Goal: Task Accomplishment & Management: Manage account settings

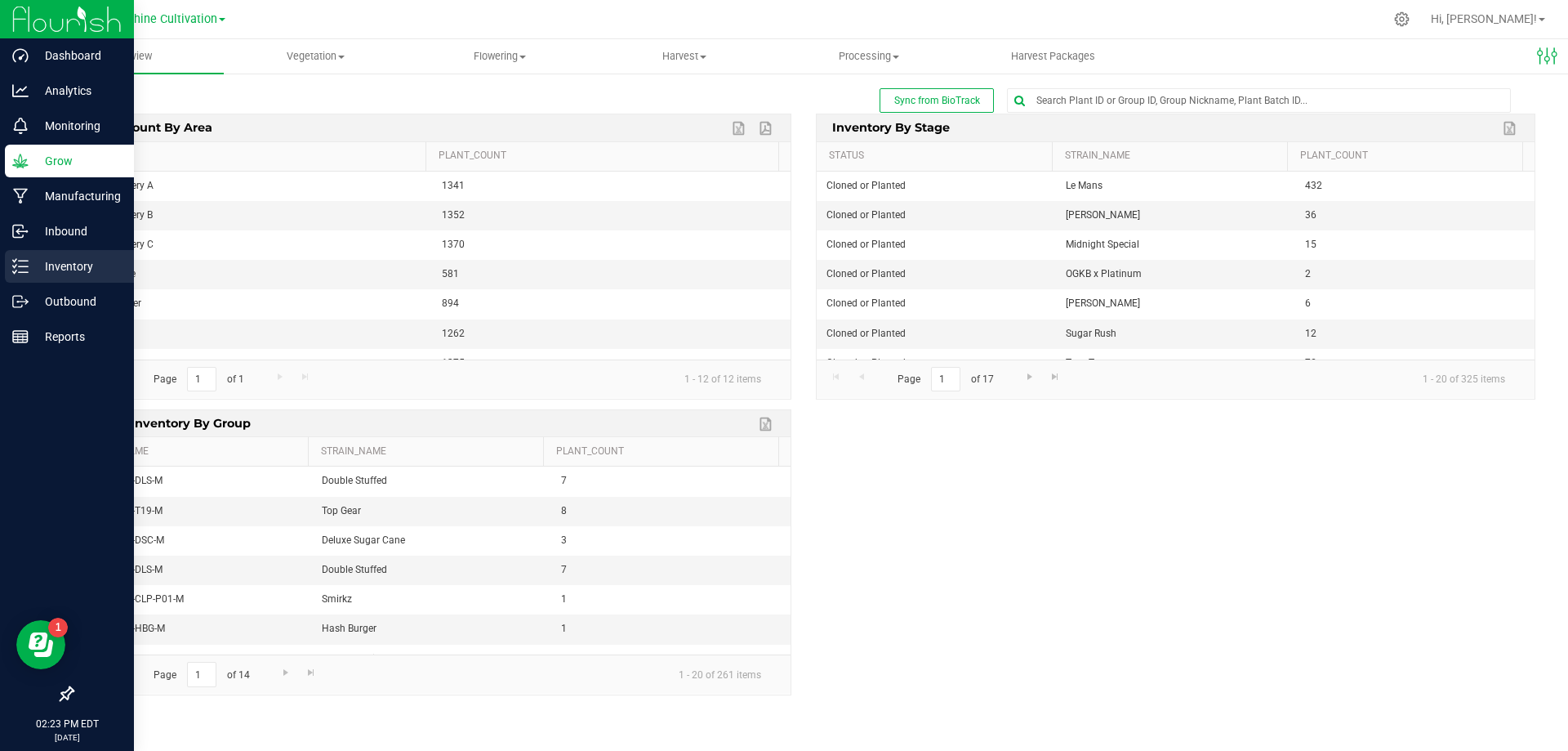
click at [109, 266] on p "Inventory" at bounding box center [78, 266] width 98 height 20
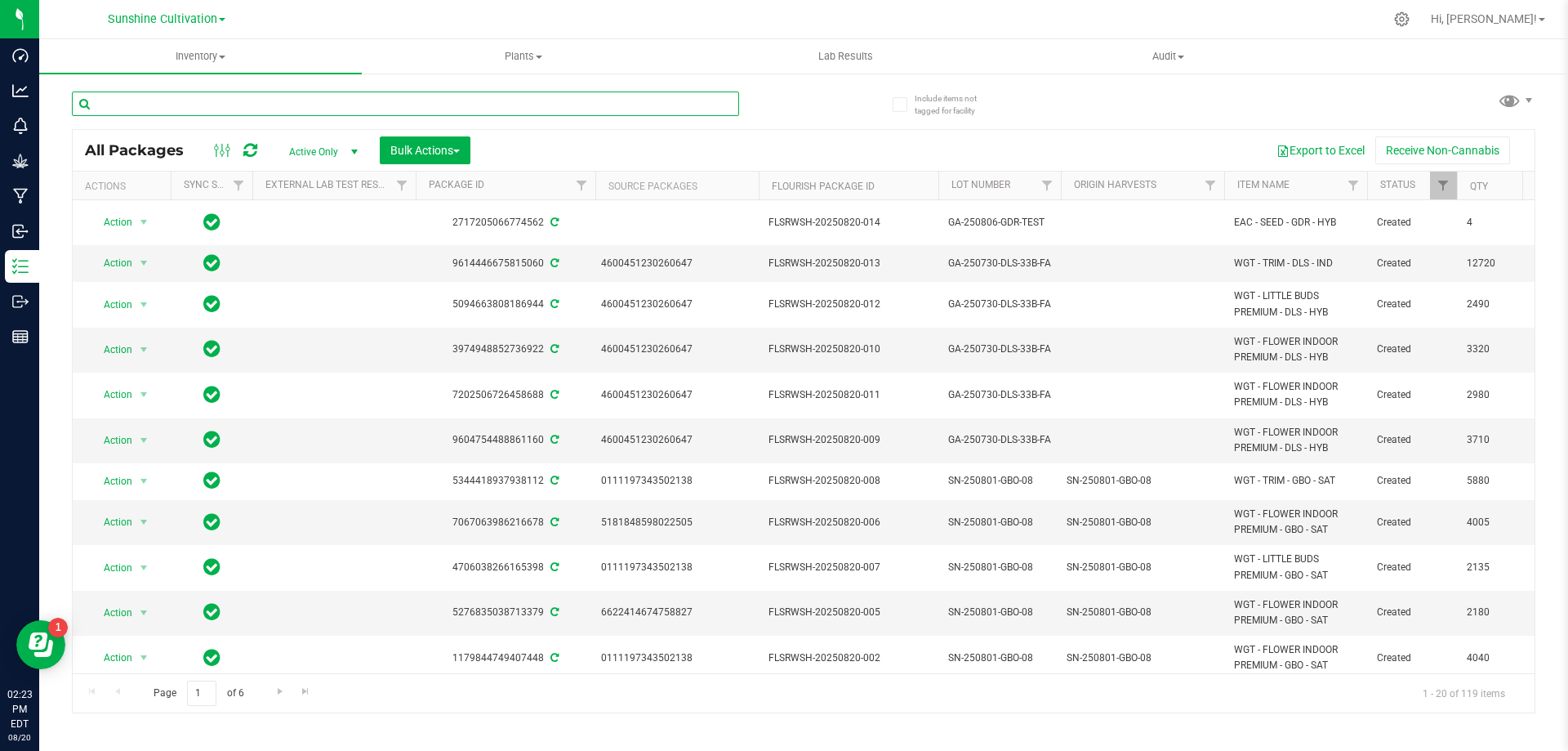
click at [273, 107] on input "text" at bounding box center [405, 103] width 667 height 25
type input "gt7"
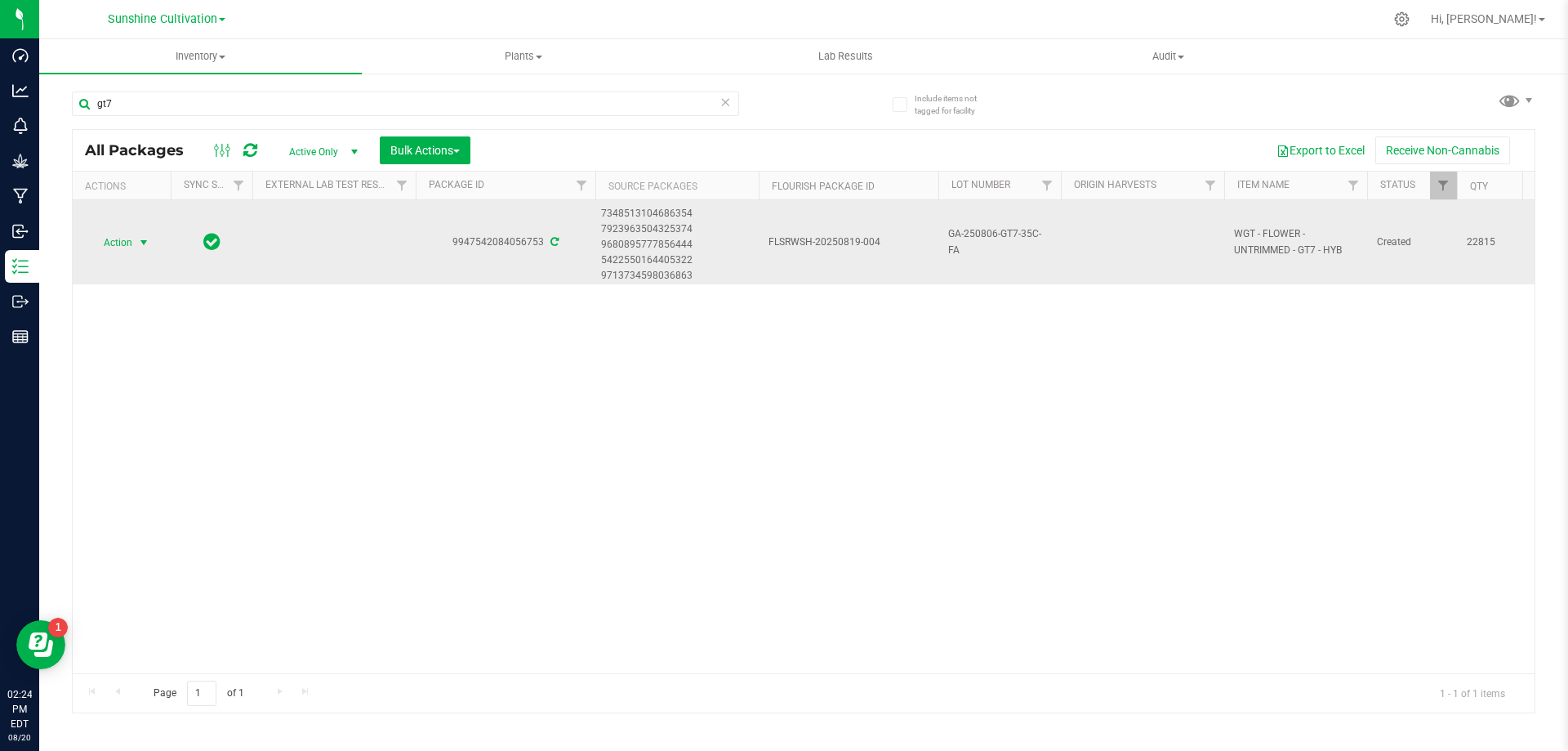
click at [141, 246] on span "select" at bounding box center [143, 242] width 13 height 13
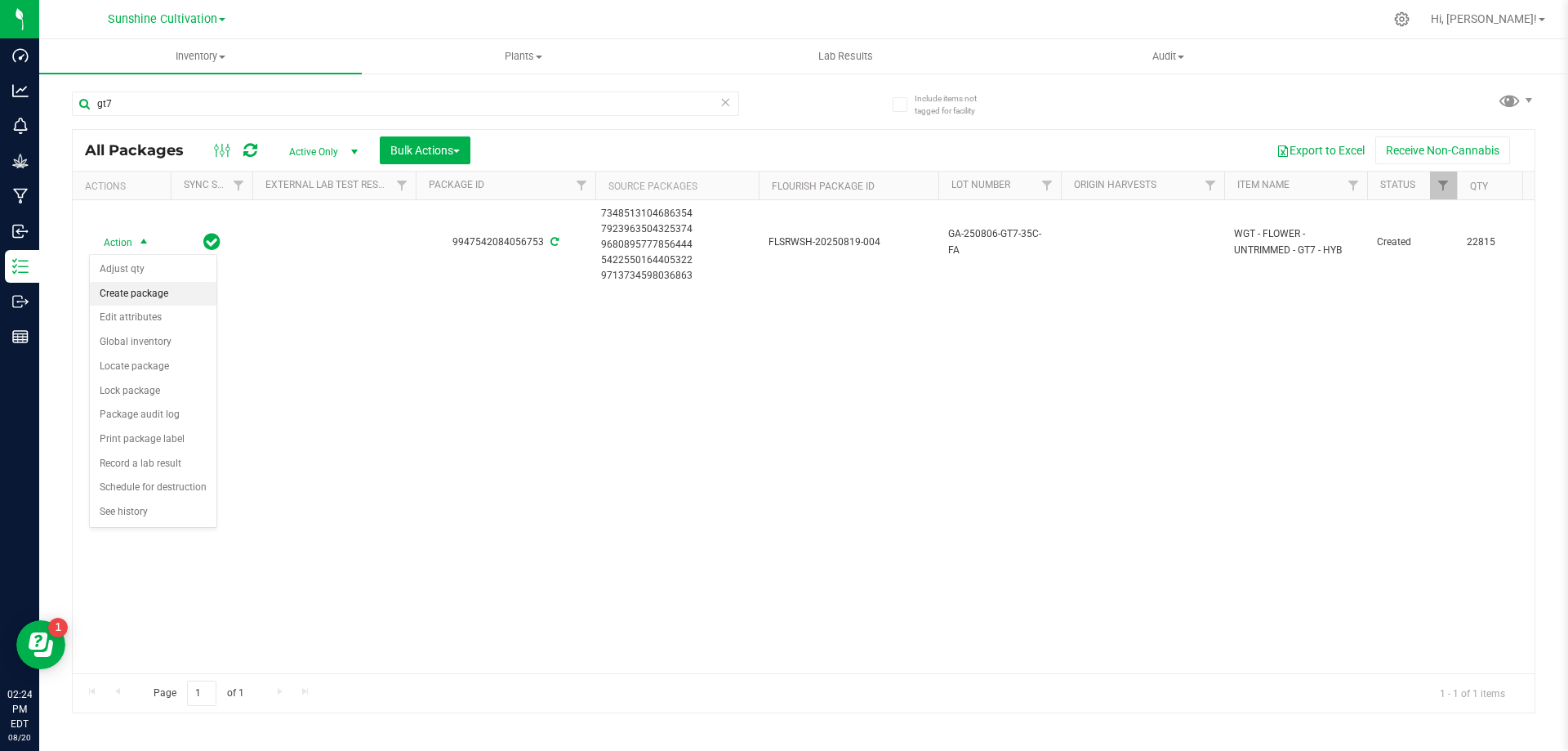
click at [142, 298] on li "Create package" at bounding box center [153, 294] width 127 height 25
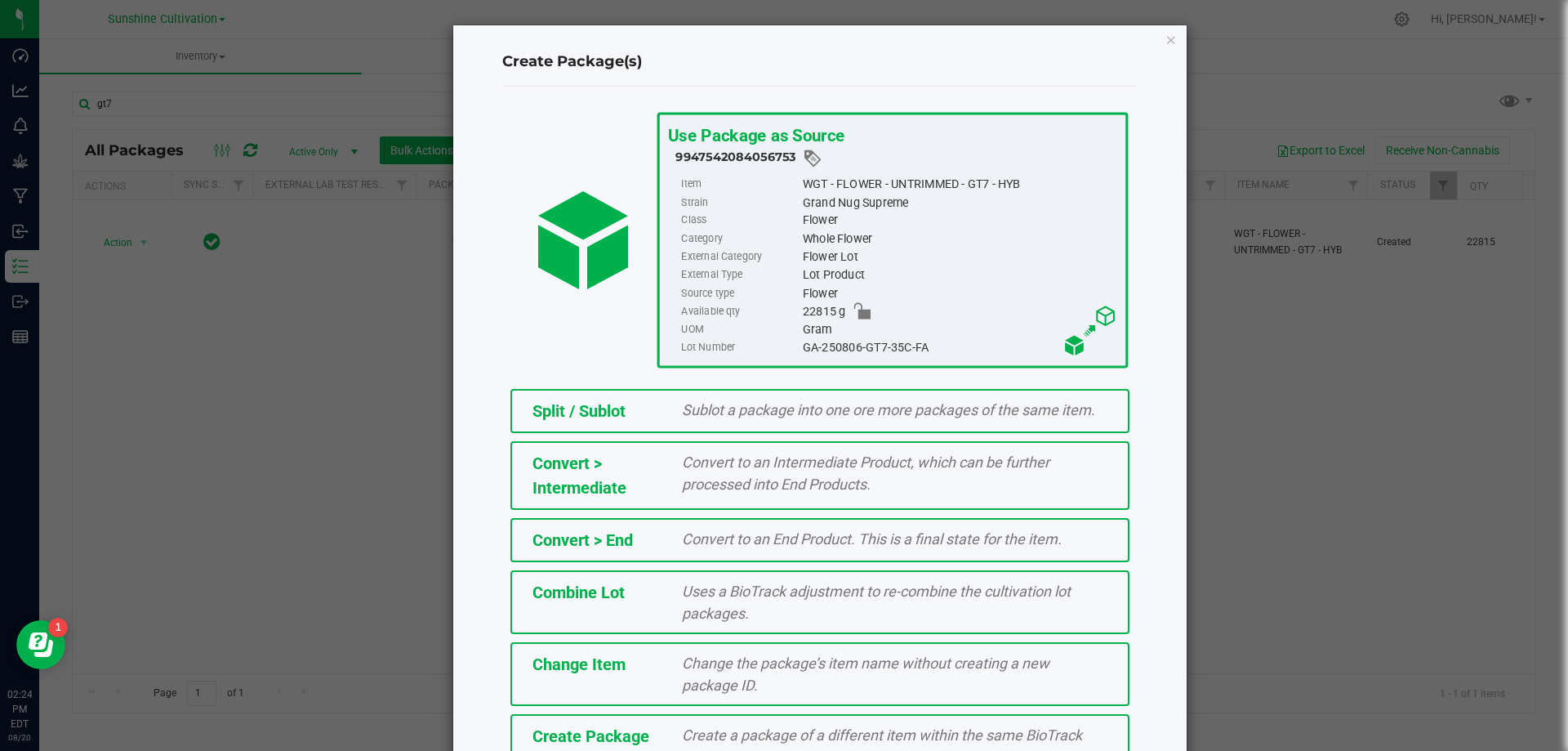
drag, startPoint x: 799, startPoint y: 344, endPoint x: 921, endPoint y: 347, distance: 122.0
click at [921, 347] on div "GA-250806-GT7-35C-FA" at bounding box center [959, 348] width 314 height 18
copy div "GA-250806-GT7-35C-FA"
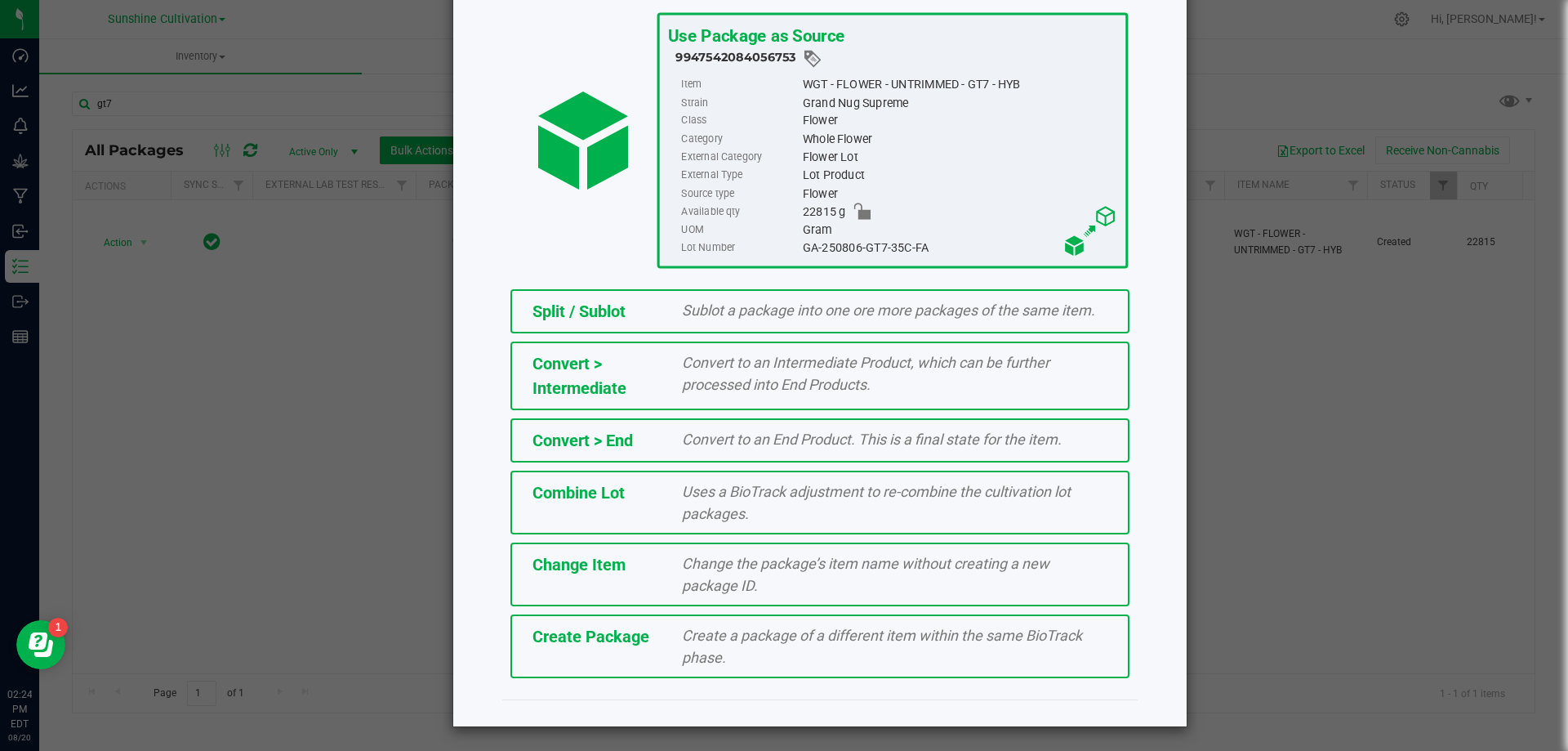
scroll to position [101, 0]
click at [769, 656] on div "Create a package of a different item within the same BioTrack phase." at bounding box center [895, 645] width 450 height 44
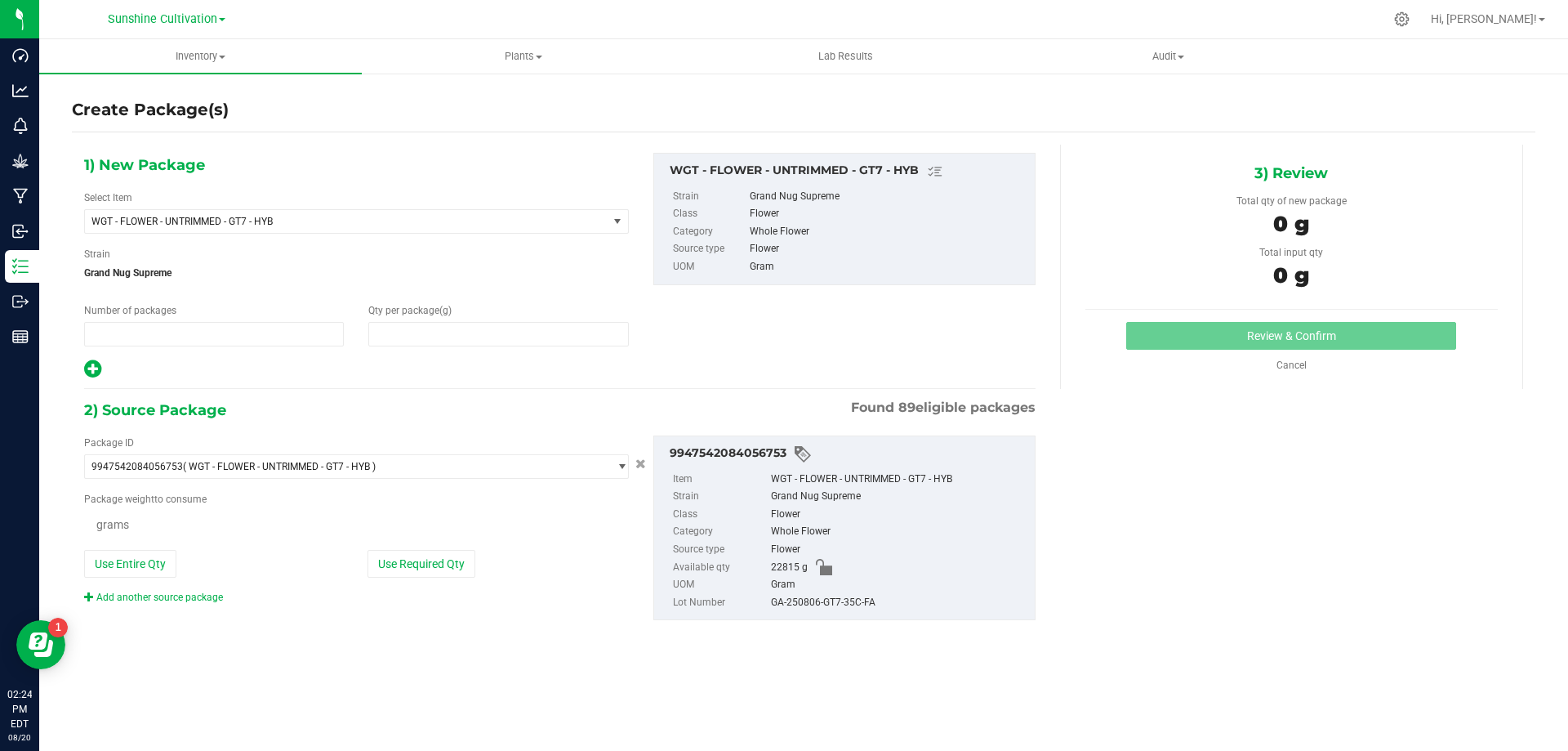
type input "1"
type input "0.0000"
click at [336, 211] on span "WGT - FLOWER - UNTRIMMED - GT7 - HYB" at bounding box center [346, 221] width 522 height 23
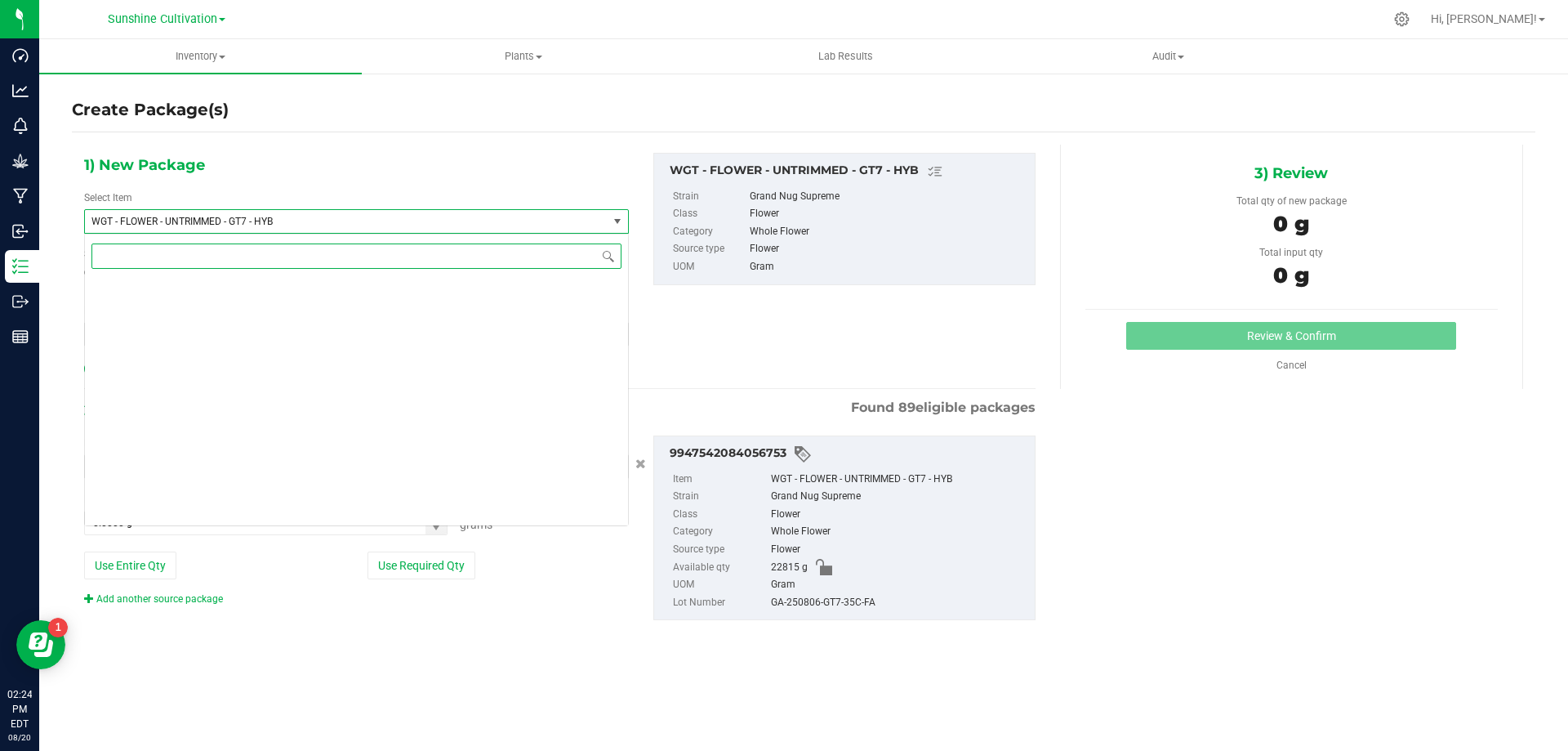
scroll to position [341050, 0]
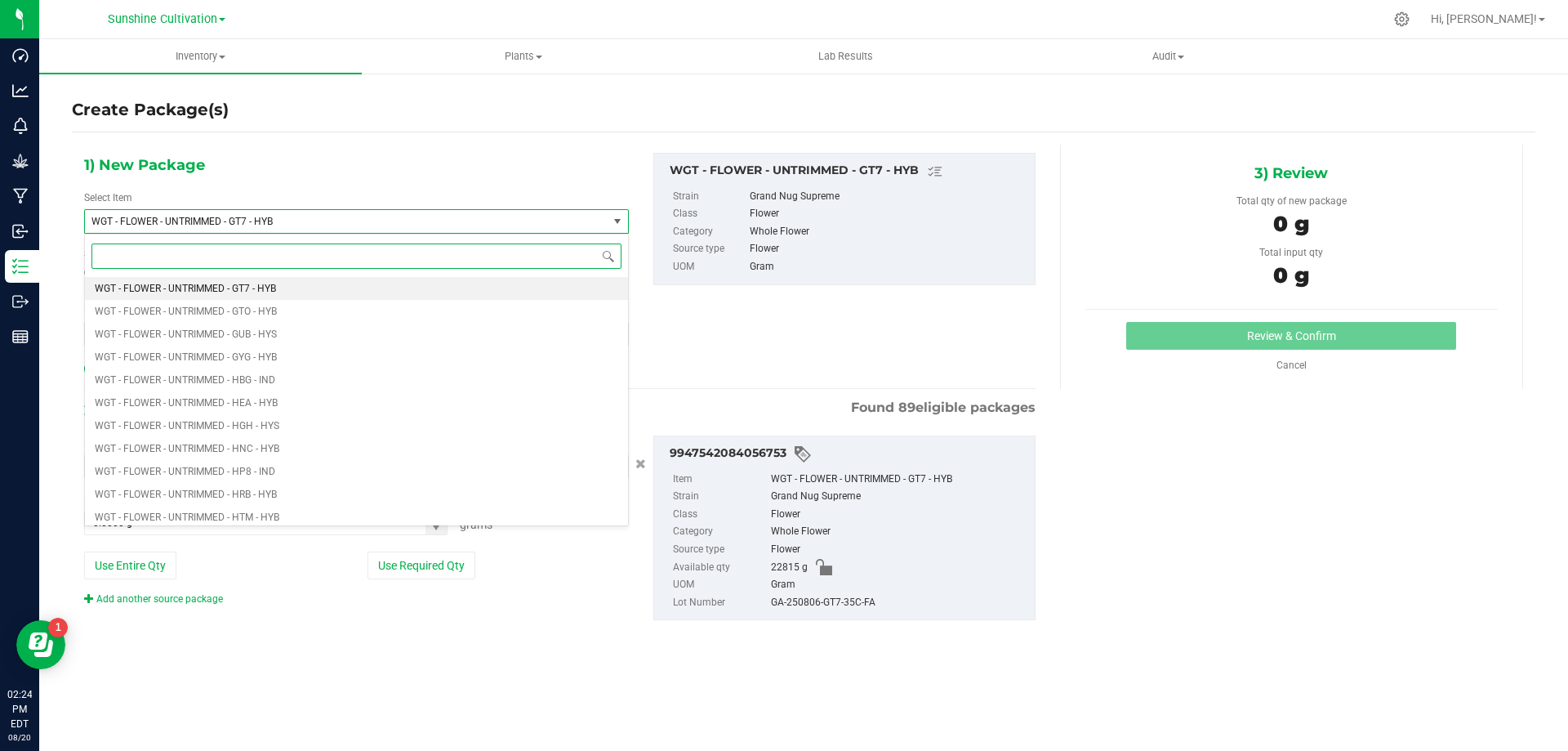
click at [323, 250] on input at bounding box center [356, 257] width 530 height 26
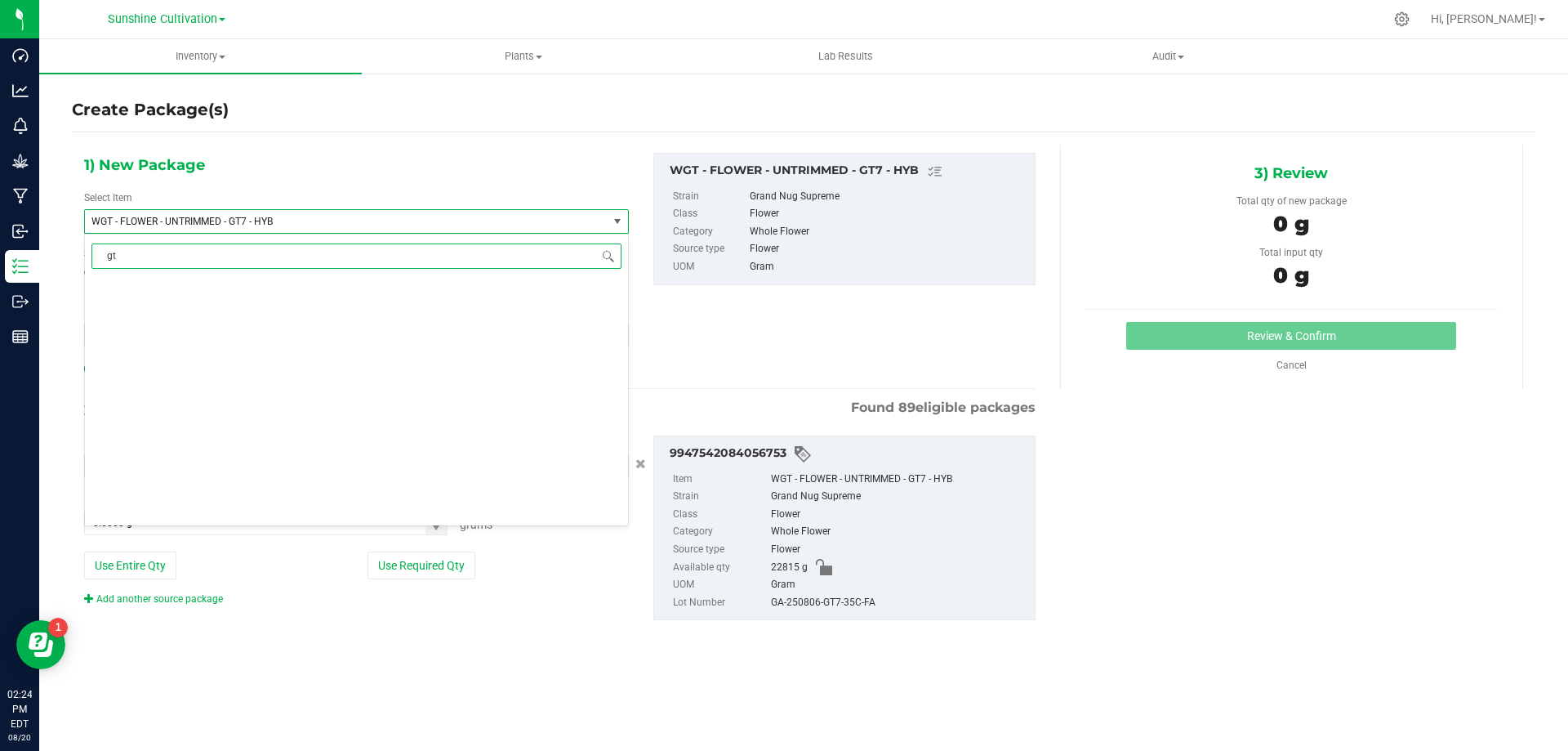
type input "gt7"
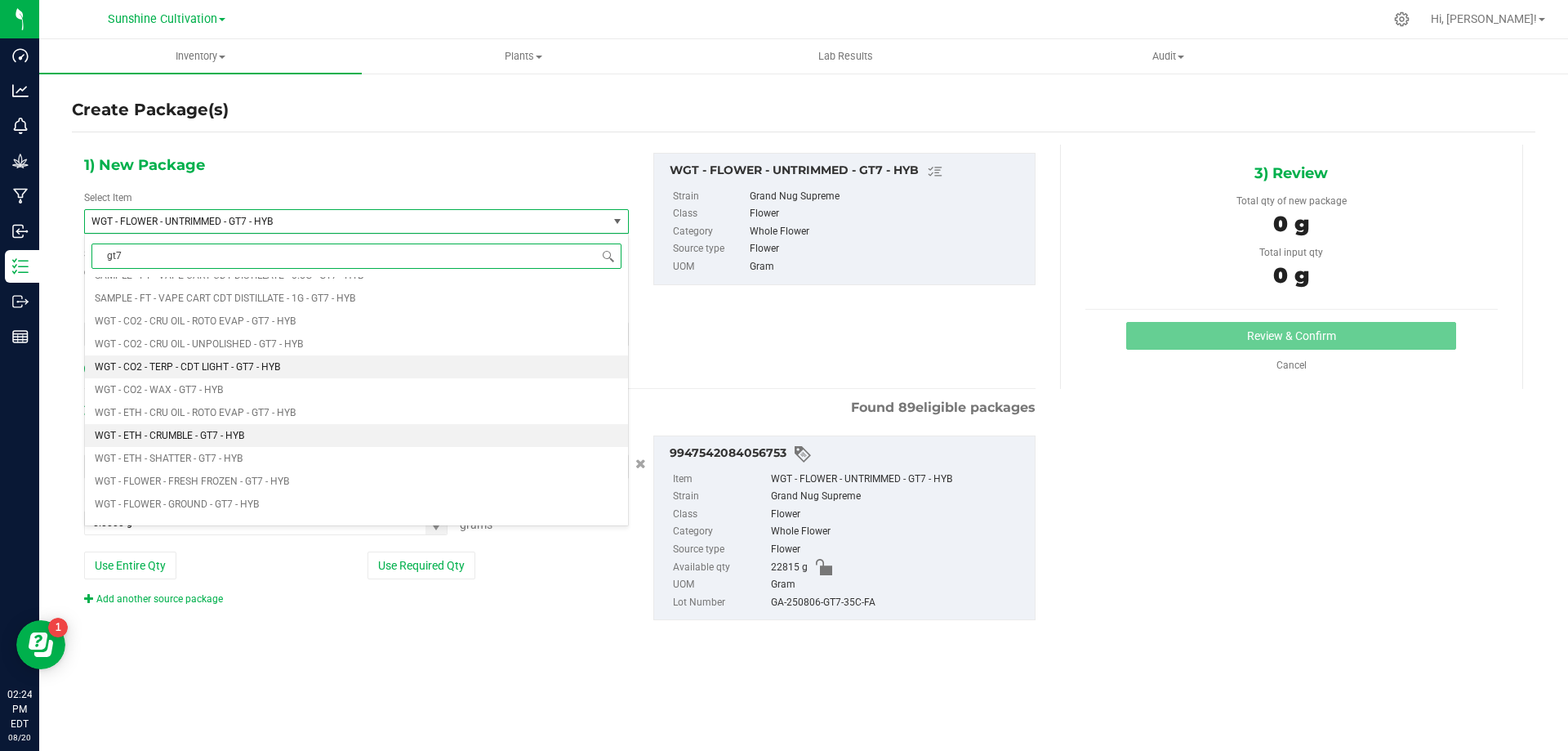
scroll to position [735, 0]
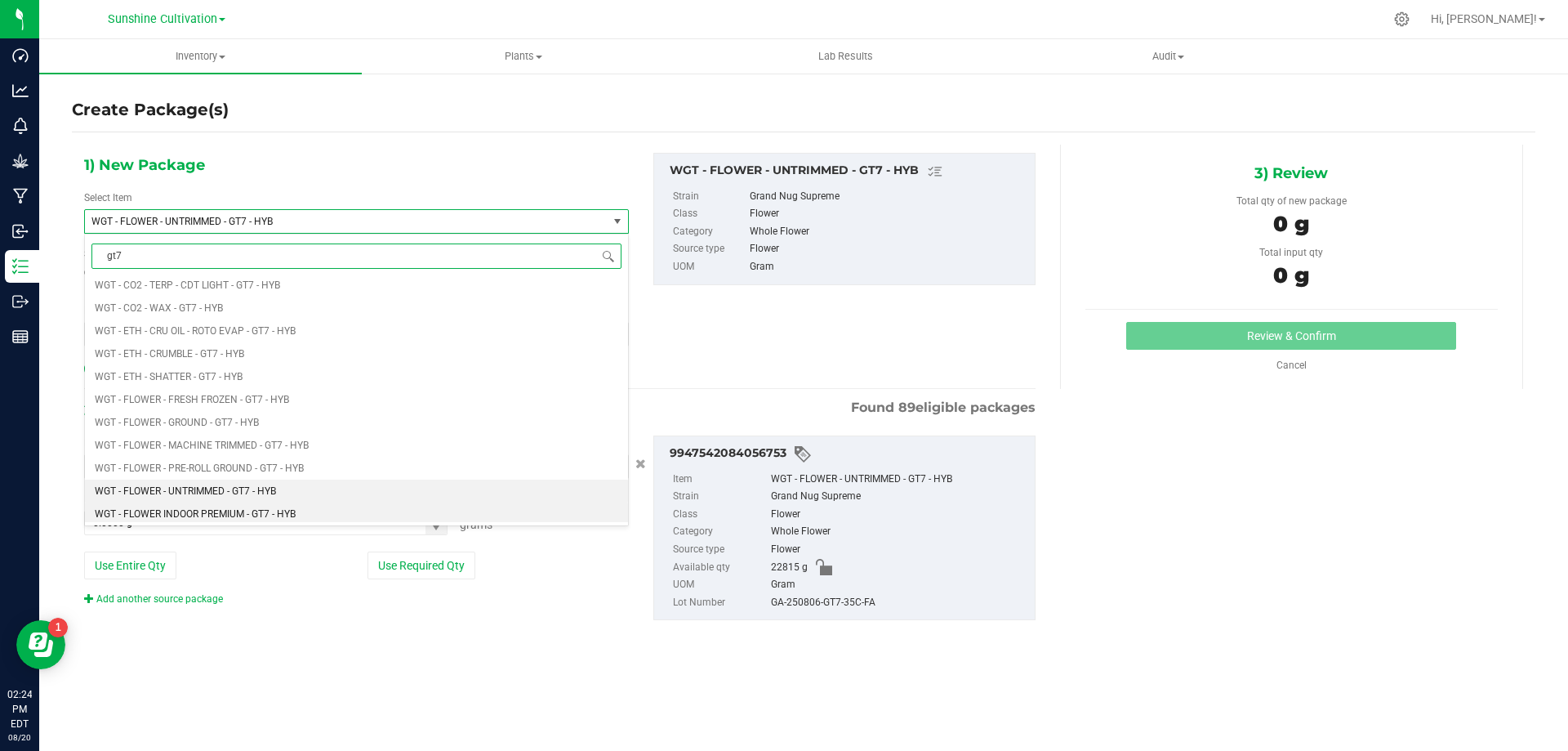
click at [270, 508] on span "WGT - FLOWER INDOOR PREMIUM - GT7 - HYB" at bounding box center [195, 513] width 201 height 11
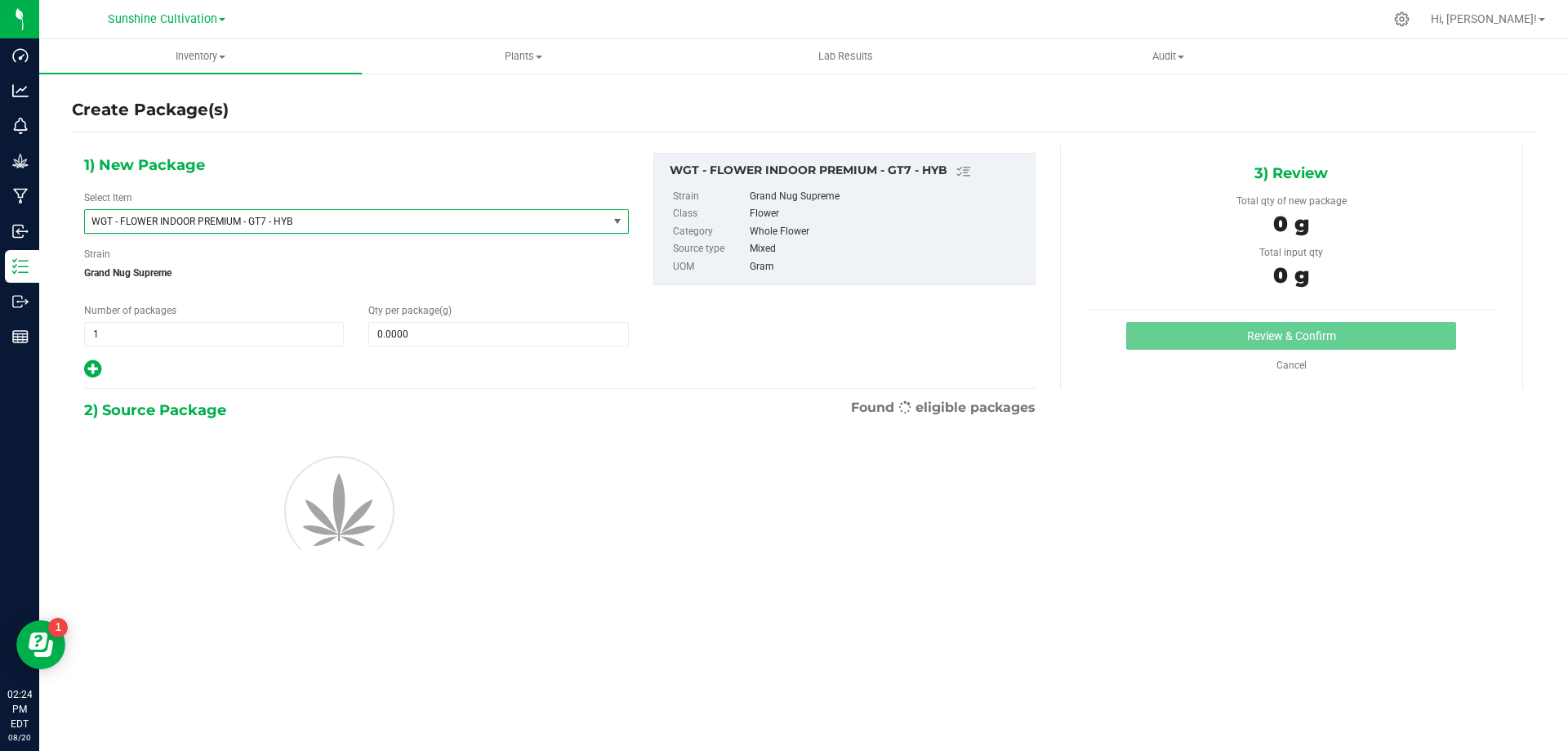
type input "0.0000"
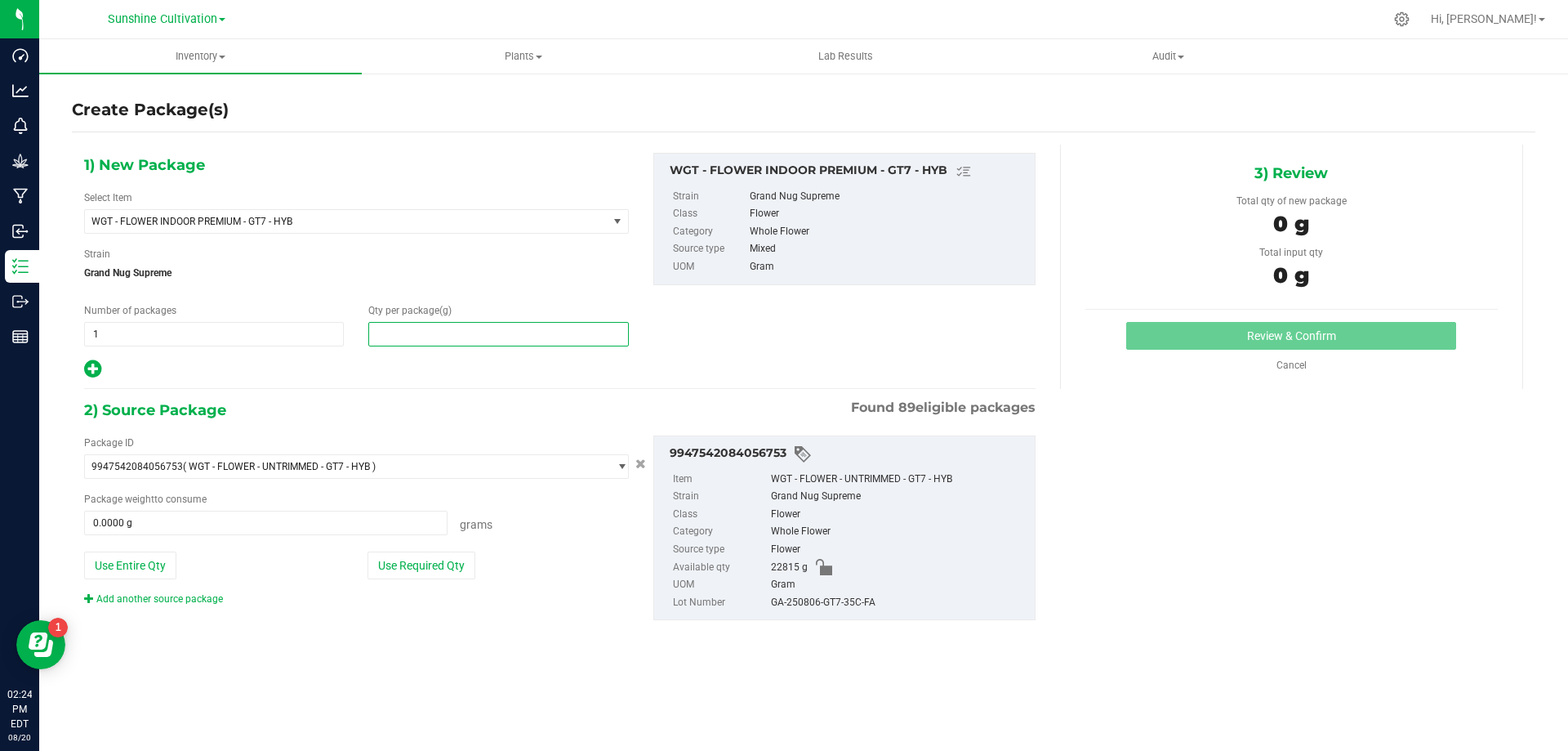
click at [464, 329] on span at bounding box center [498, 334] width 260 height 25
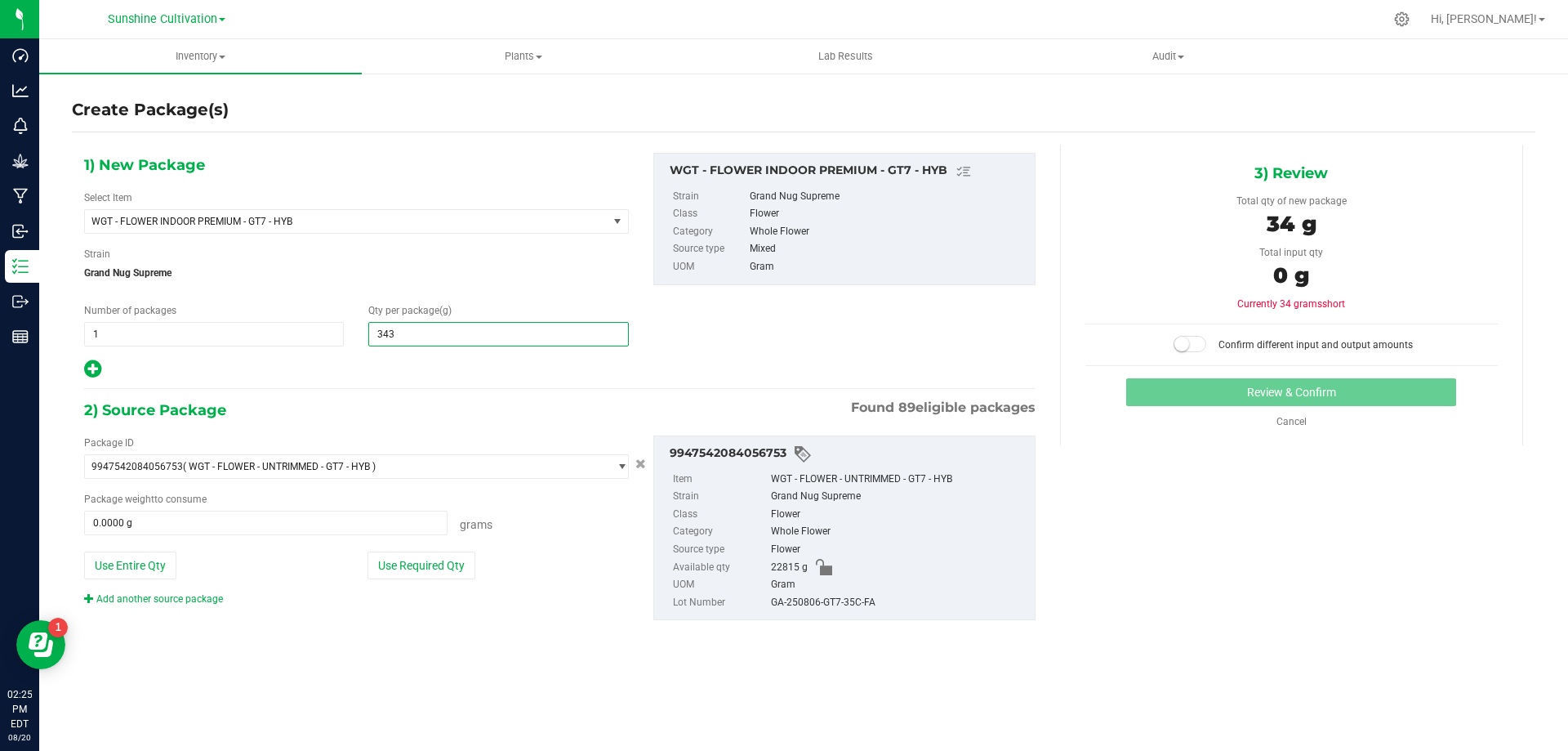
type input "3430"
type input "3,430.0000"
click at [377, 509] on div "Package weight to consume 0.0000 g 0 Grams" at bounding box center [356, 513] width 545 height 43
click at [374, 519] on span at bounding box center [266, 523] width 363 height 25
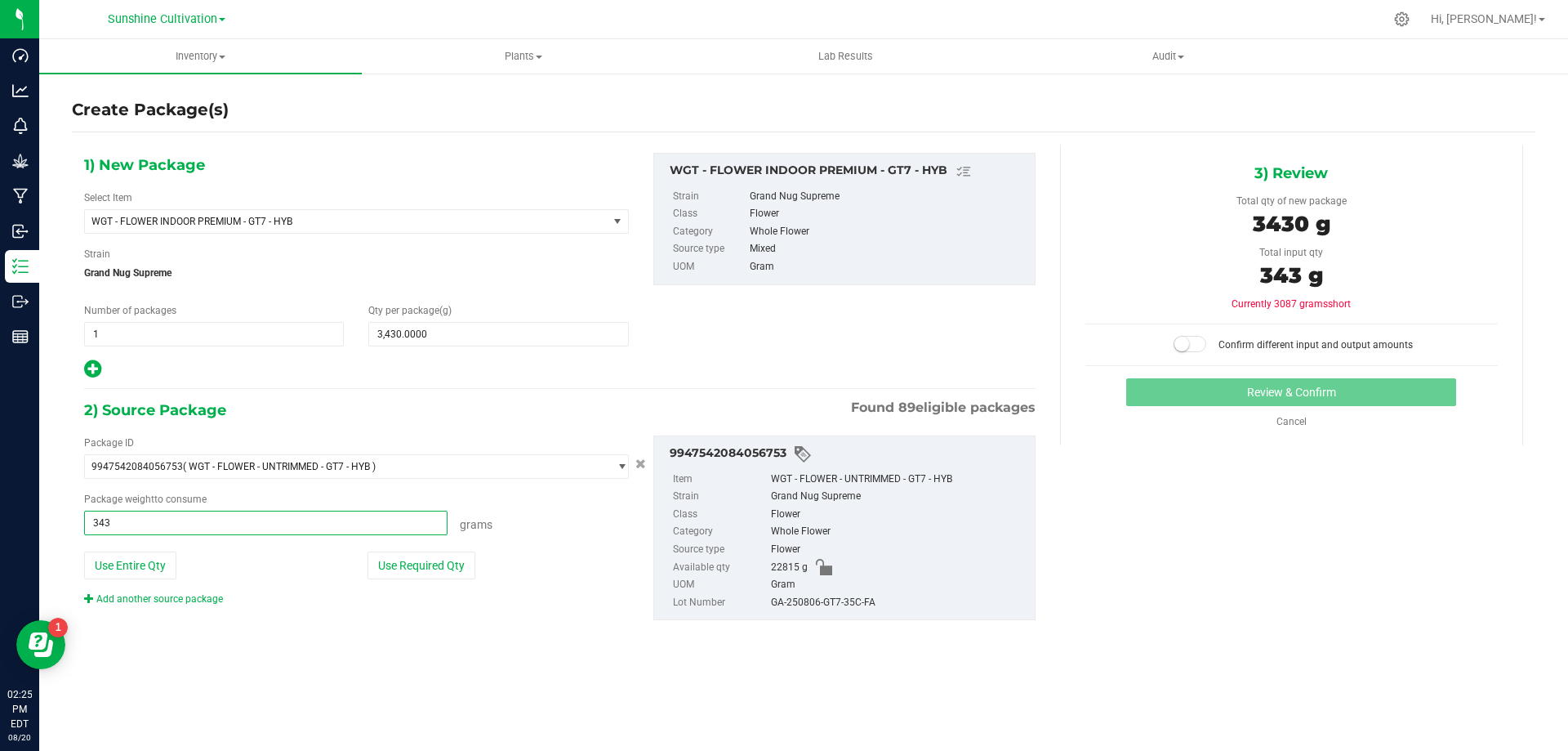
type input "3430"
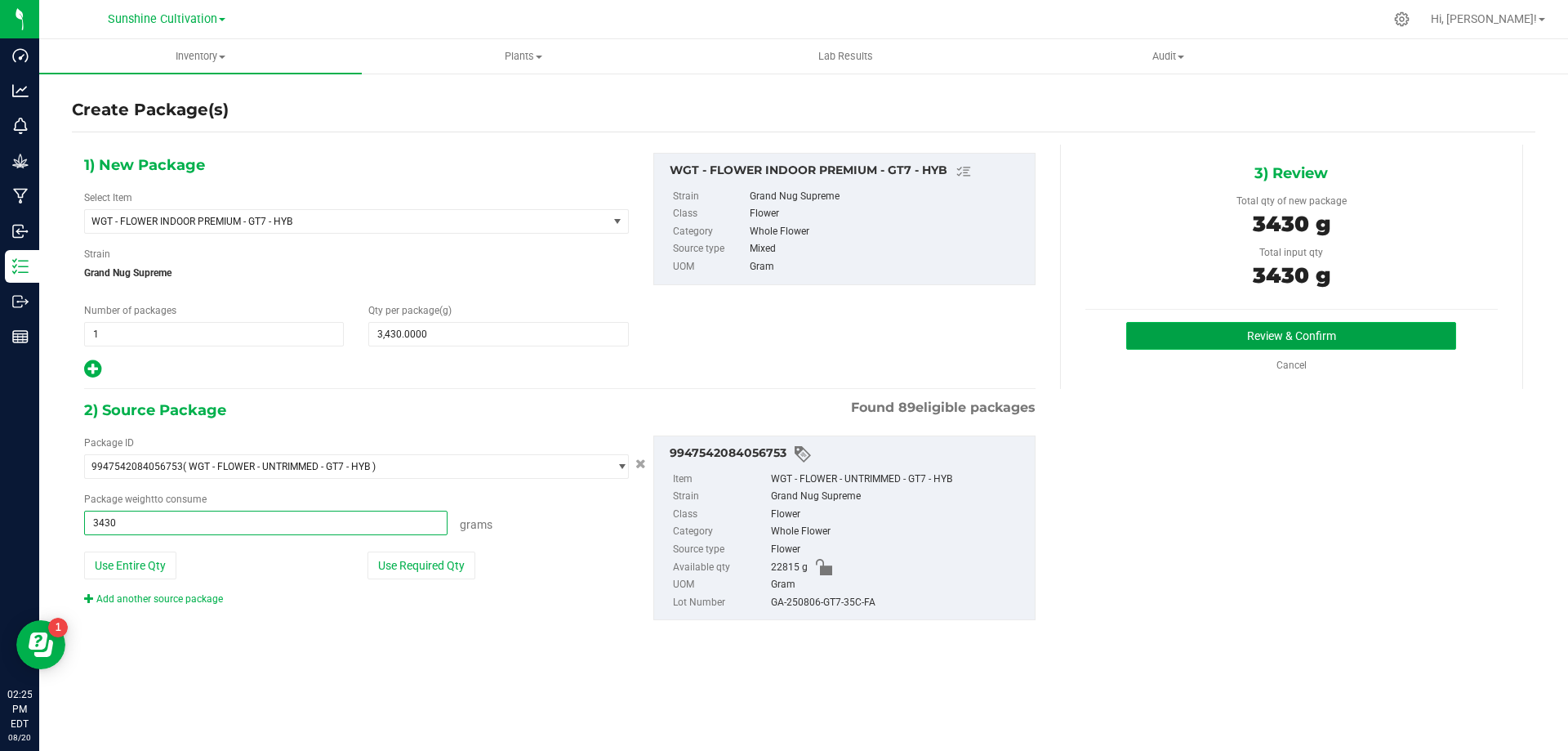
type input "3430.0000 g"
click at [1139, 341] on button "Review & Confirm" at bounding box center [1290, 336] width 330 height 28
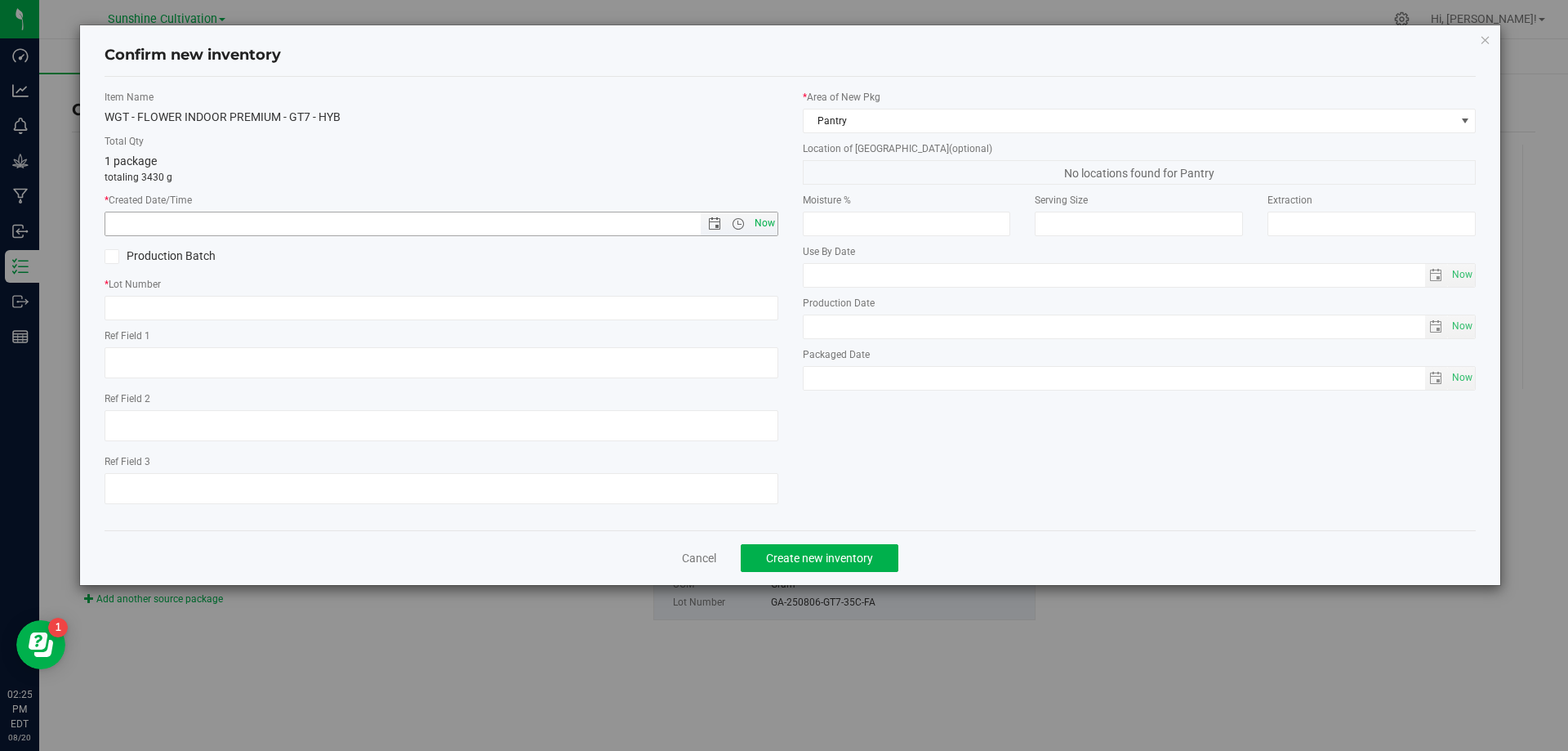
click at [758, 225] on span "Now" at bounding box center [764, 223] width 28 height 24
type input "8/20/2025 2:25 PM"
paste input "GA-250806-GT7-35C-FA"
type input "GA-250806-GT7-35C-FA"
click at [823, 557] on span "Create new inventory" at bounding box center [820, 557] width 107 height 13
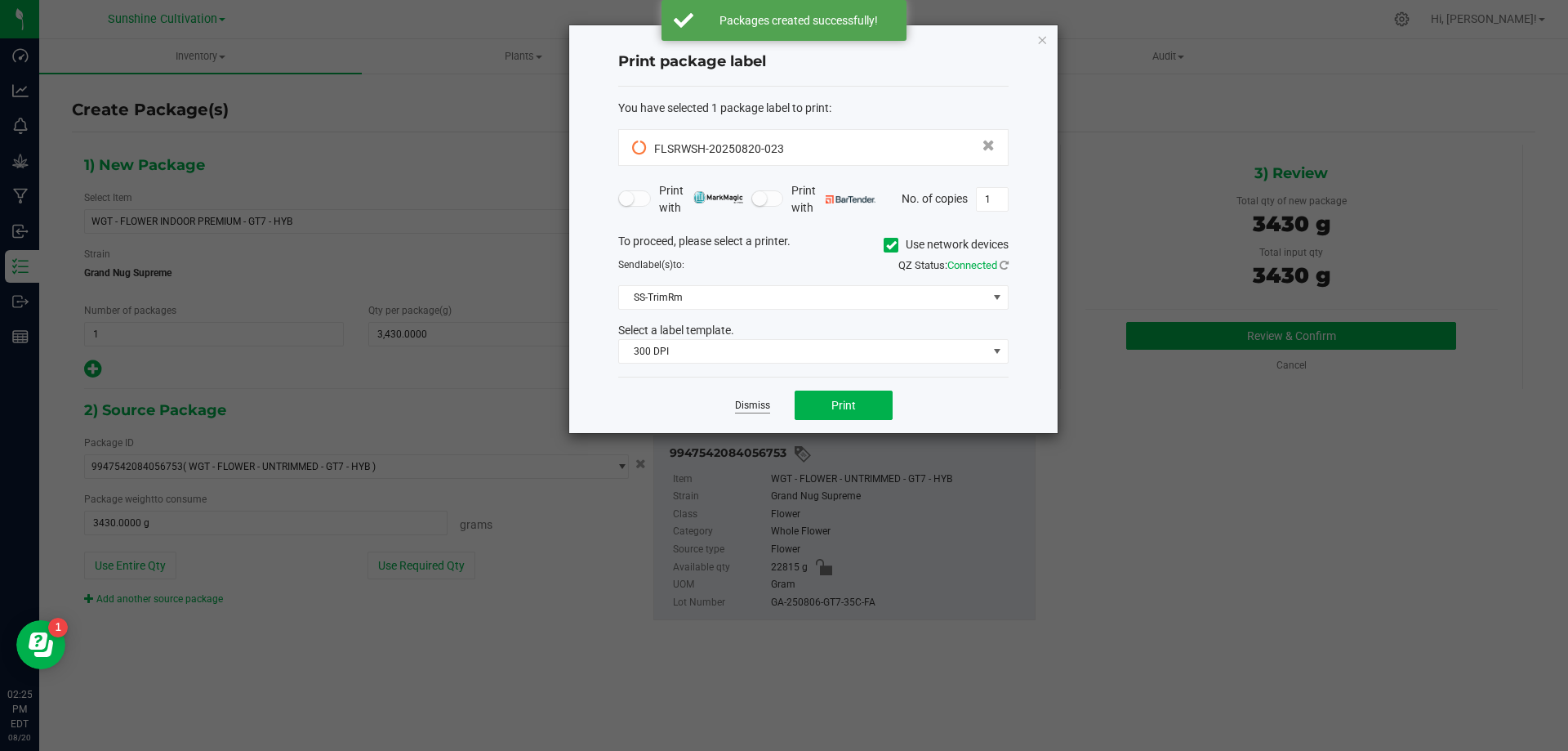
click at [743, 407] on link "Dismiss" at bounding box center [752, 406] width 35 height 14
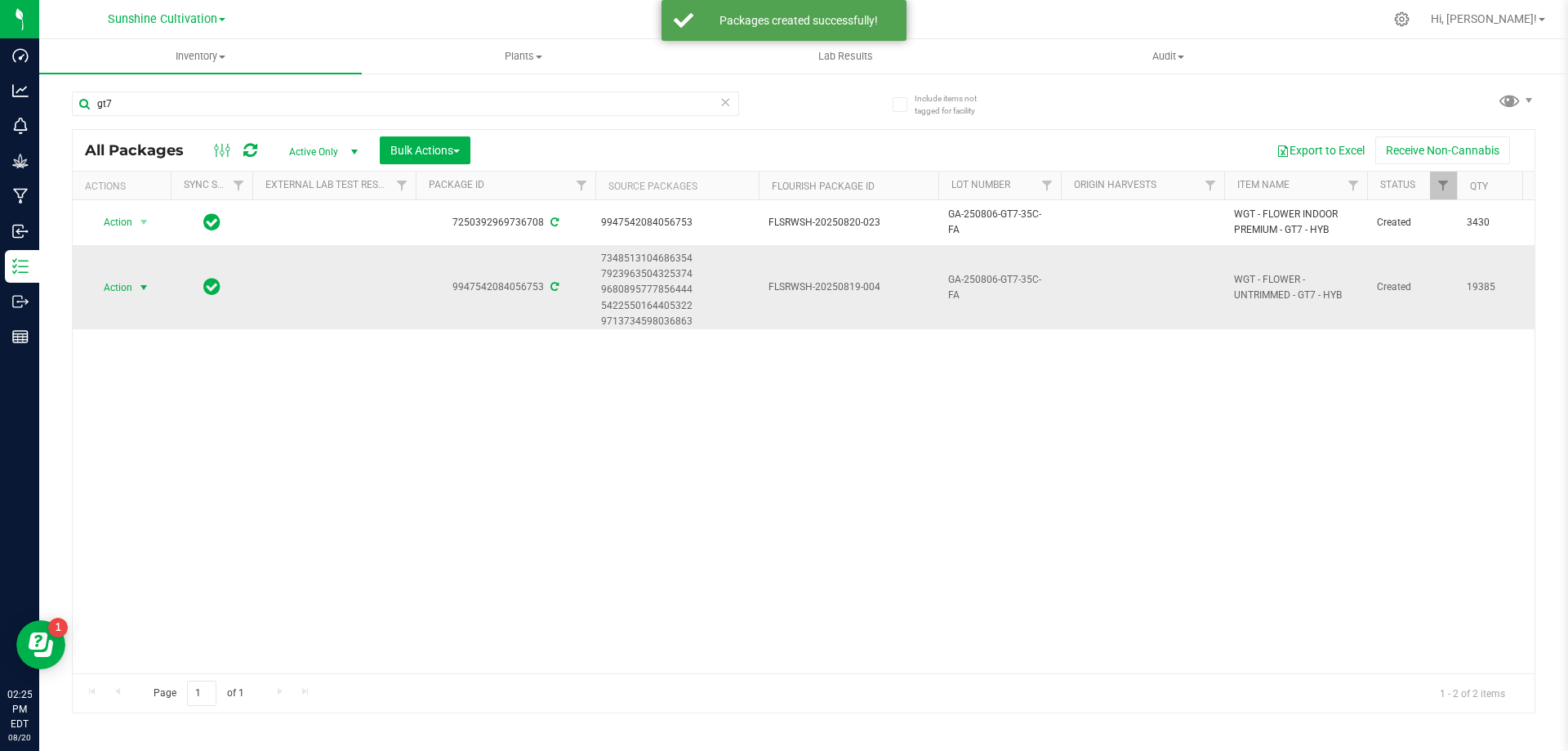
click at [145, 287] on span "select" at bounding box center [143, 287] width 13 height 13
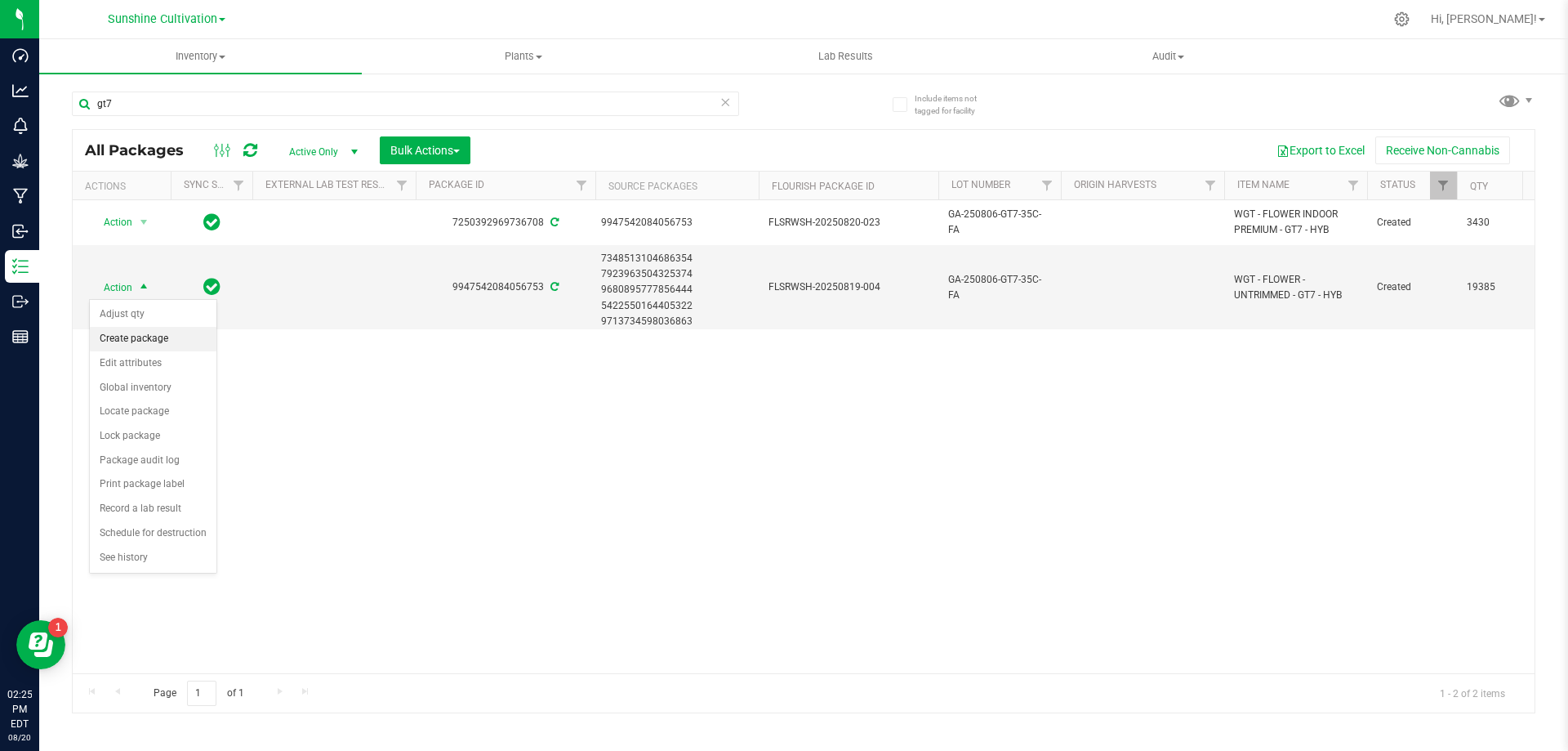
click at [153, 335] on li "Create package" at bounding box center [153, 338] width 127 height 25
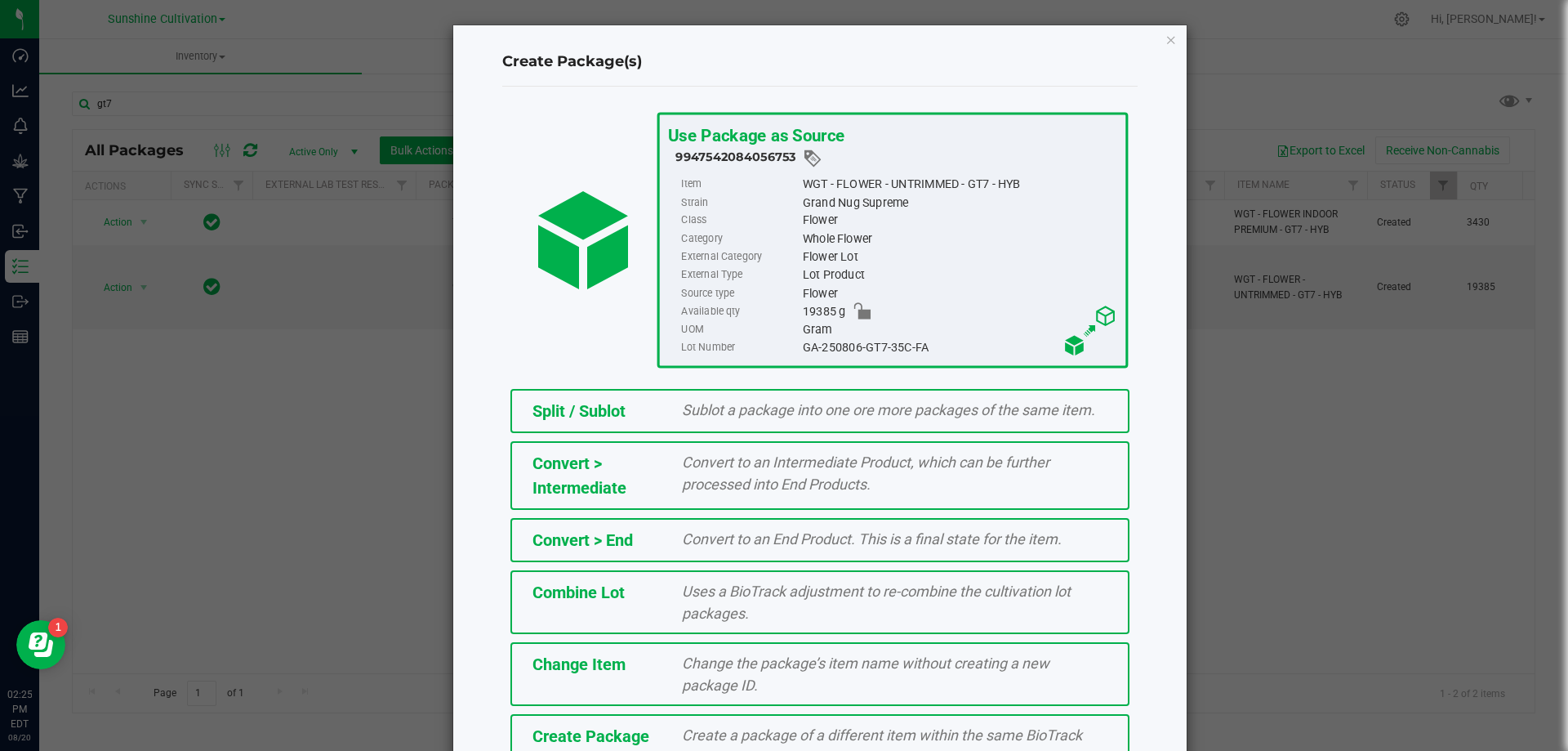
click at [631, 728] on span "Create Package" at bounding box center [591, 736] width 117 height 20
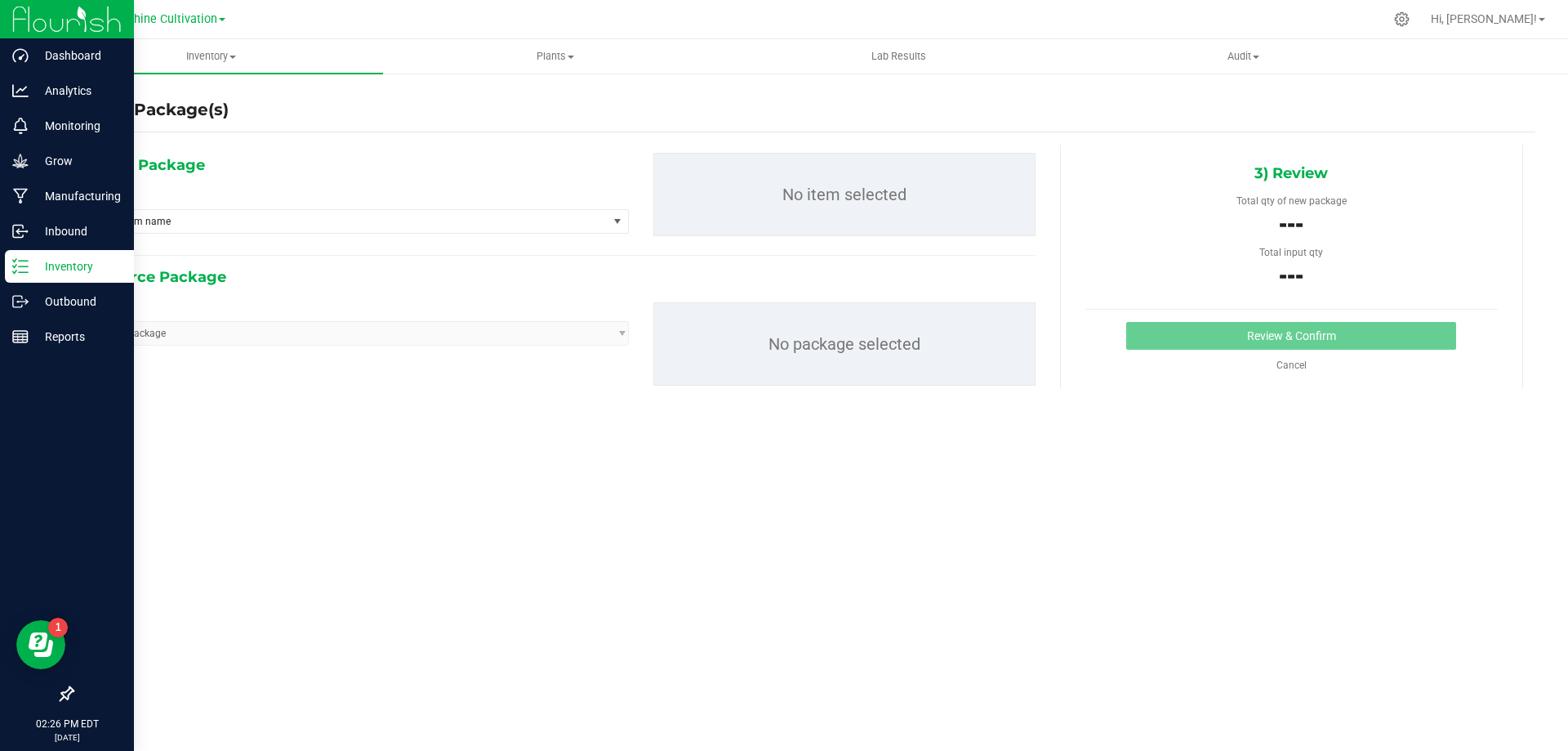
click at [11, 257] on div "Inventory" at bounding box center [69, 266] width 129 height 32
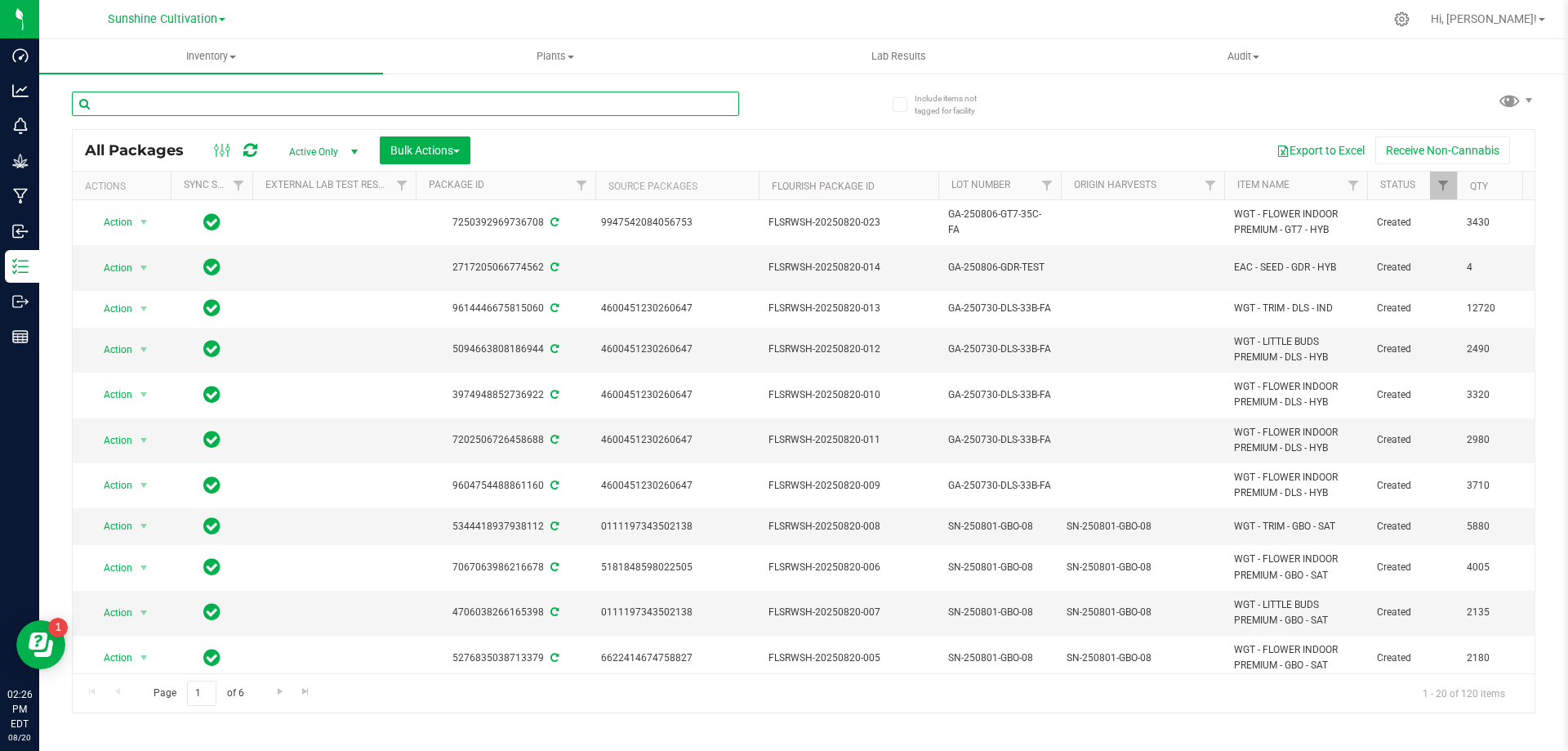
click at [270, 105] on input "text" at bounding box center [405, 103] width 667 height 25
type input "f"
type input "gt7"
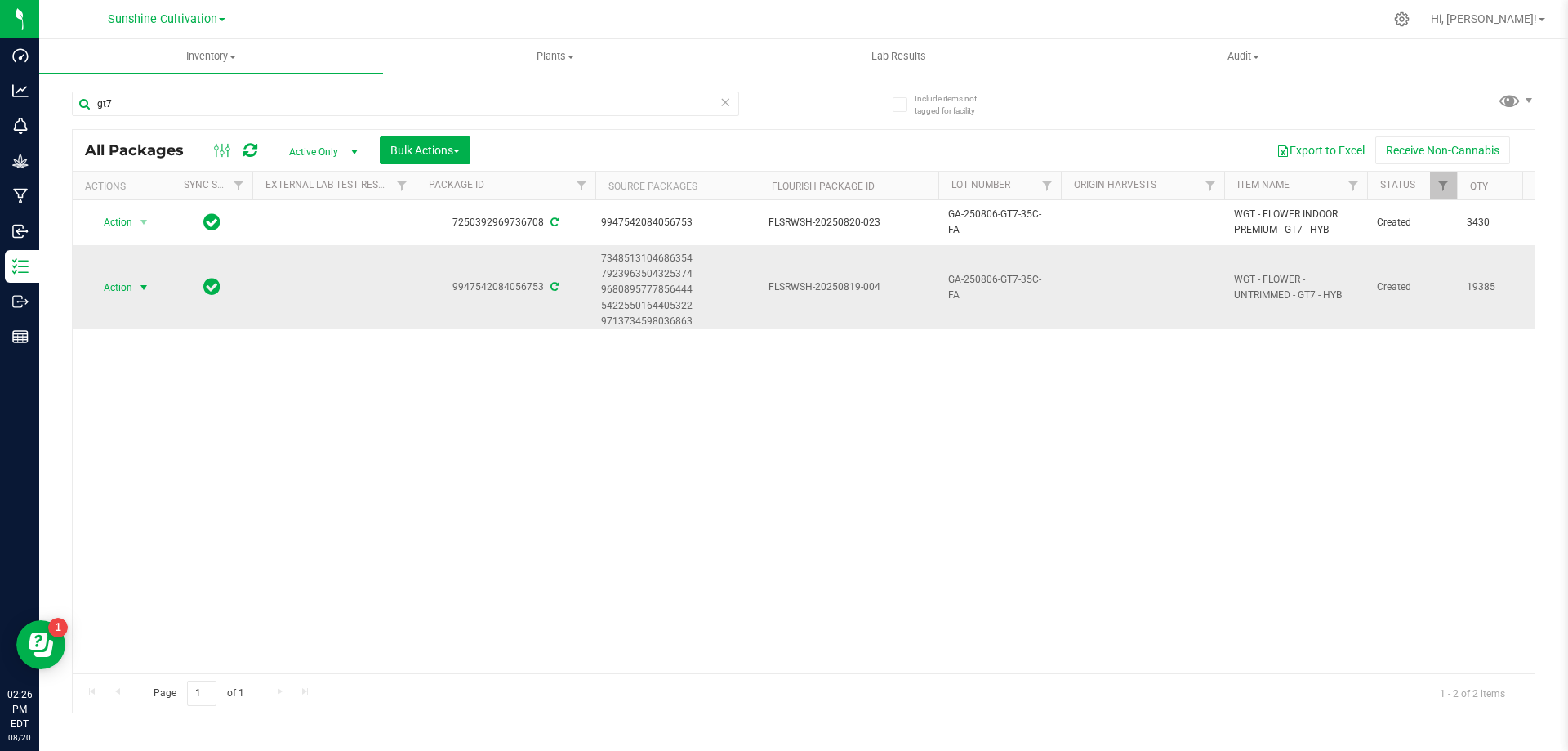
click at [145, 290] on span "select" at bounding box center [143, 287] width 13 height 13
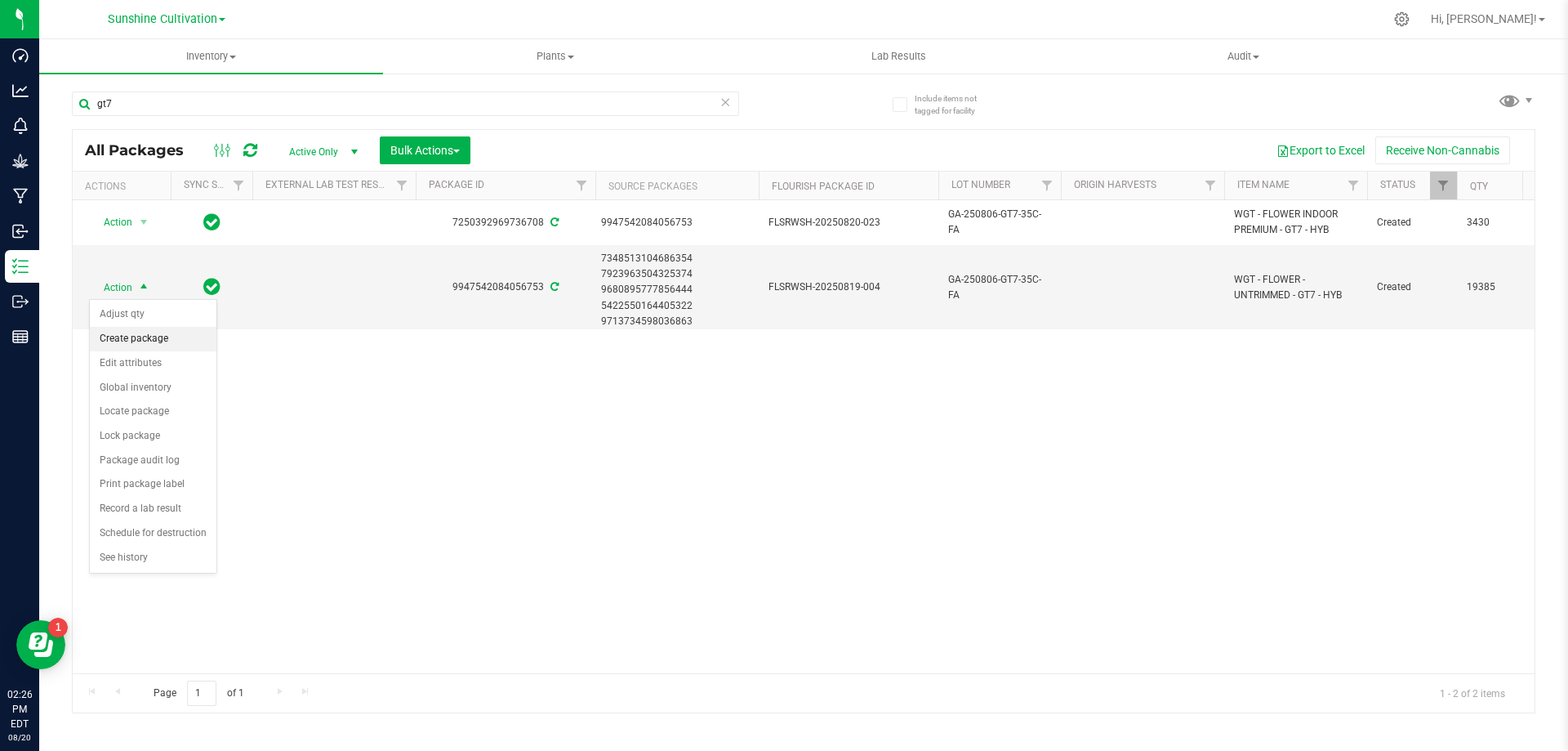
click at [153, 334] on li "Create package" at bounding box center [153, 338] width 127 height 25
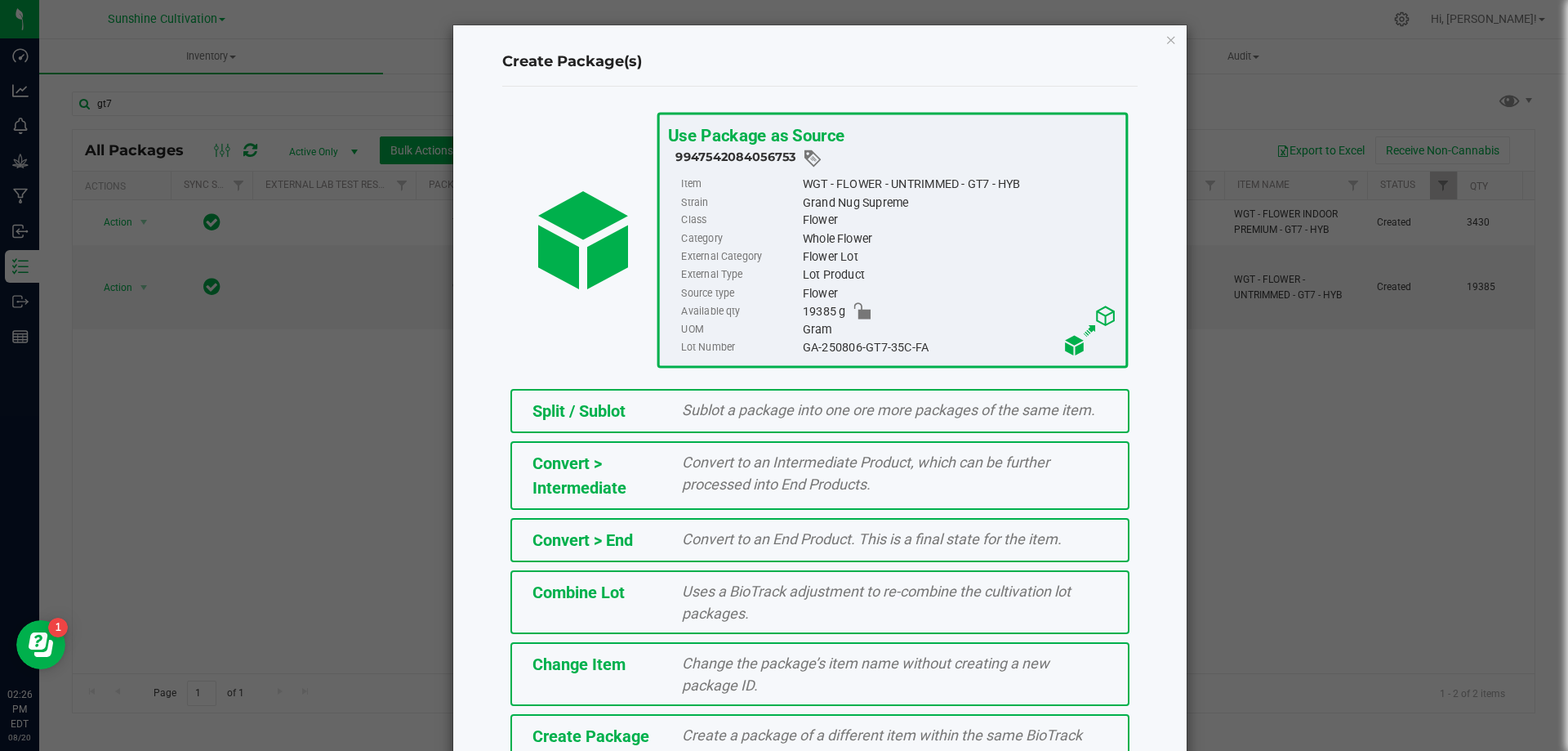
click at [628, 734] on span "Create Package" at bounding box center [591, 736] width 117 height 20
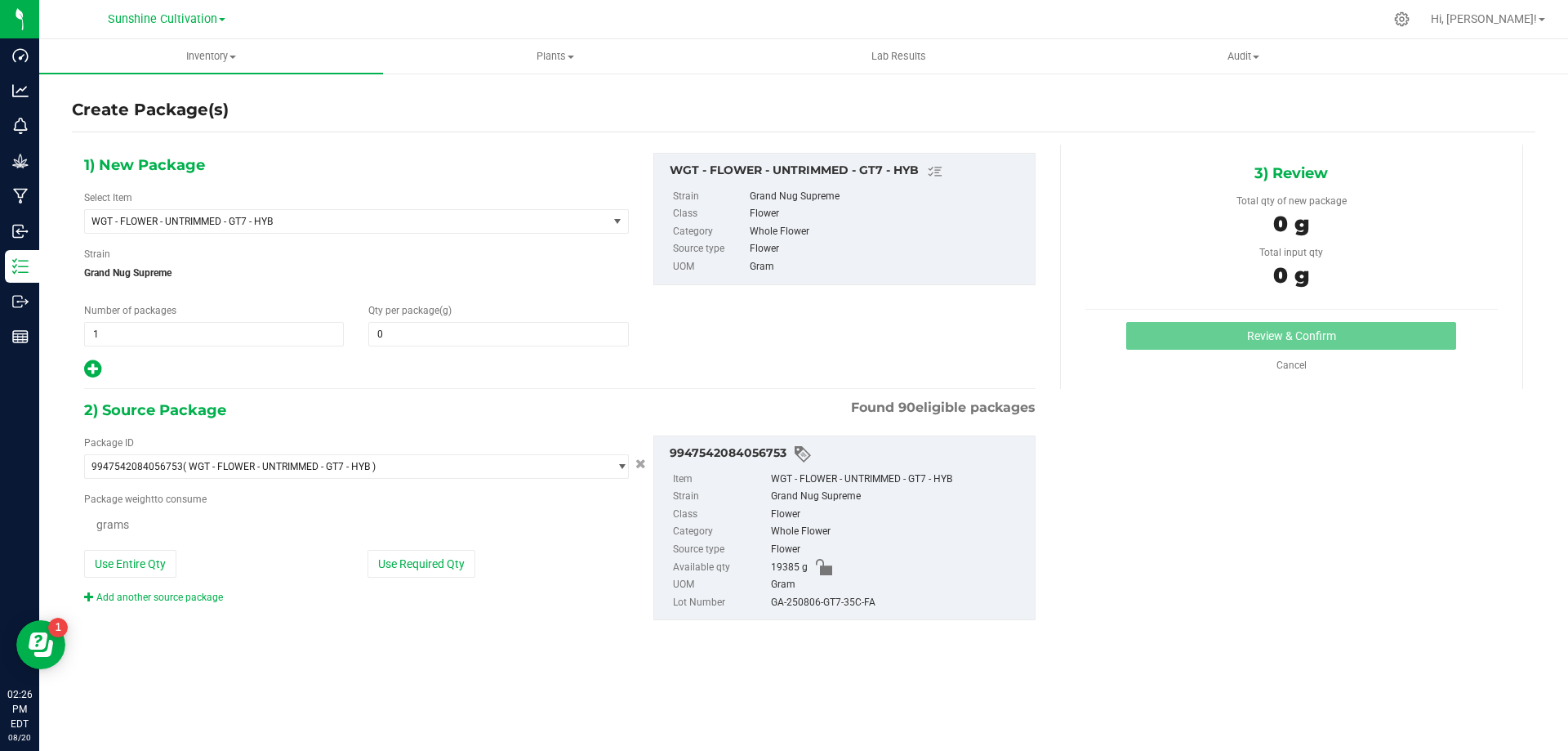
type input "0.0000"
drag, startPoint x: 774, startPoint y: 601, endPoint x: 836, endPoint y: 594, distance: 62.4
click at [836, 594] on div "GA-250806-GT7-35C-FA" at bounding box center [899, 603] width 256 height 18
click at [787, 633] on div "Package ID 9947542084056753 ( WGT - FLOWER - UNTRIMMED - GT7 - HYB ) 0304330376…" at bounding box center [559, 528] width 976 height 211
drag, startPoint x: 768, startPoint y: 602, endPoint x: 917, endPoint y: 615, distance: 149.6
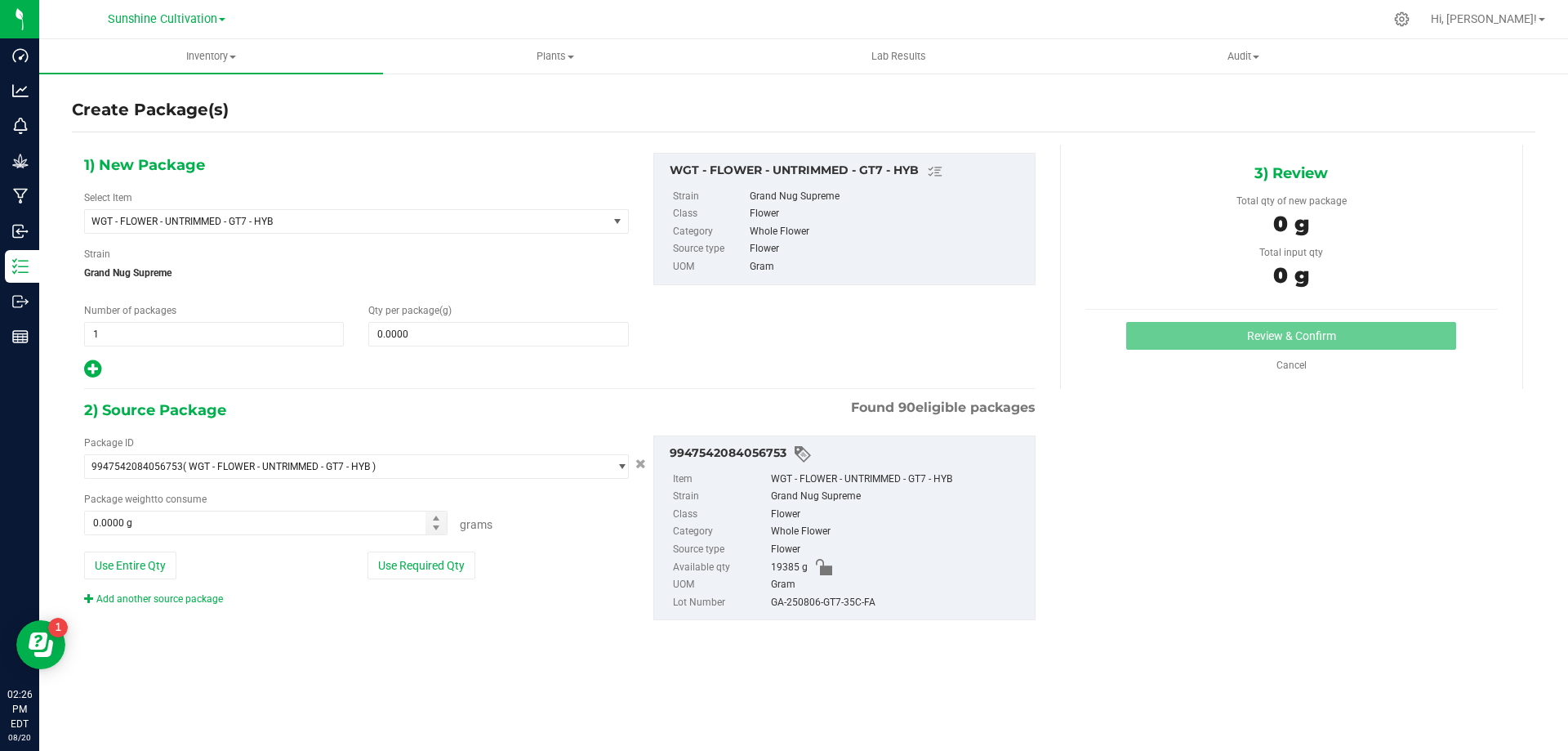
click at [917, 615] on div "9947542084056753 Item WGT - FLOWER - UNTRIMMED - GT7 - HYB Strain Grand Nug Sup…" at bounding box center [845, 529] width 382 height 186
copy li "GA-250806-GT7-35C-FA"
click at [305, 222] on span "WGT - FLOWER - UNTRIMMED - GT7 - HYB" at bounding box center [336, 221] width 489 height 11
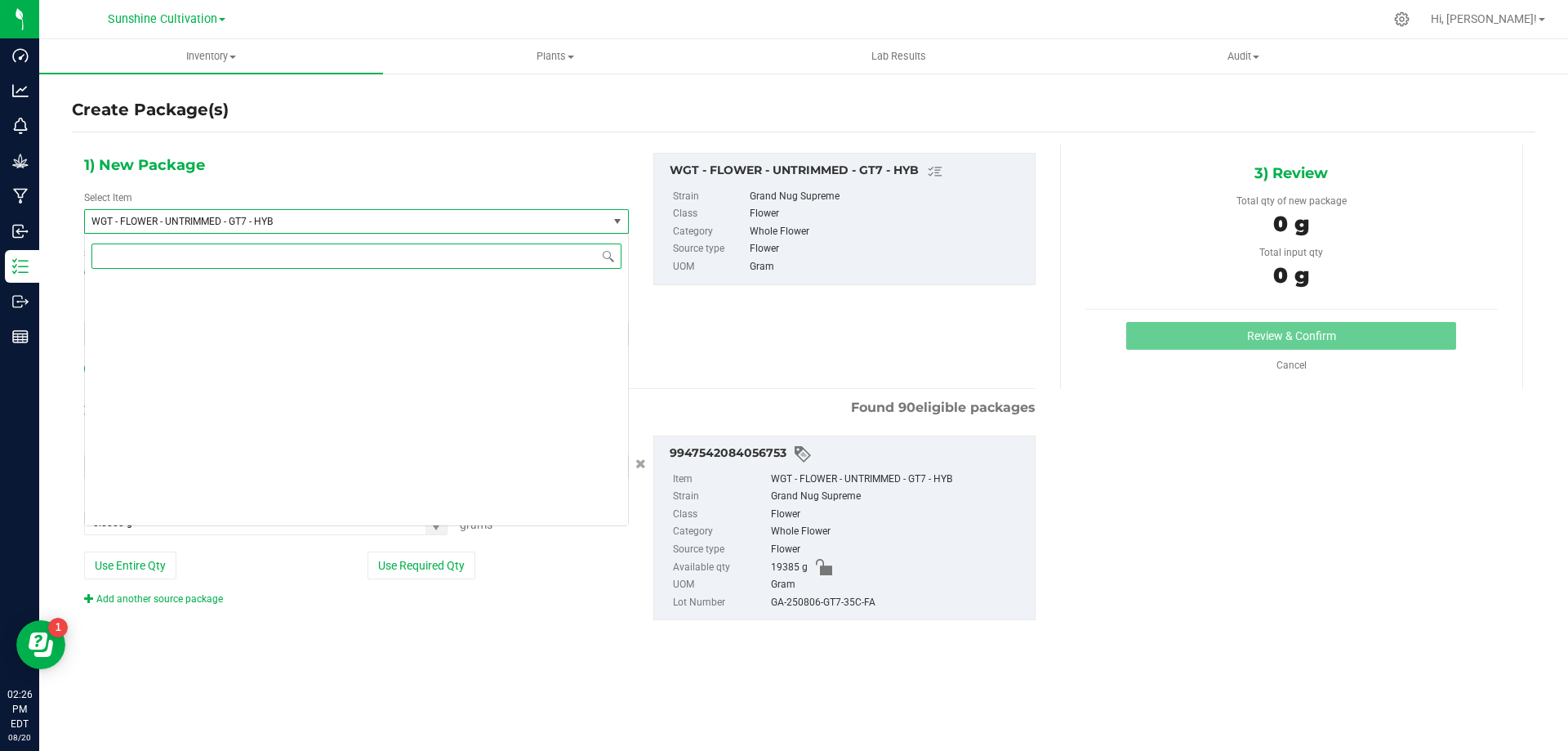
scroll to position [341050, 0]
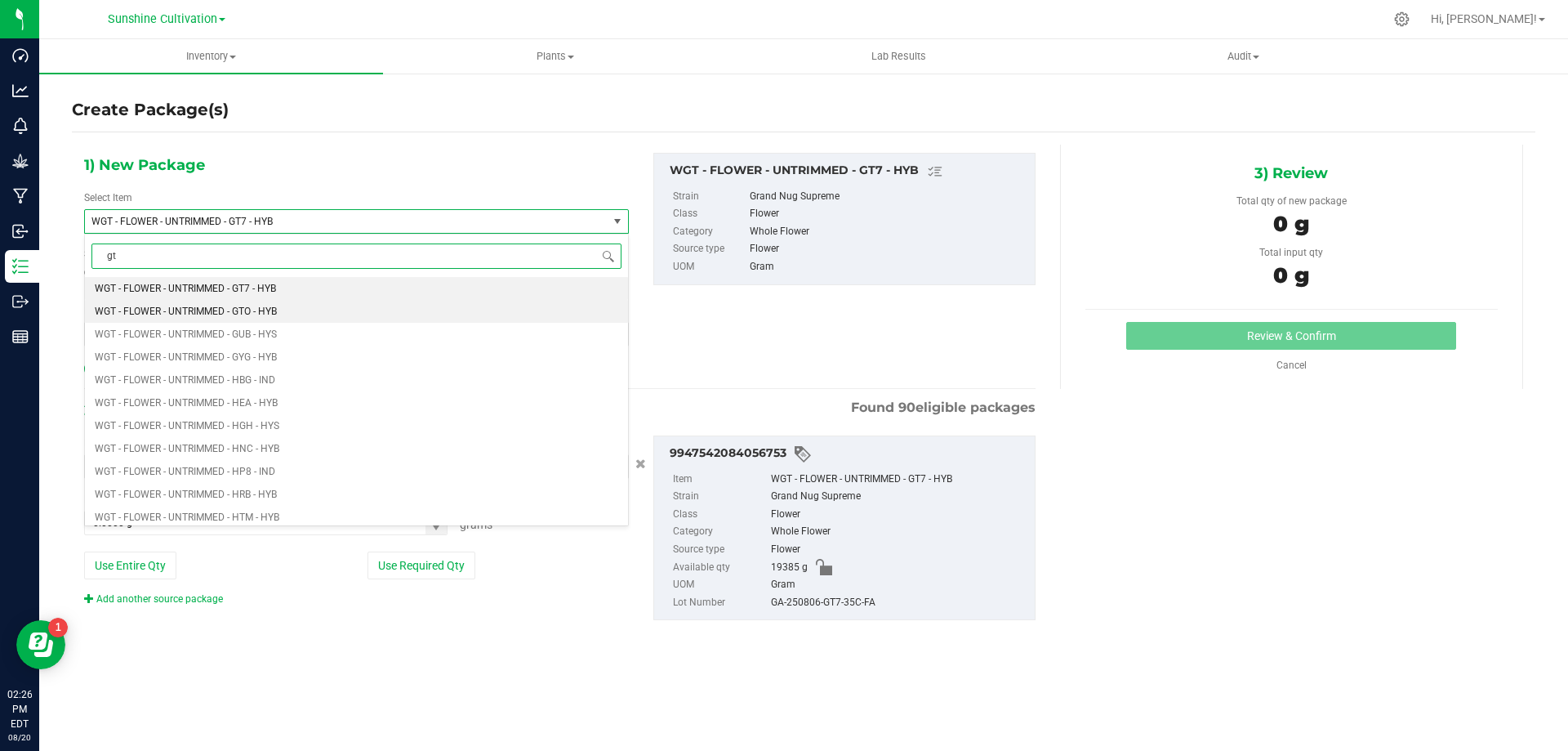
type input "gt7"
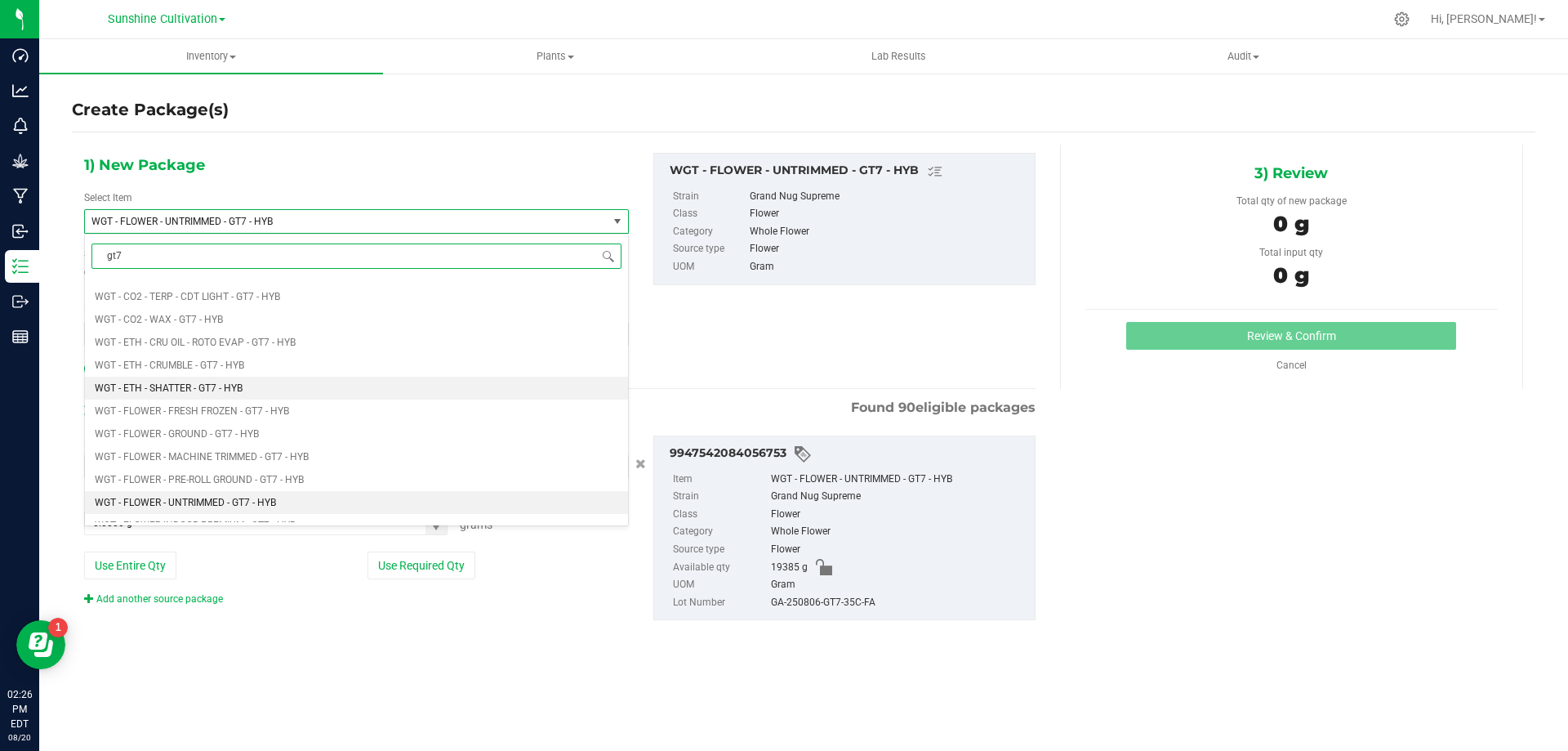
scroll to position [735, 0]
click at [269, 506] on li "WGT - FLOWER INDOOR PREMIUM - GT7 - HYB" at bounding box center [356, 513] width 543 height 23
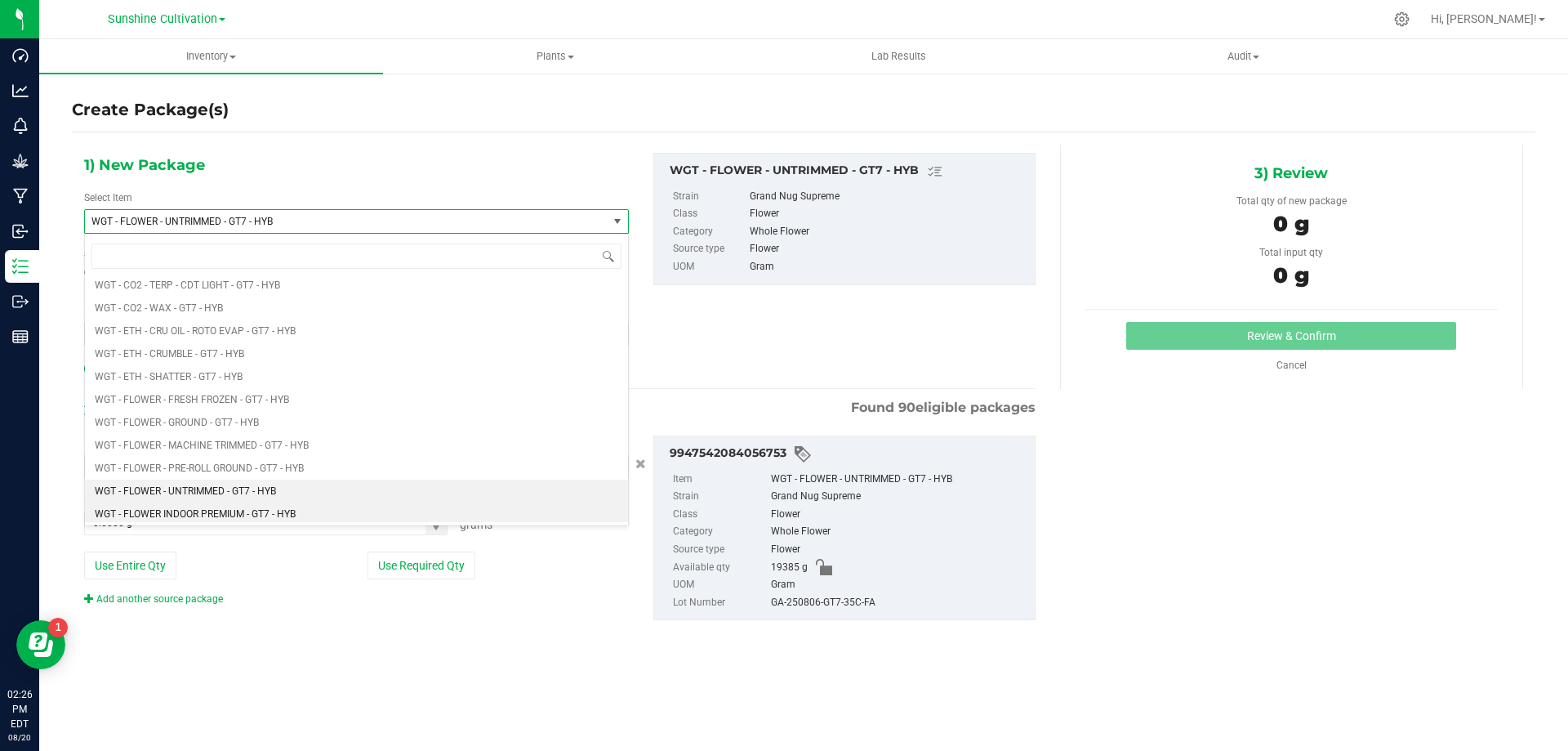
type input "0.0000"
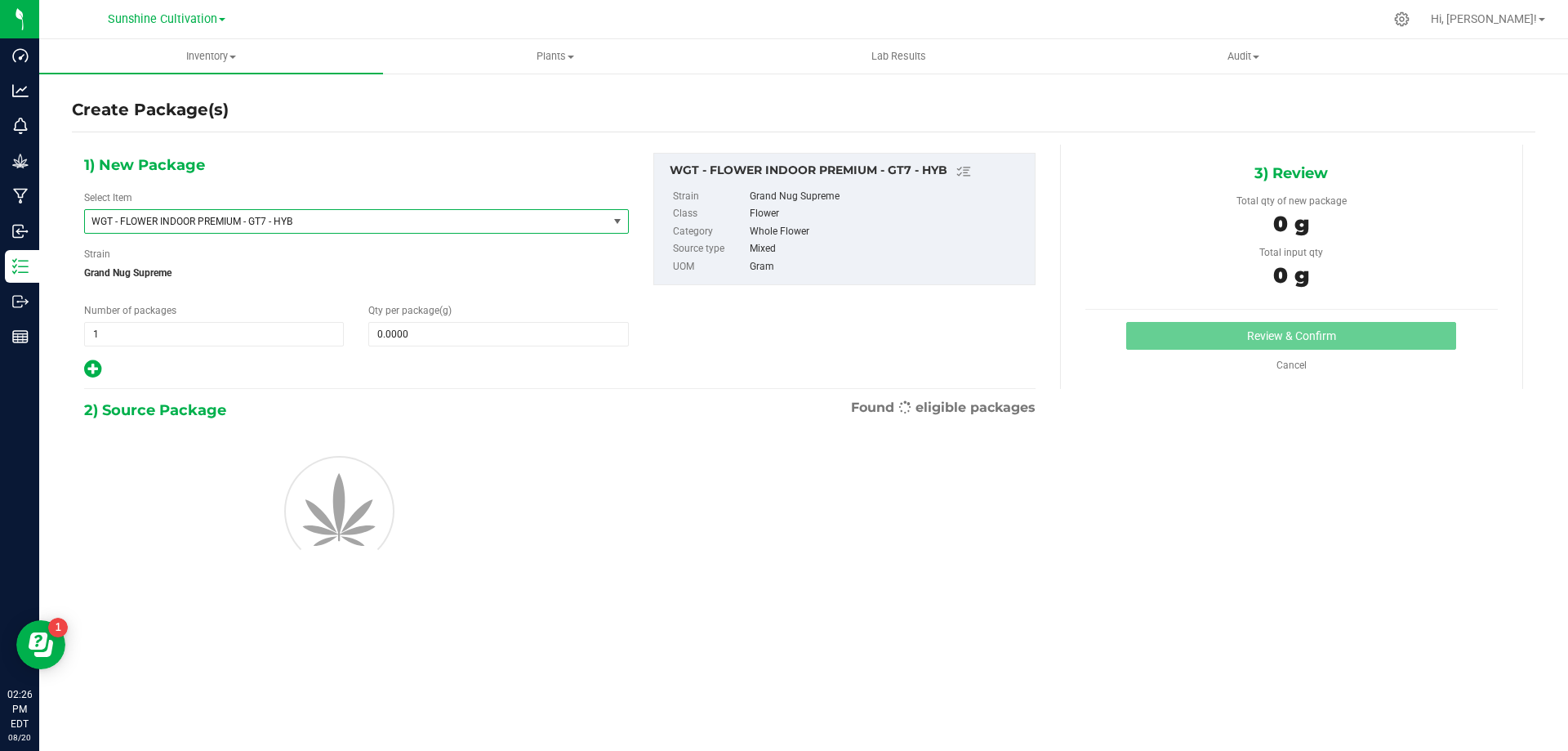
scroll to position [0, 0]
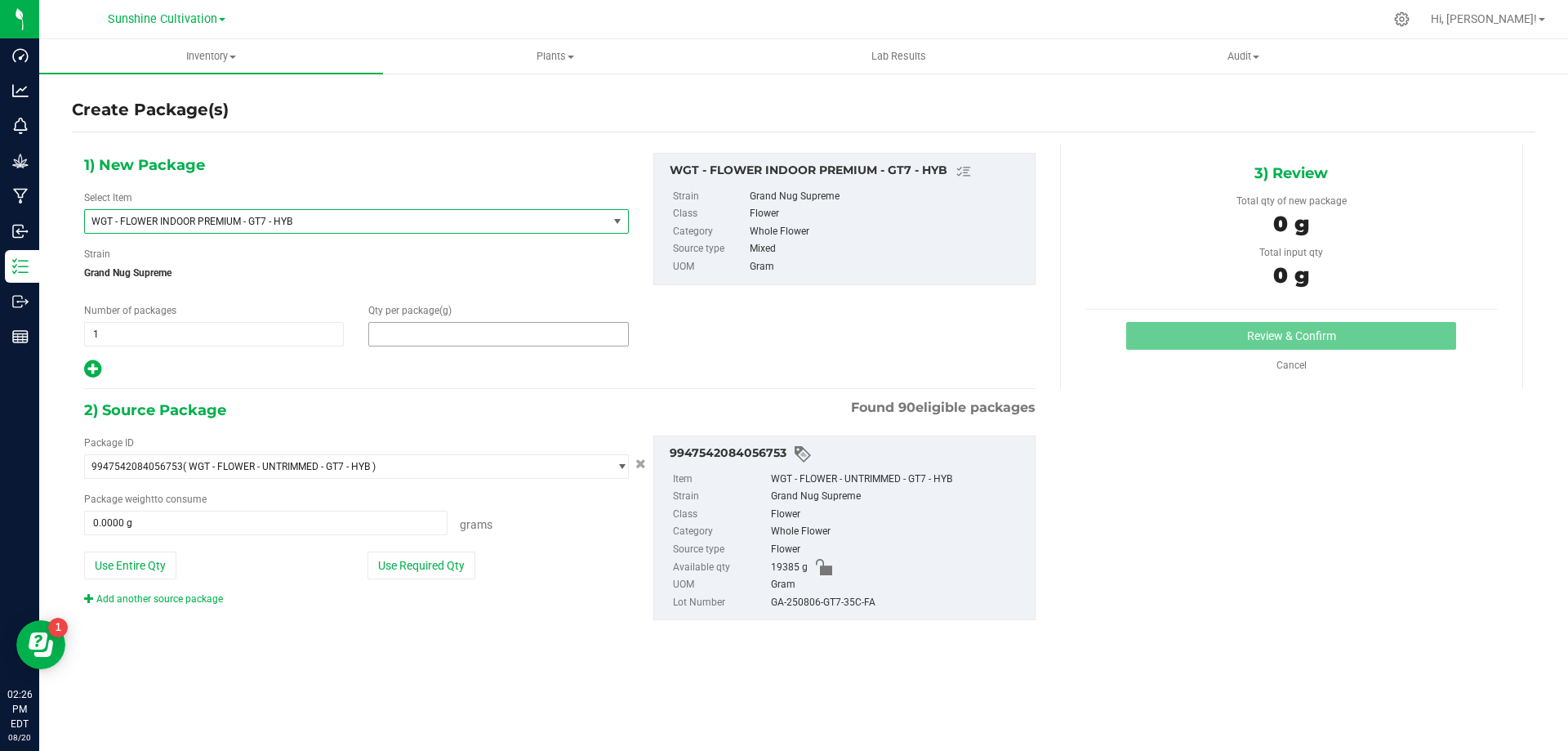
click at [423, 329] on span at bounding box center [498, 334] width 260 height 25
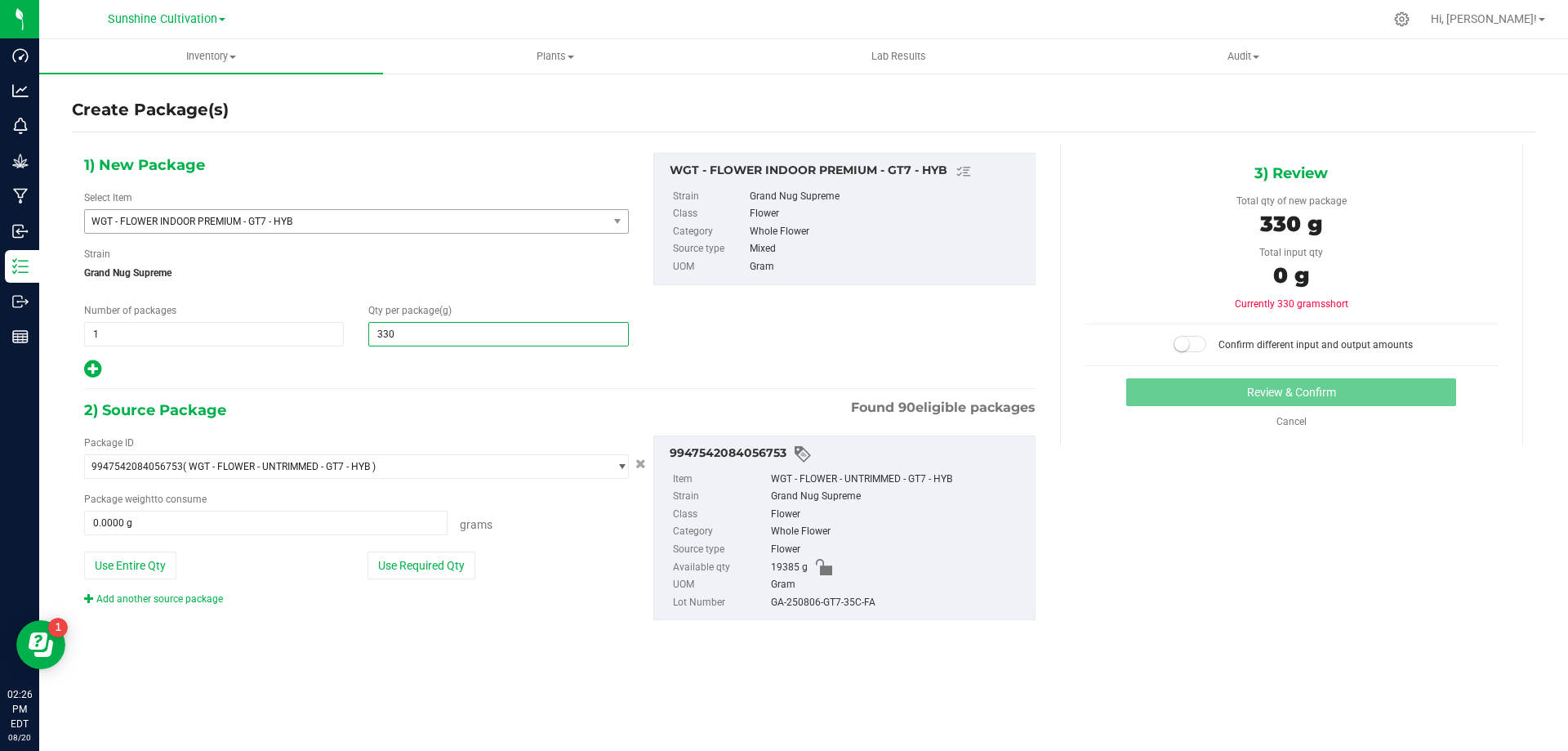
type input "3305"
type input "3,305.0000"
drag, startPoint x: 326, startPoint y: 507, endPoint x: 325, endPoint y: 516, distance: 9.1
click at [326, 507] on div "Package weight to consume 0.0000 g 0 Grams" at bounding box center [356, 513] width 545 height 43
click at [324, 517] on span at bounding box center [266, 523] width 363 height 25
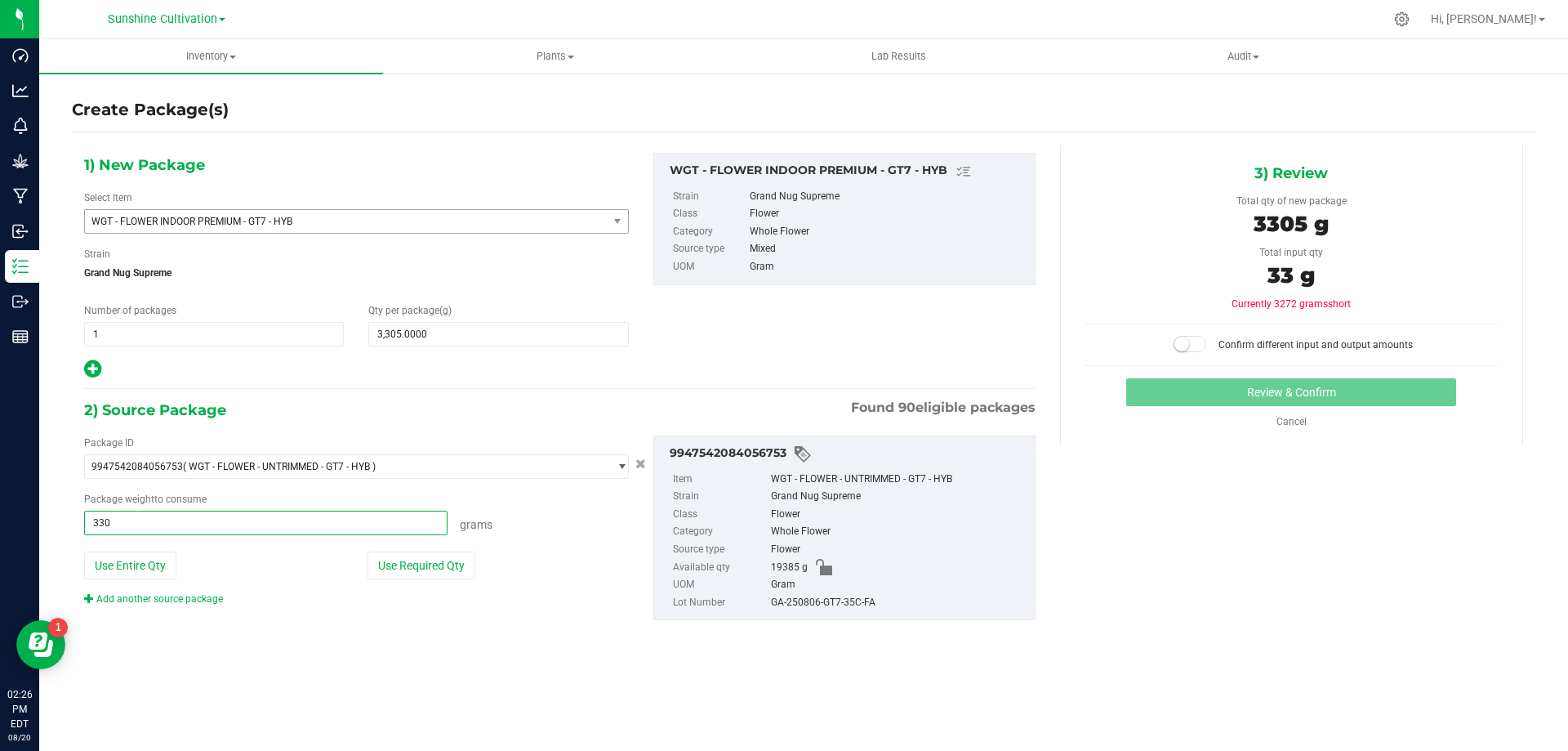
type input "3305"
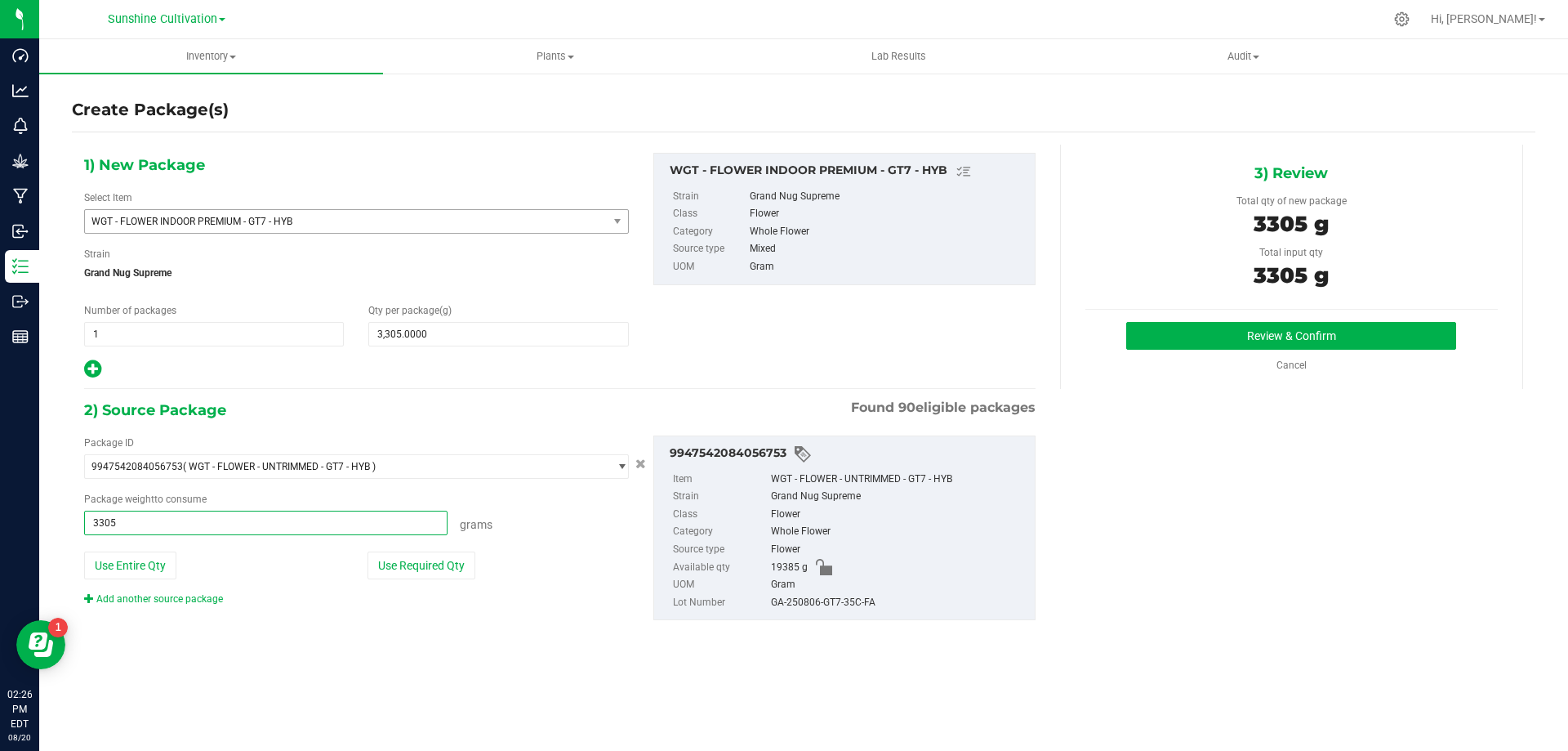
type input "3305.0000 g"
click at [486, 408] on div "2) Source Package Found 90 eligible packages" at bounding box center [560, 410] width 951 height 25
click at [1229, 338] on button "Review & Confirm" at bounding box center [1290, 336] width 330 height 28
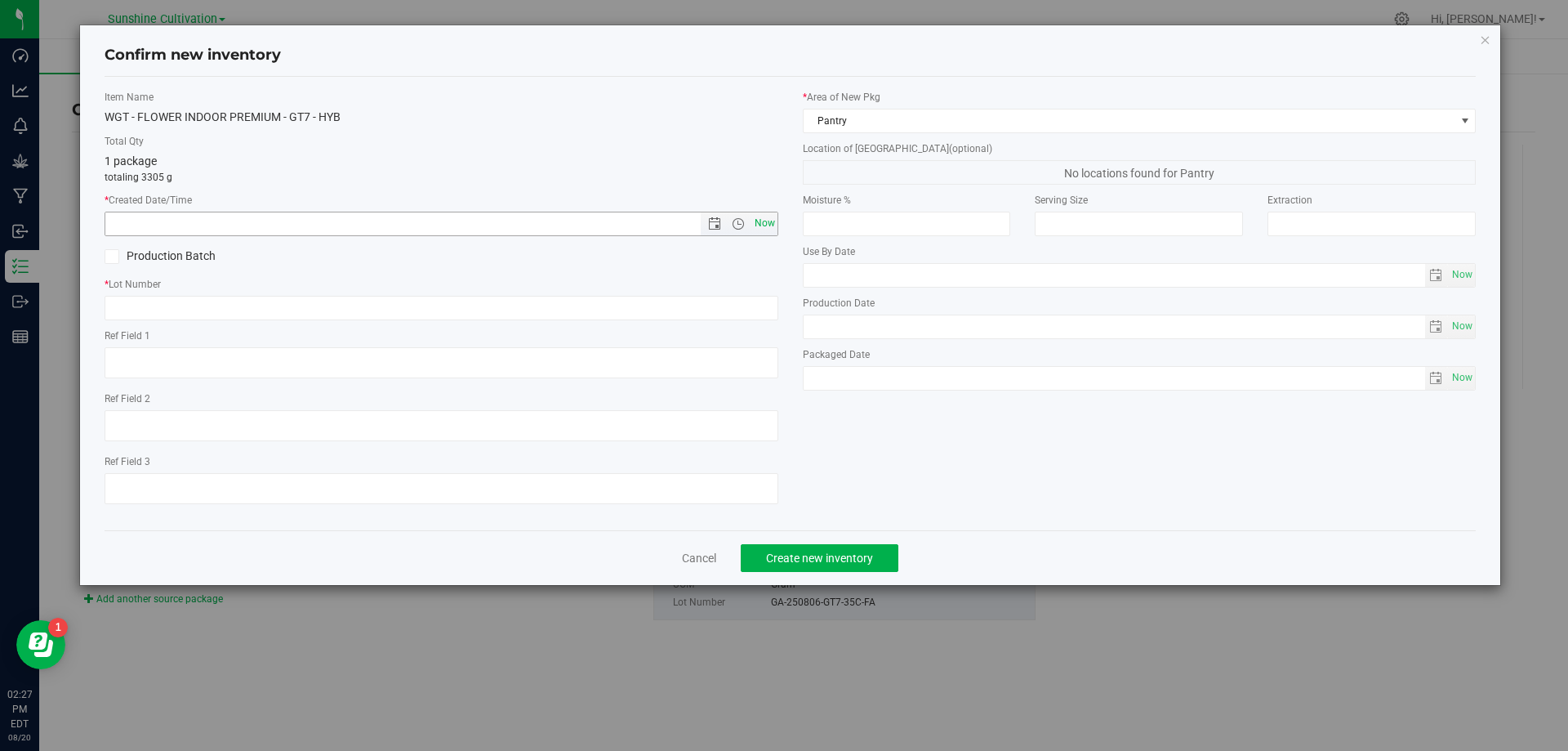
click at [758, 219] on span "Now" at bounding box center [764, 223] width 28 height 24
type input "8/20/2025 2:27 PM"
drag, startPoint x: 467, startPoint y: 294, endPoint x: 450, endPoint y: 303, distance: 19.2
paste input "GA-250806-GT7-35C-FA"
type input "GA-250806-GT7-35C-FA"
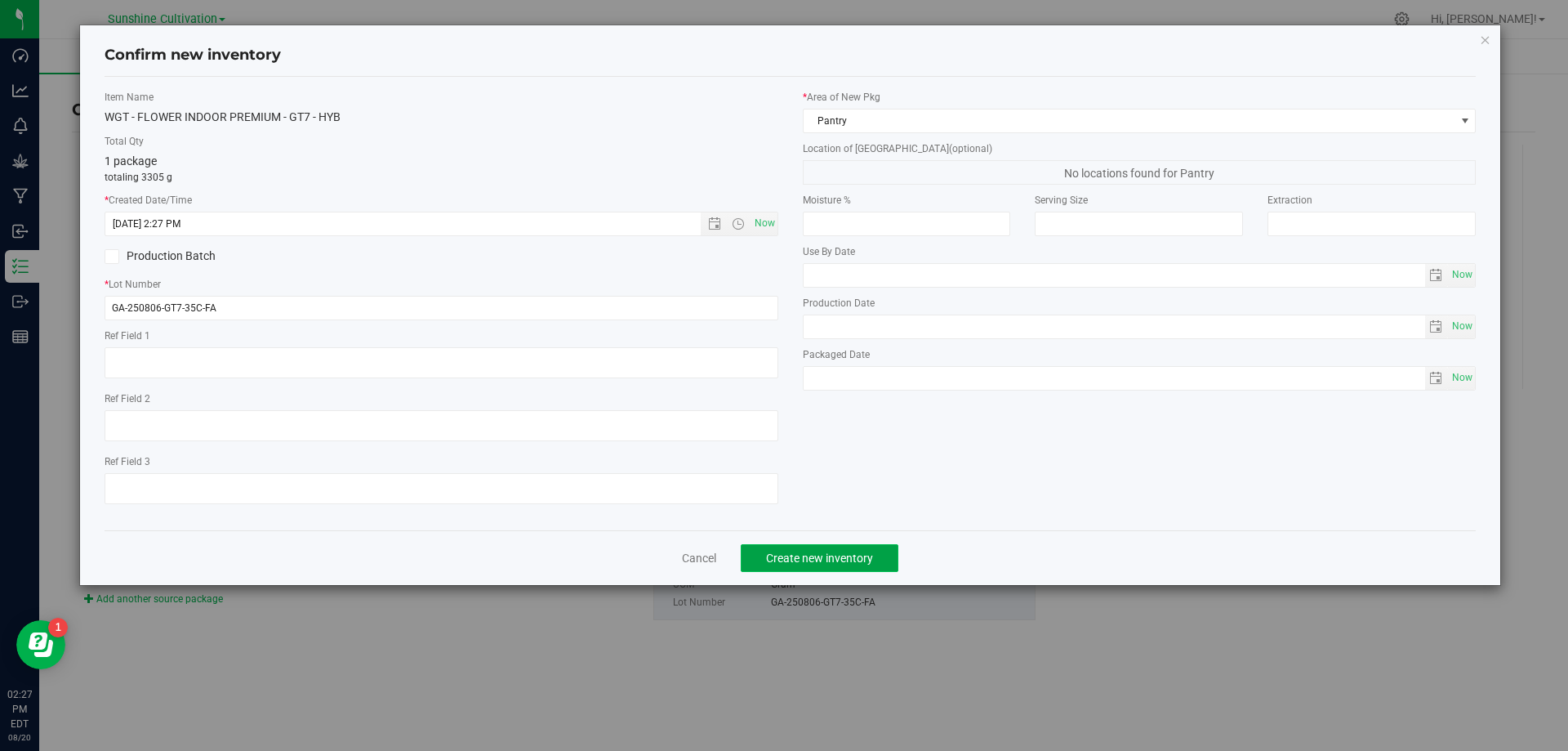
click at [791, 558] on span "Create new inventory" at bounding box center [820, 557] width 107 height 13
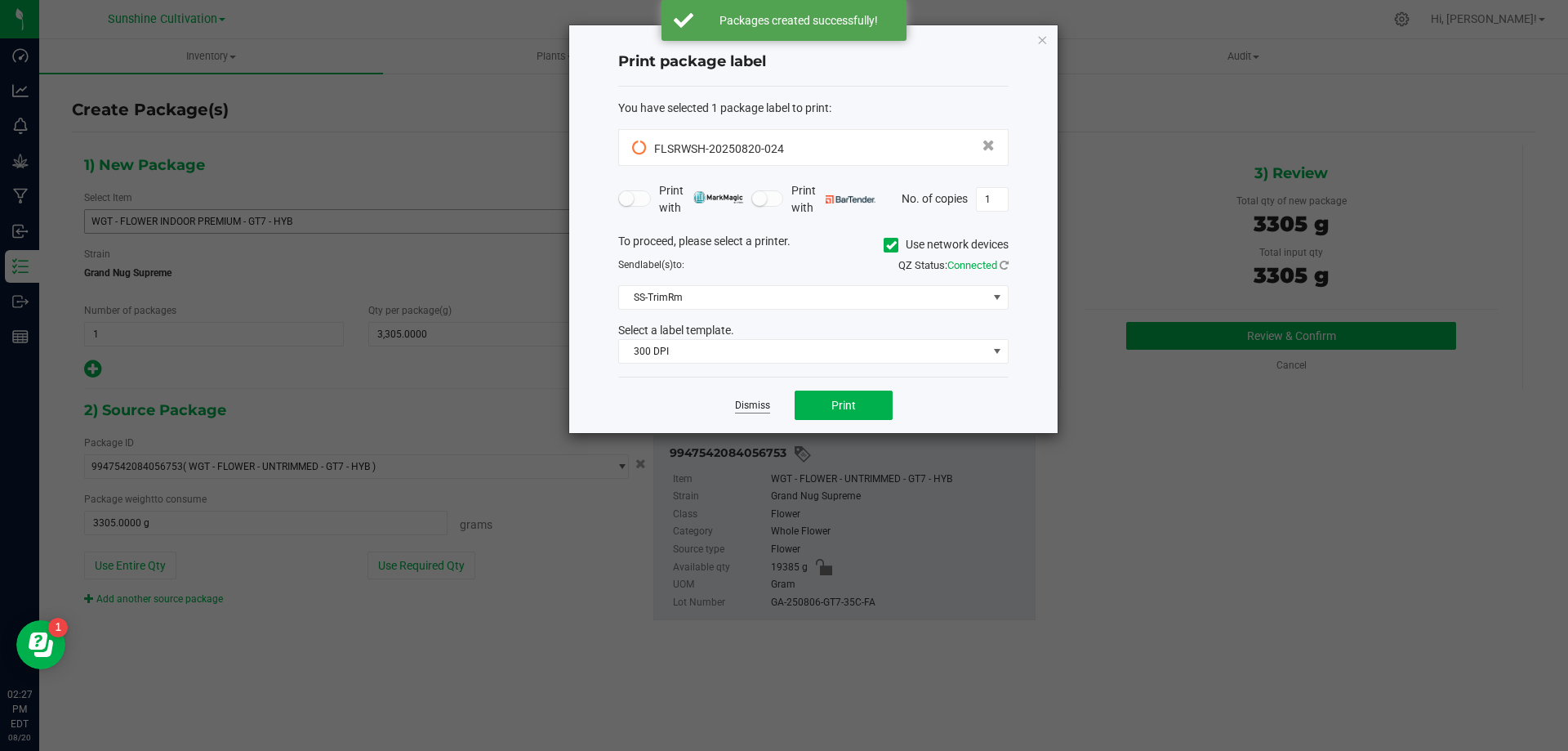
click at [754, 410] on link "Dismiss" at bounding box center [752, 406] width 35 height 14
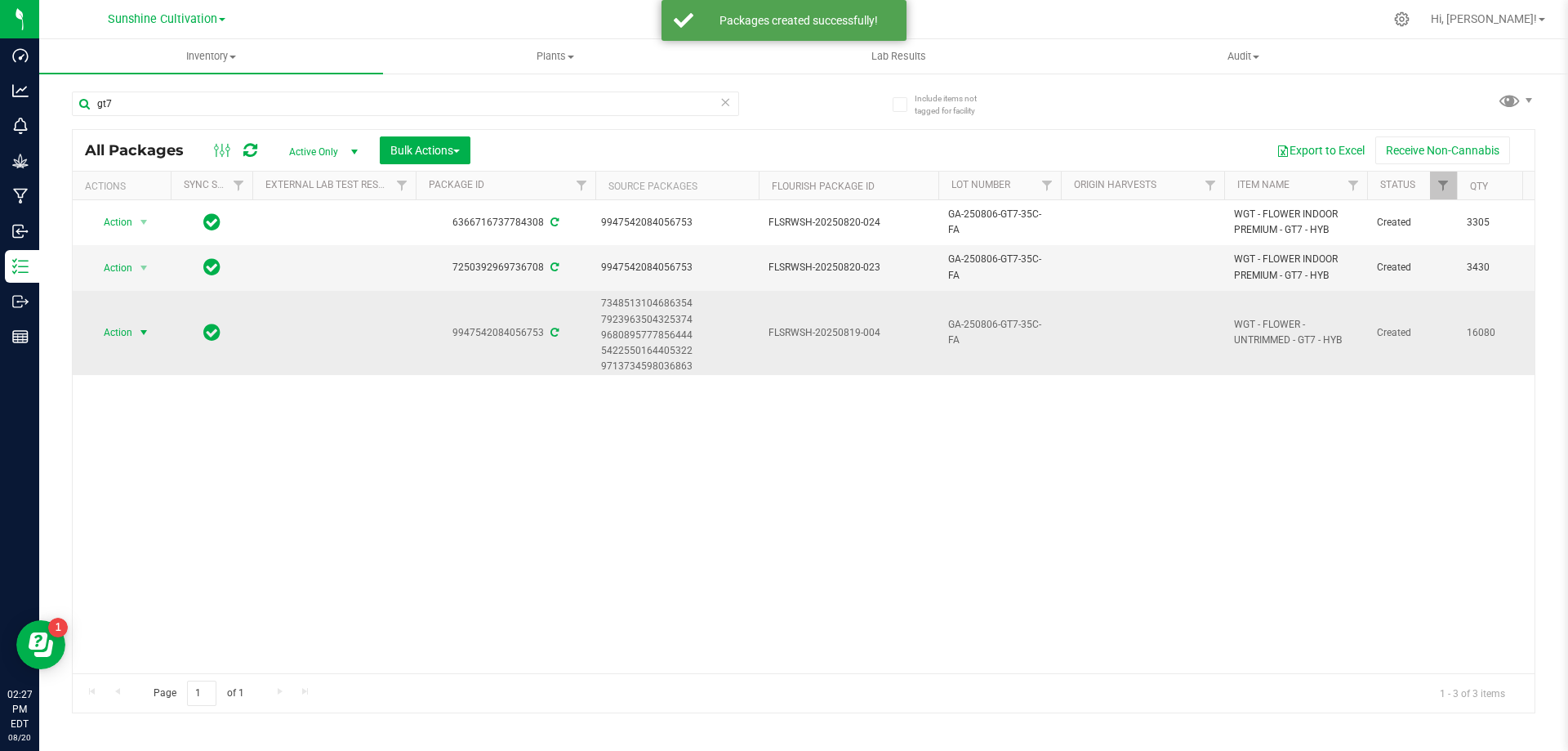
click at [145, 339] on span "select" at bounding box center [143, 332] width 13 height 13
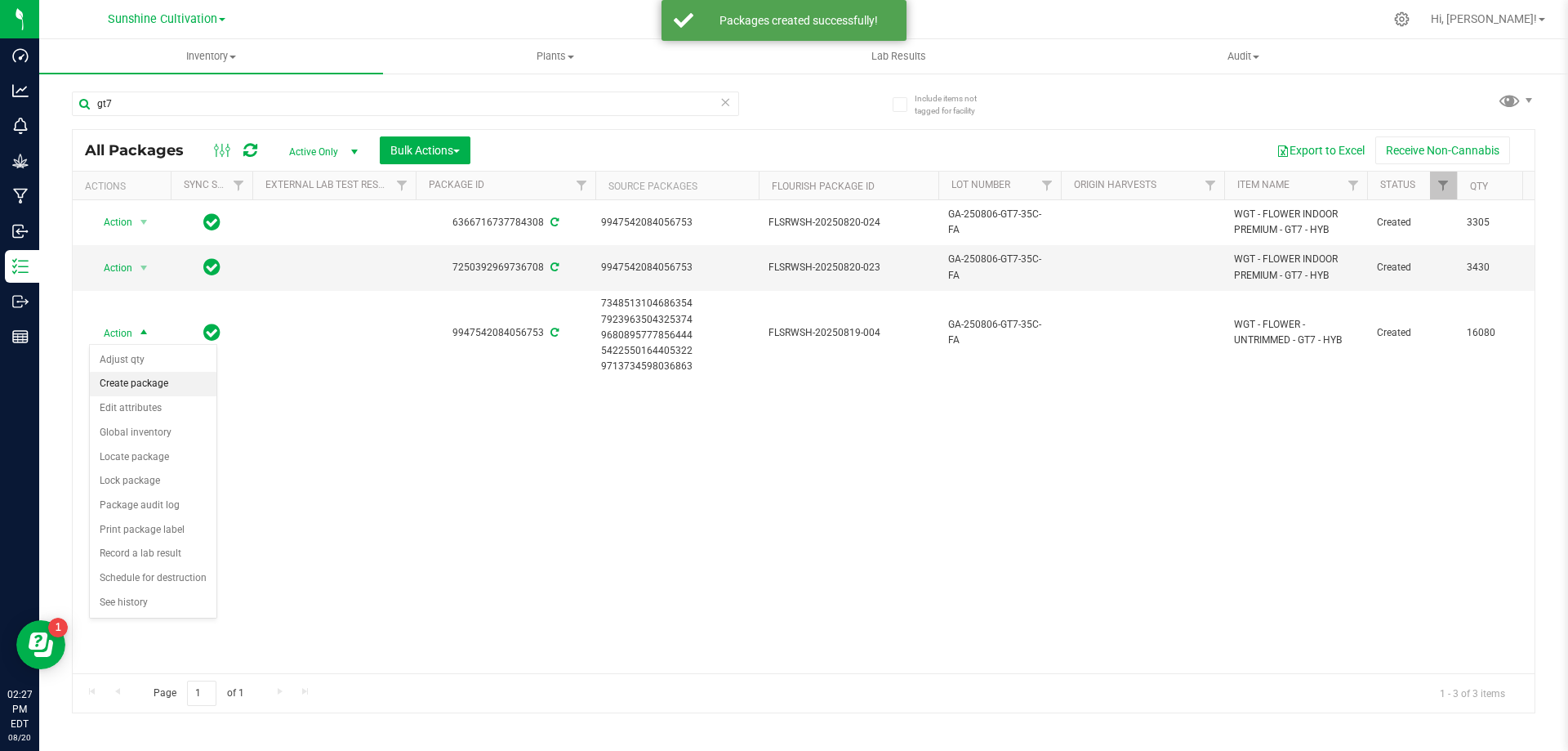
click at [147, 378] on li "Create package" at bounding box center [153, 384] width 127 height 25
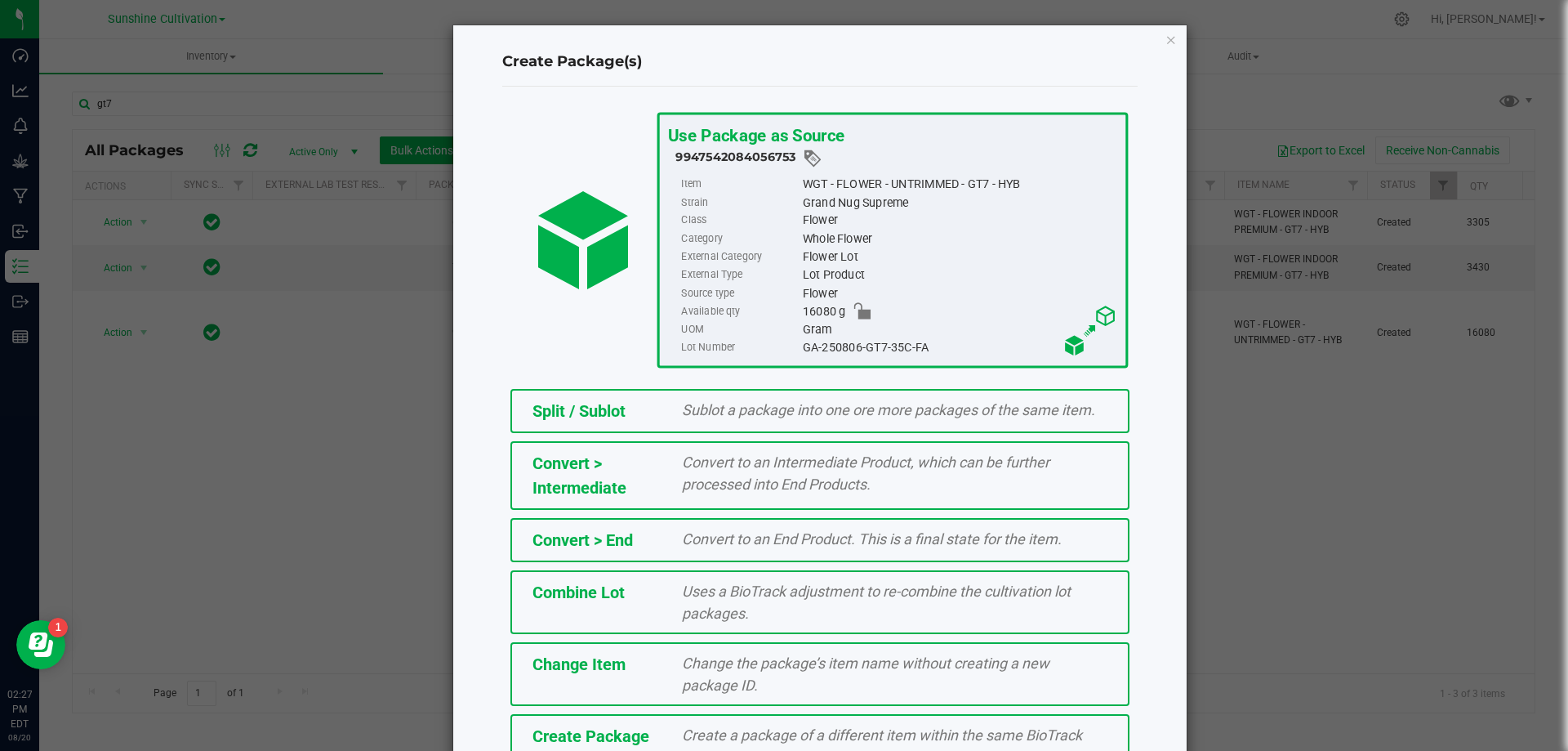
click at [702, 734] on span "Create a package of a different item within the same BioTrack phase." at bounding box center [882, 746] width 401 height 39
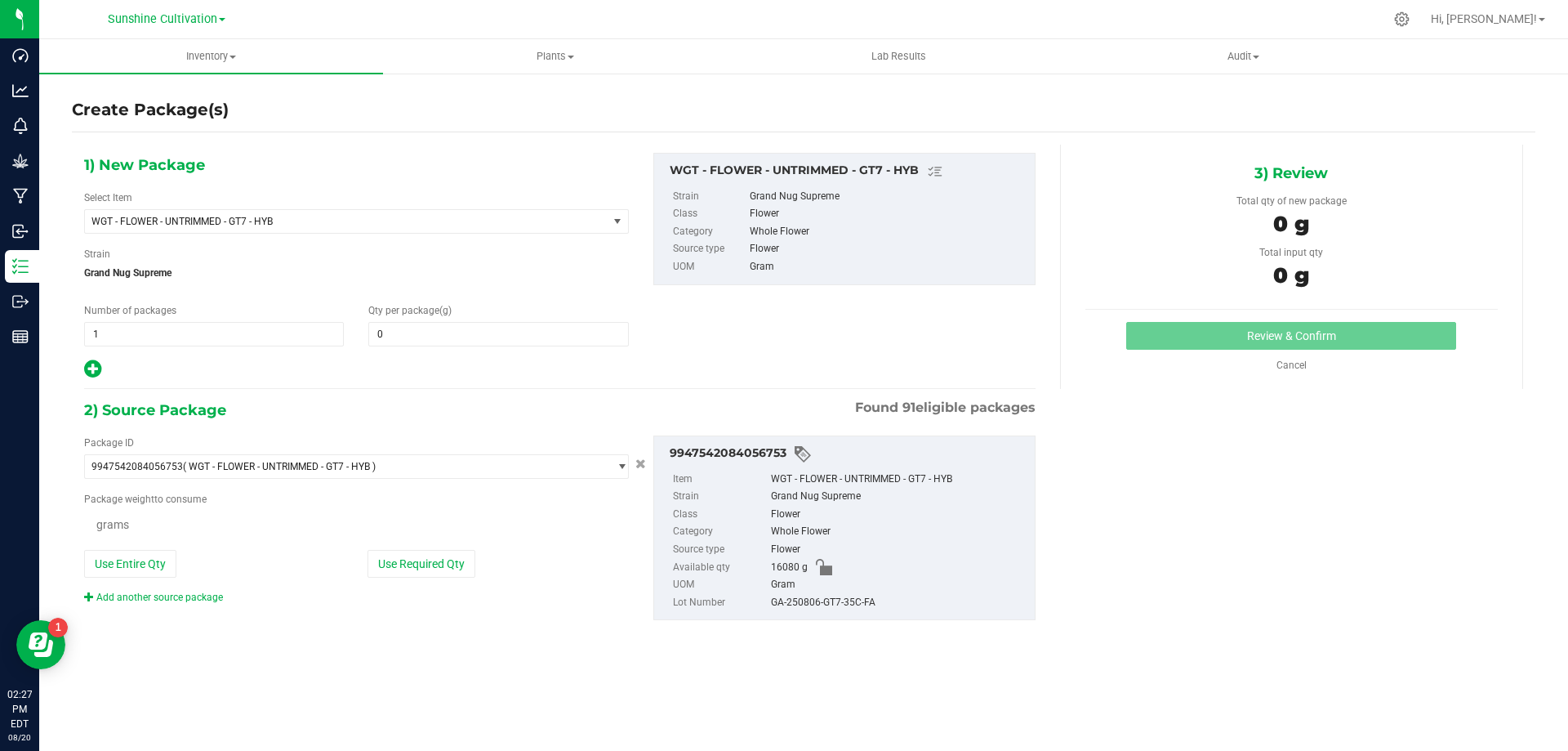
type input "0.0000"
click at [446, 225] on span "WGT - FLOWER - UNTRIMMED - GT7 - HYB" at bounding box center [336, 221] width 489 height 11
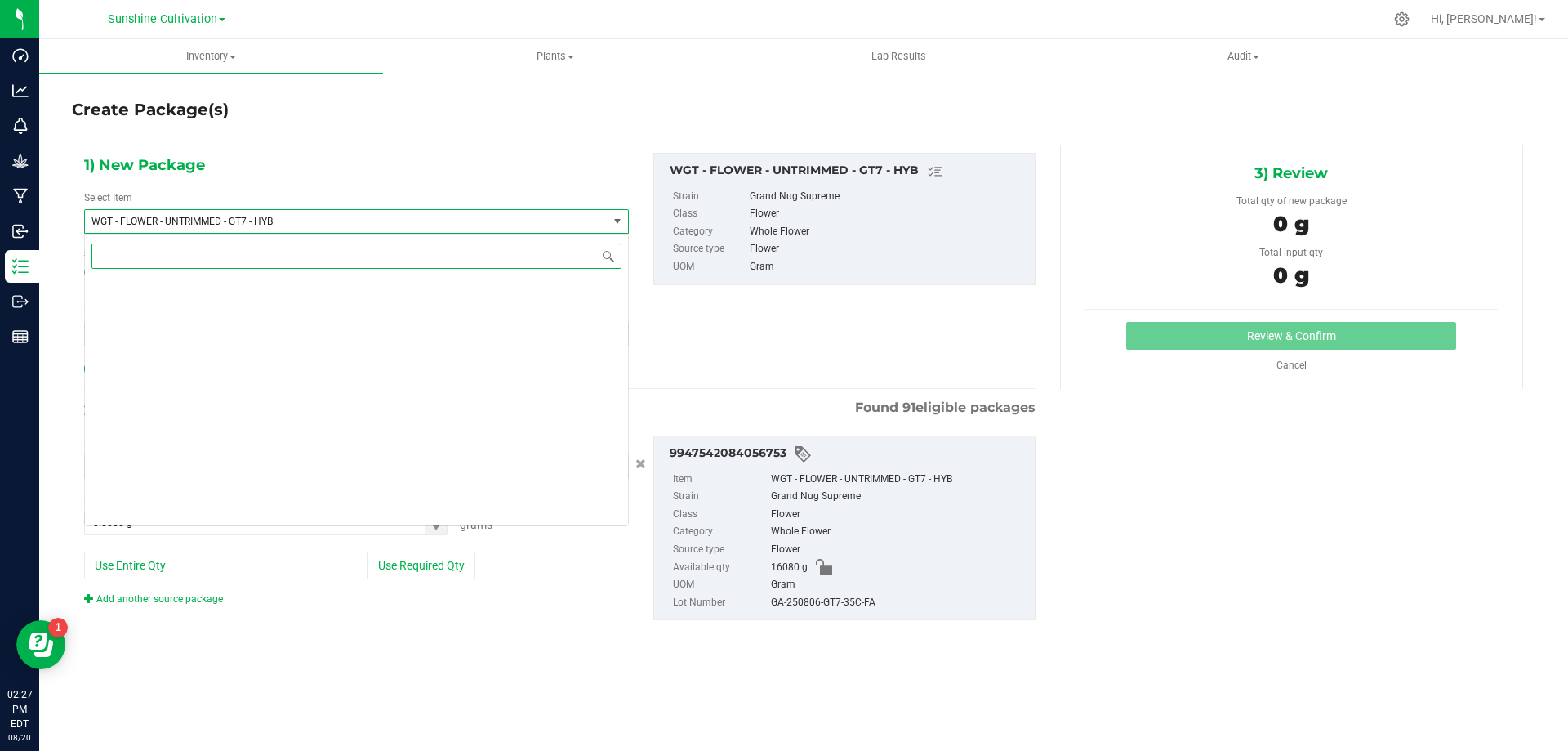
scroll to position [341050, 0]
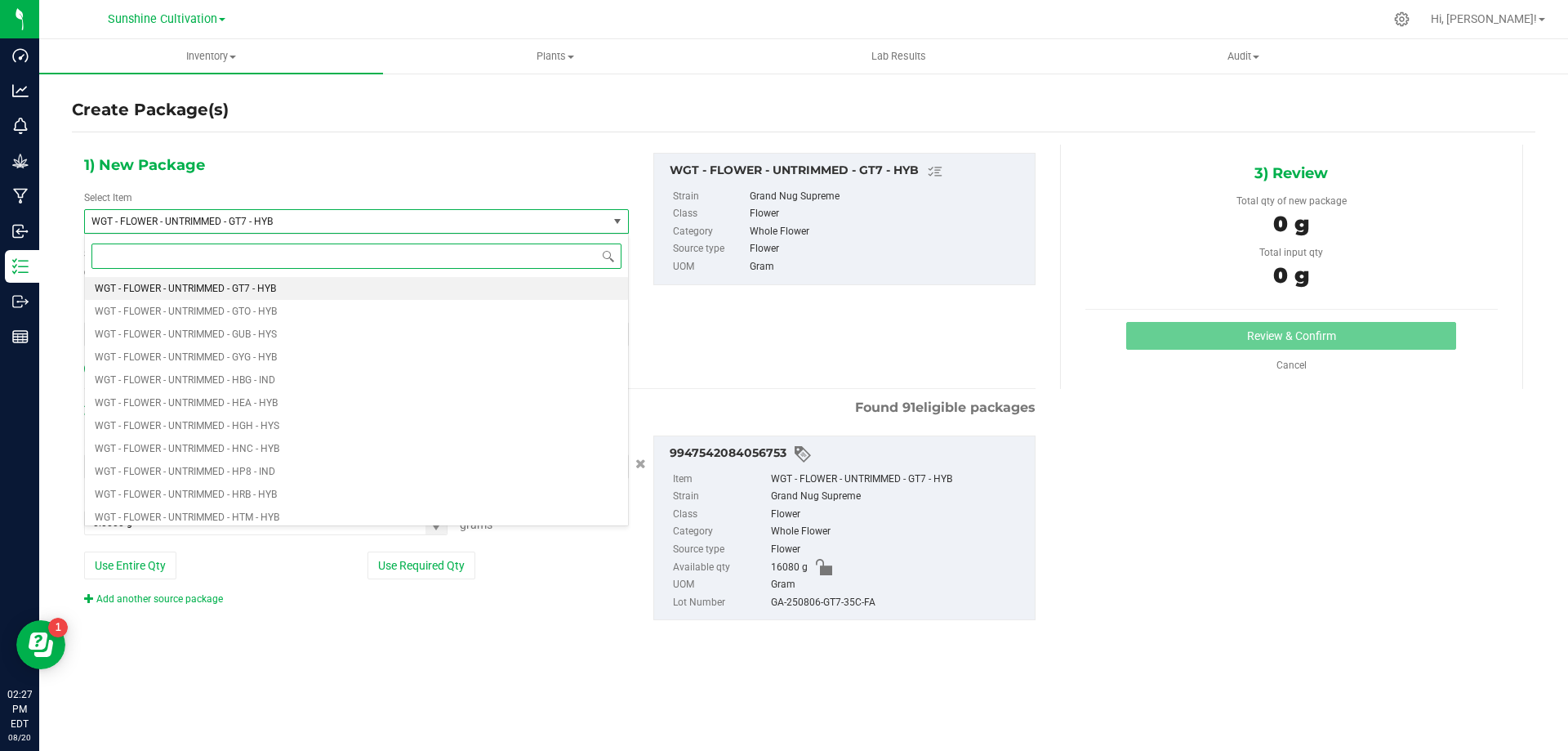
click at [147, 252] on input at bounding box center [356, 257] width 530 height 26
type input "gt7"
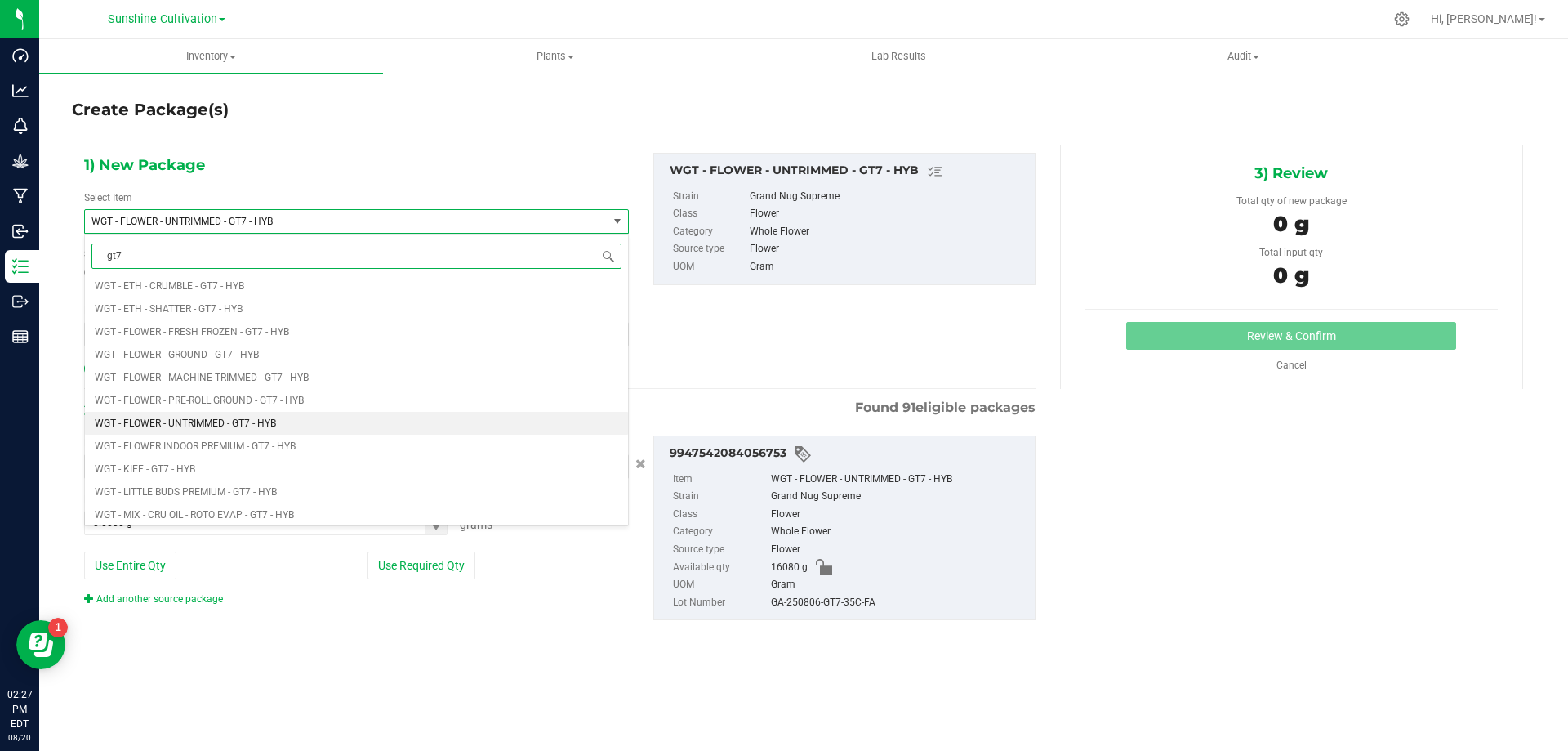
scroll to position [817, 0]
click at [443, 484] on li "WGT - LITTLE BUDS PREMIUM - GT7 - HYB" at bounding box center [356, 477] width 543 height 23
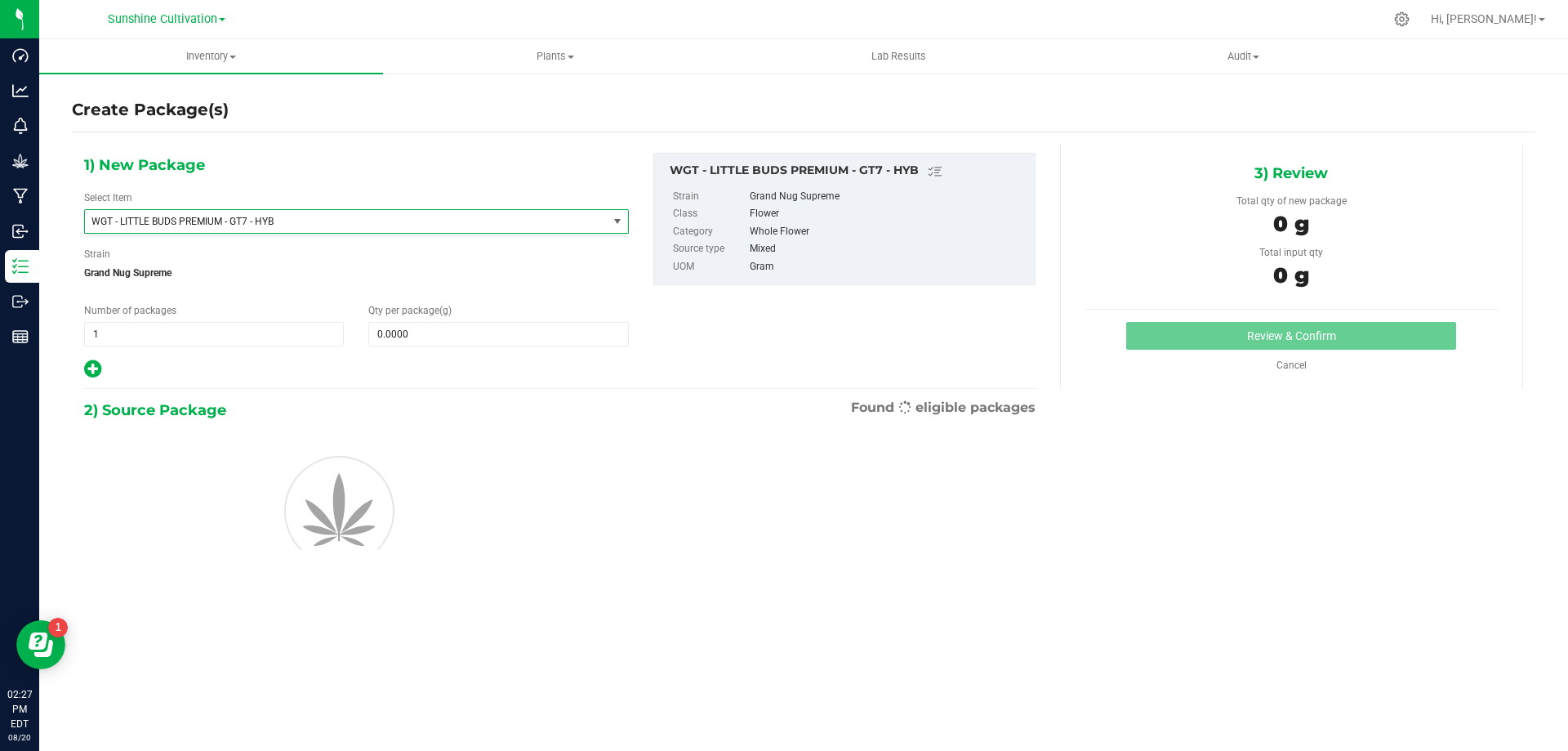
type input "0.0000"
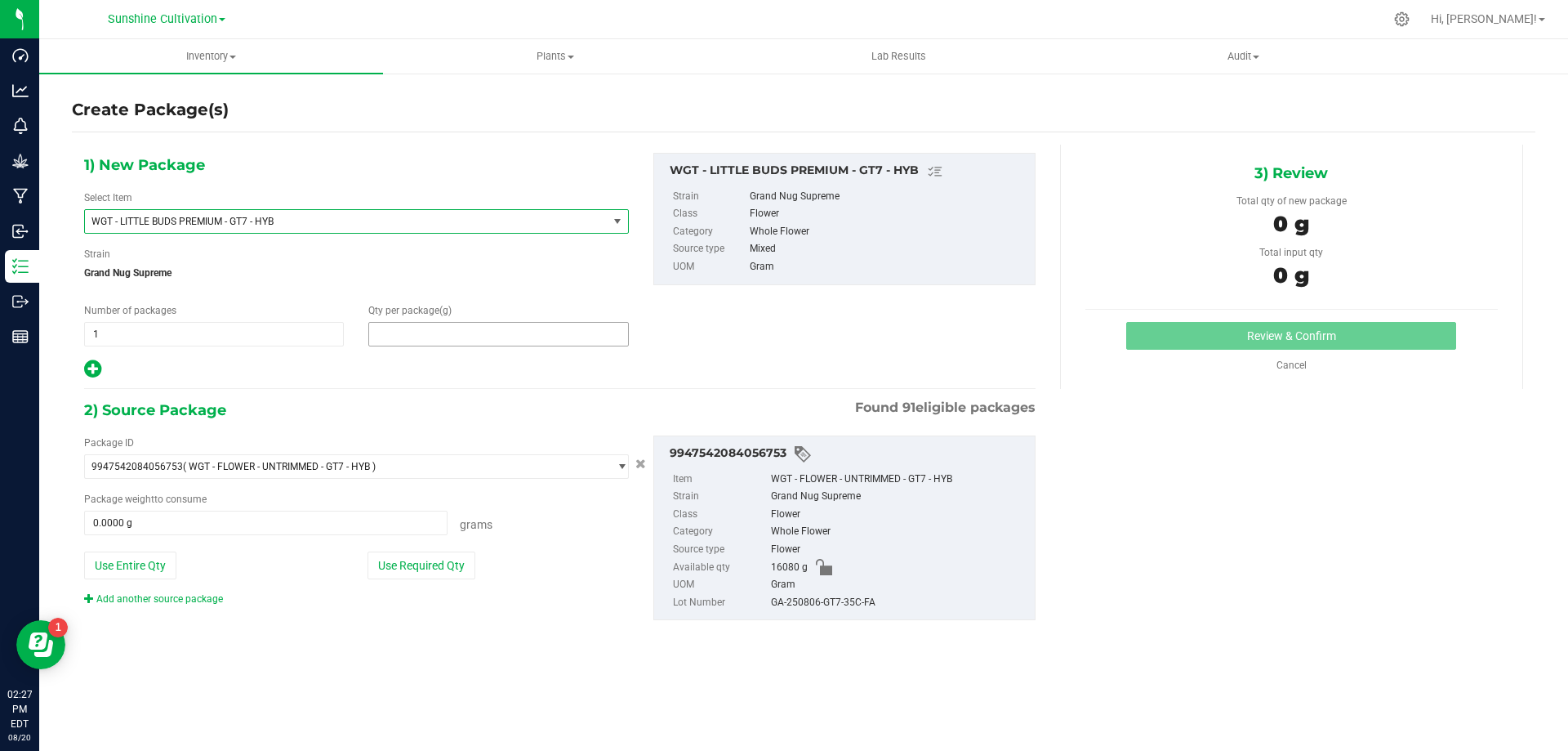
click at [429, 332] on span at bounding box center [498, 334] width 260 height 25
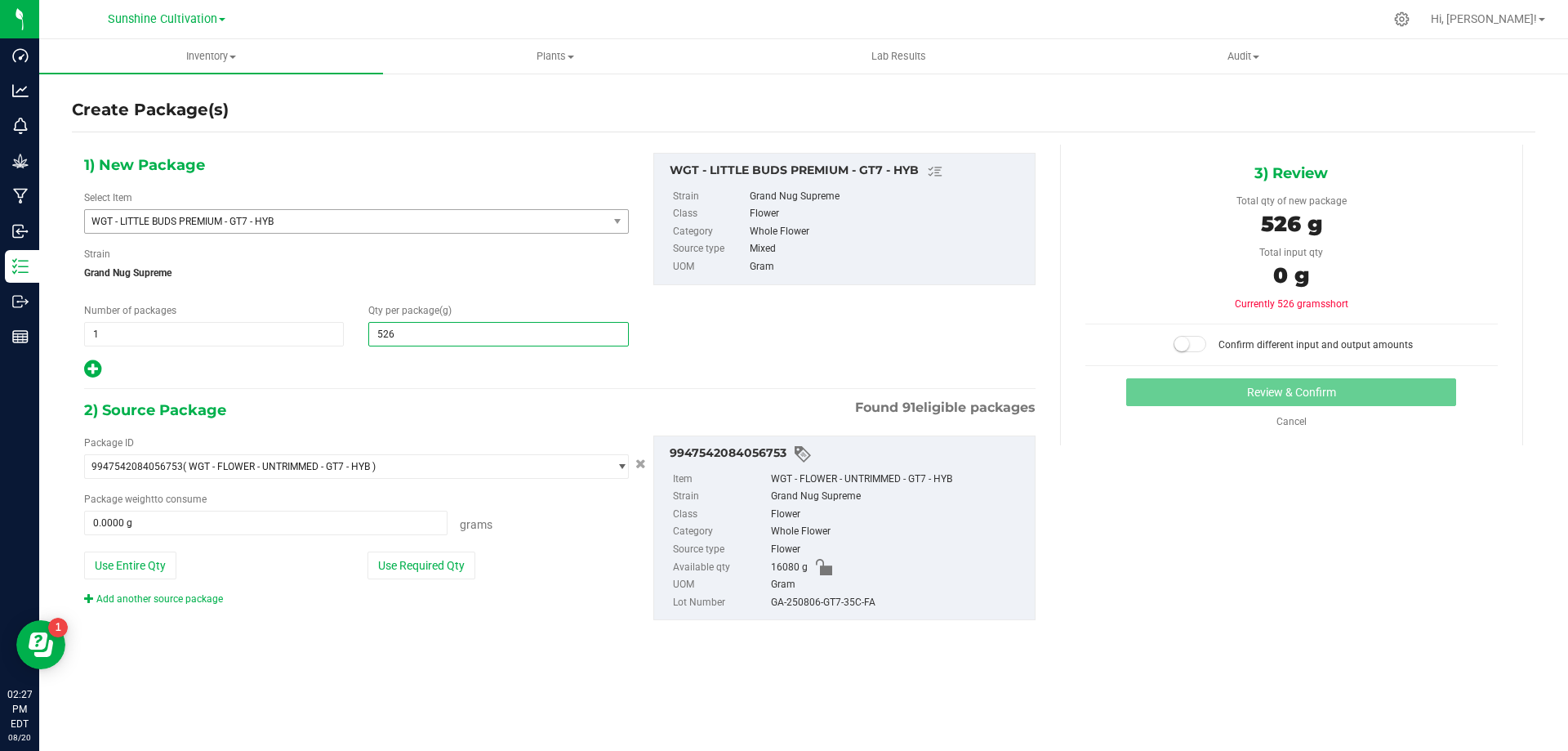
type input "5260"
type input "5,260.0000"
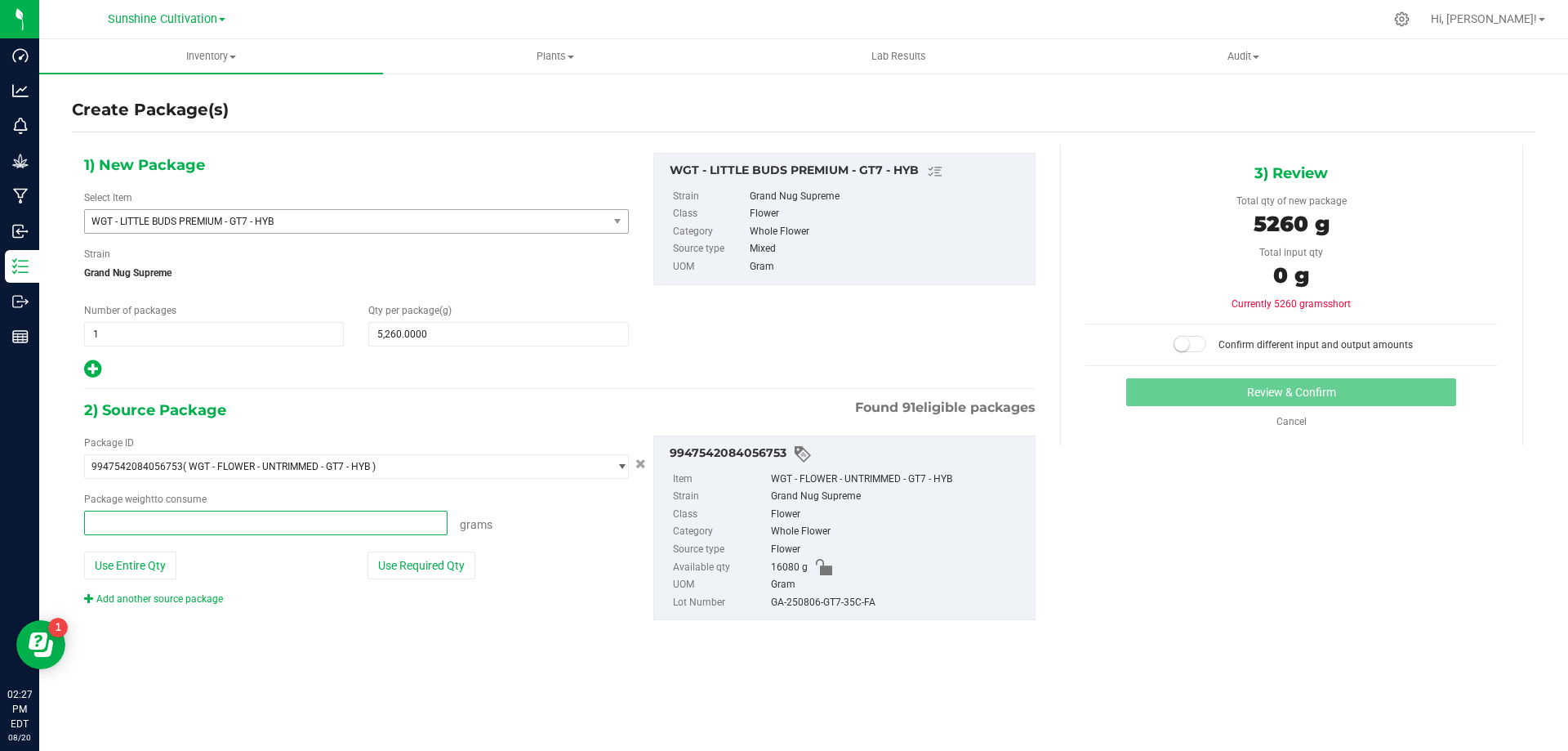
click at [336, 529] on span at bounding box center [266, 523] width 363 height 25
type input "5260"
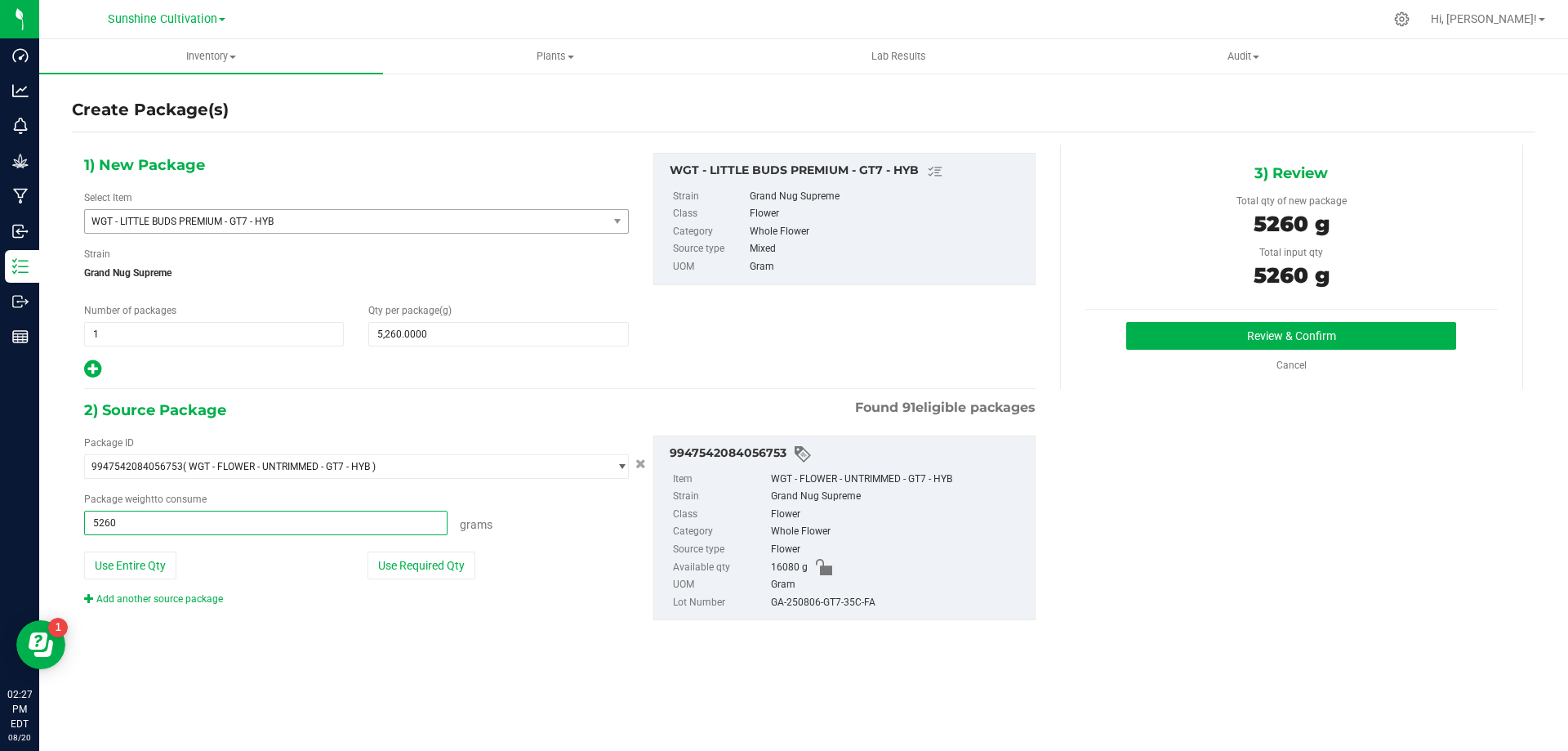
type input "5260.0000 g"
drag, startPoint x: 772, startPoint y: 598, endPoint x: 914, endPoint y: 592, distance: 142.1
click at [914, 592] on ul "Item WGT - FLOWER - UNTRIMMED - GT7 - HYB Strain Grand Nug Supreme Class Flower…" at bounding box center [844, 537] width 364 height 147
click at [843, 602] on div "GA-250806-GT7-35C-FA" at bounding box center [899, 603] width 256 height 18
click at [1217, 326] on button "Review & Confirm" at bounding box center [1290, 336] width 330 height 28
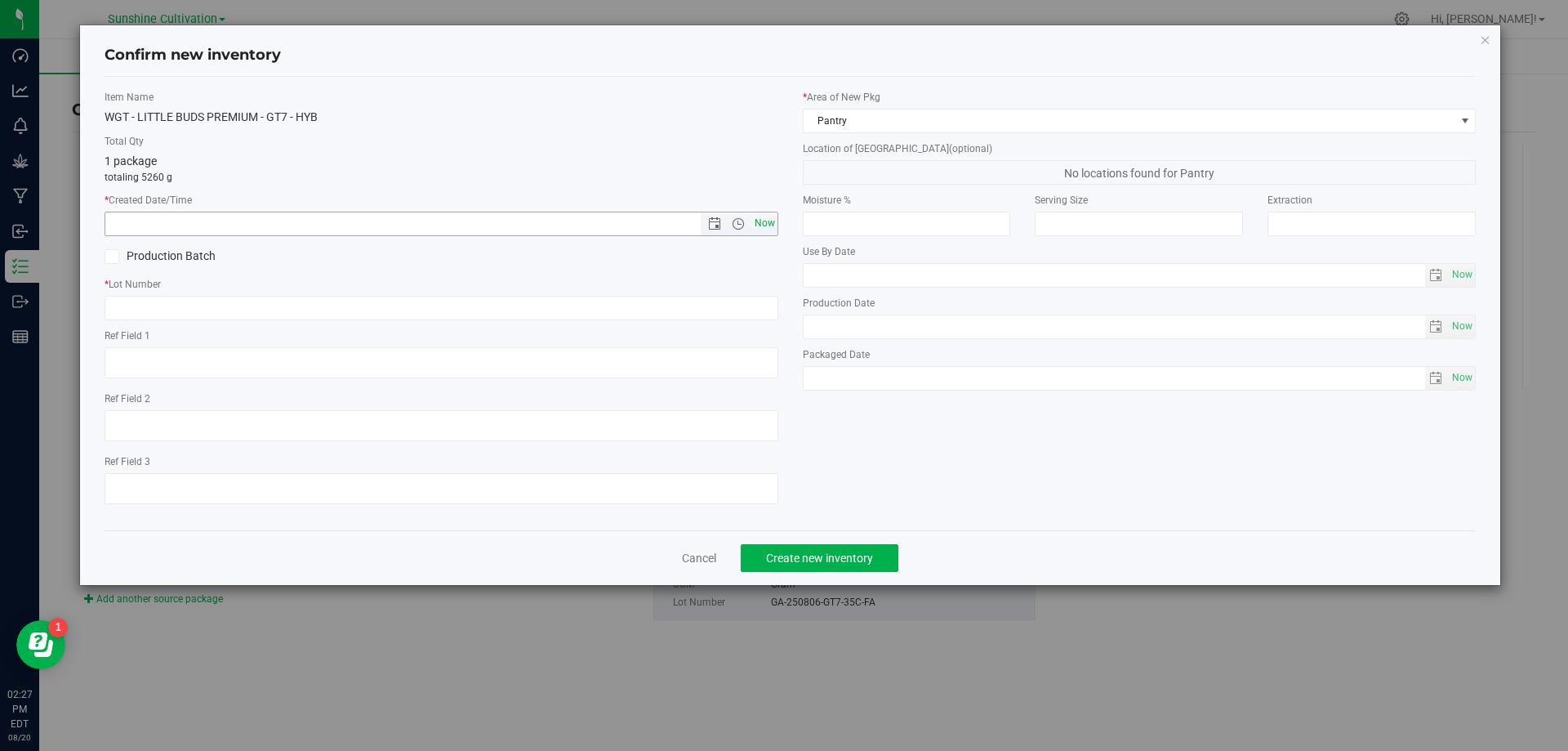
click at [770, 225] on span "Now" at bounding box center [764, 223] width 28 height 24
type input "8/20/2025 2:27 PM"
paste input "GA-250806-GT7-35C-FA"
type input "GA-250806-GT7-35C-FA"
click at [820, 561] on span "Create new inventory" at bounding box center [820, 557] width 107 height 13
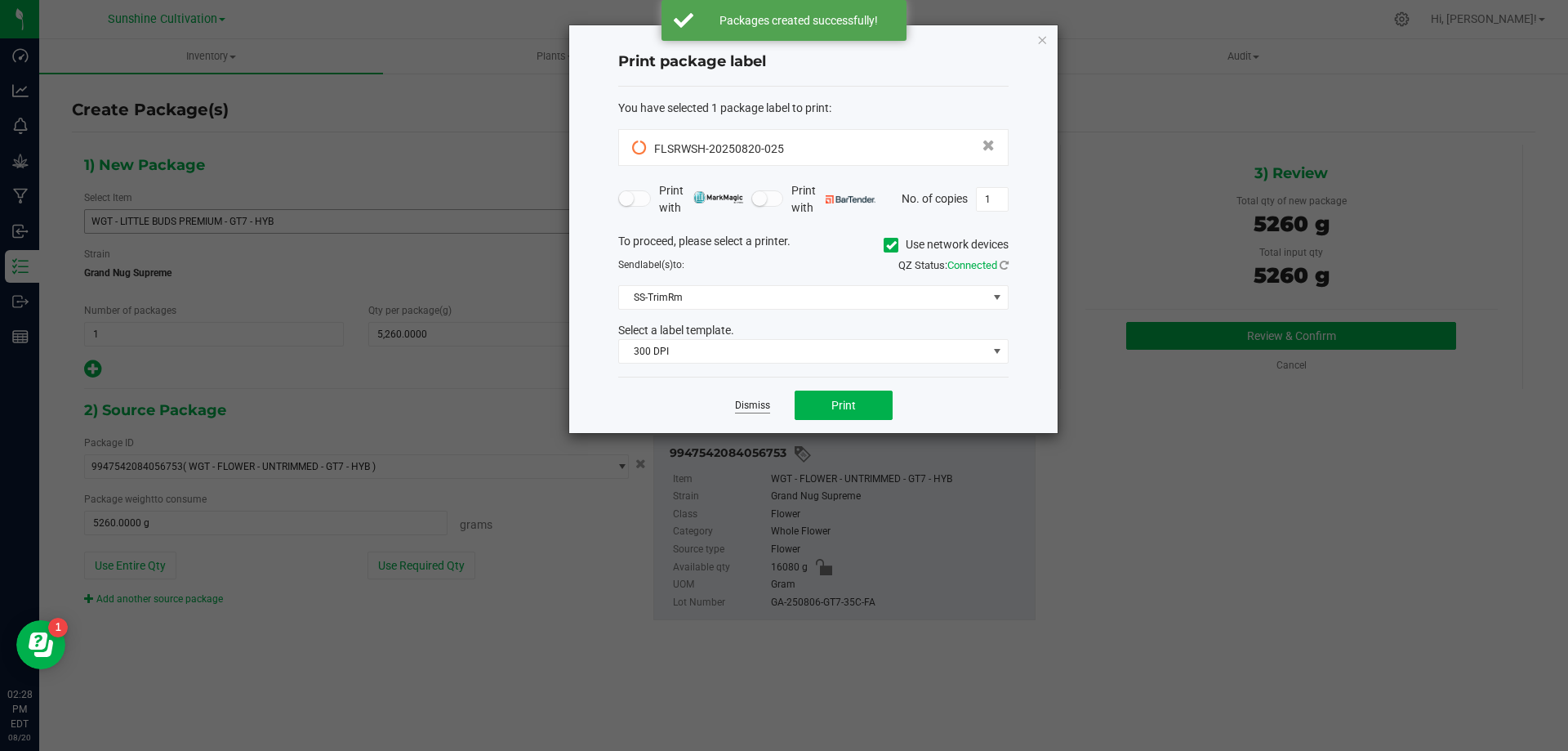
click at [749, 401] on link "Dismiss" at bounding box center [752, 406] width 35 height 14
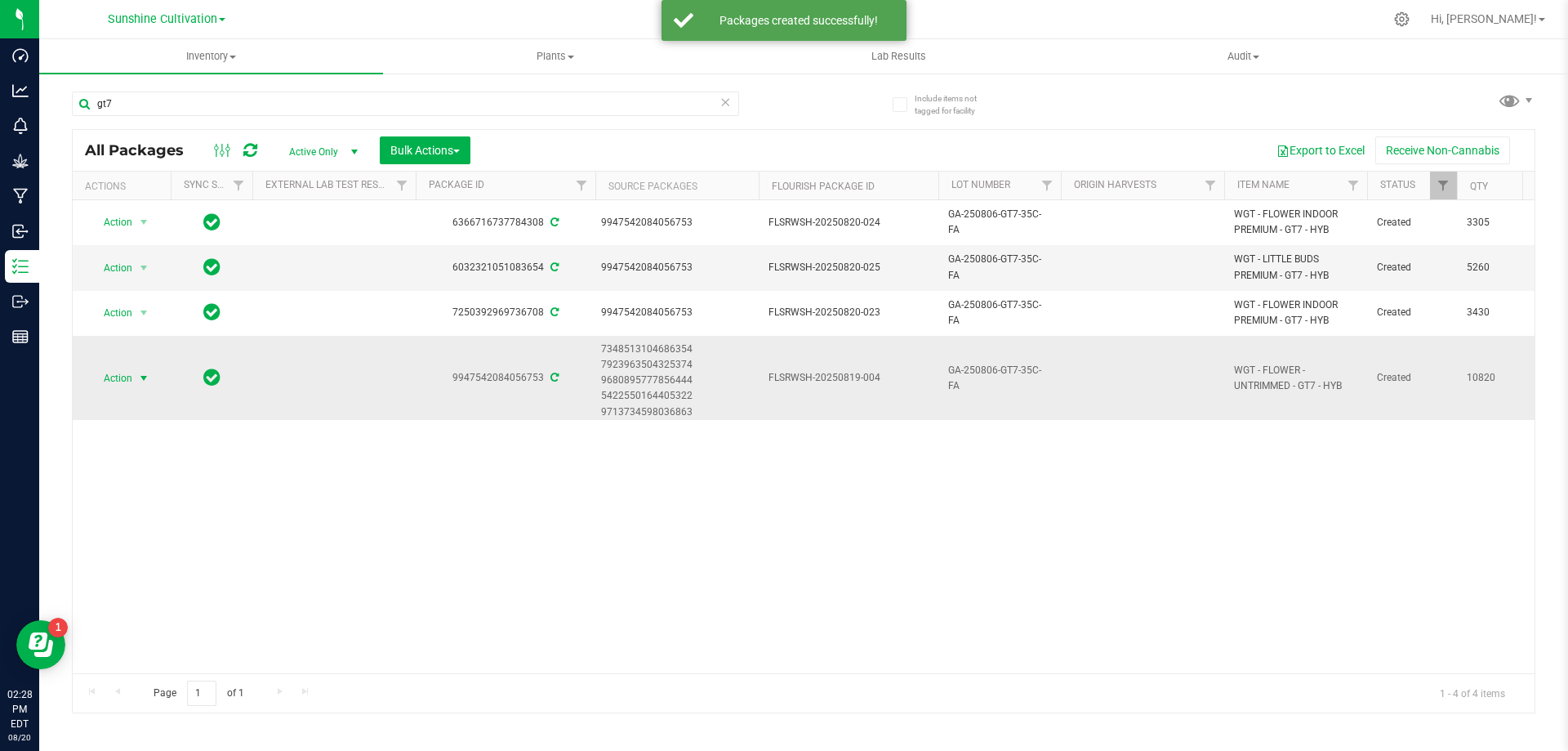
click at [135, 375] on span "select" at bounding box center [144, 378] width 20 height 23
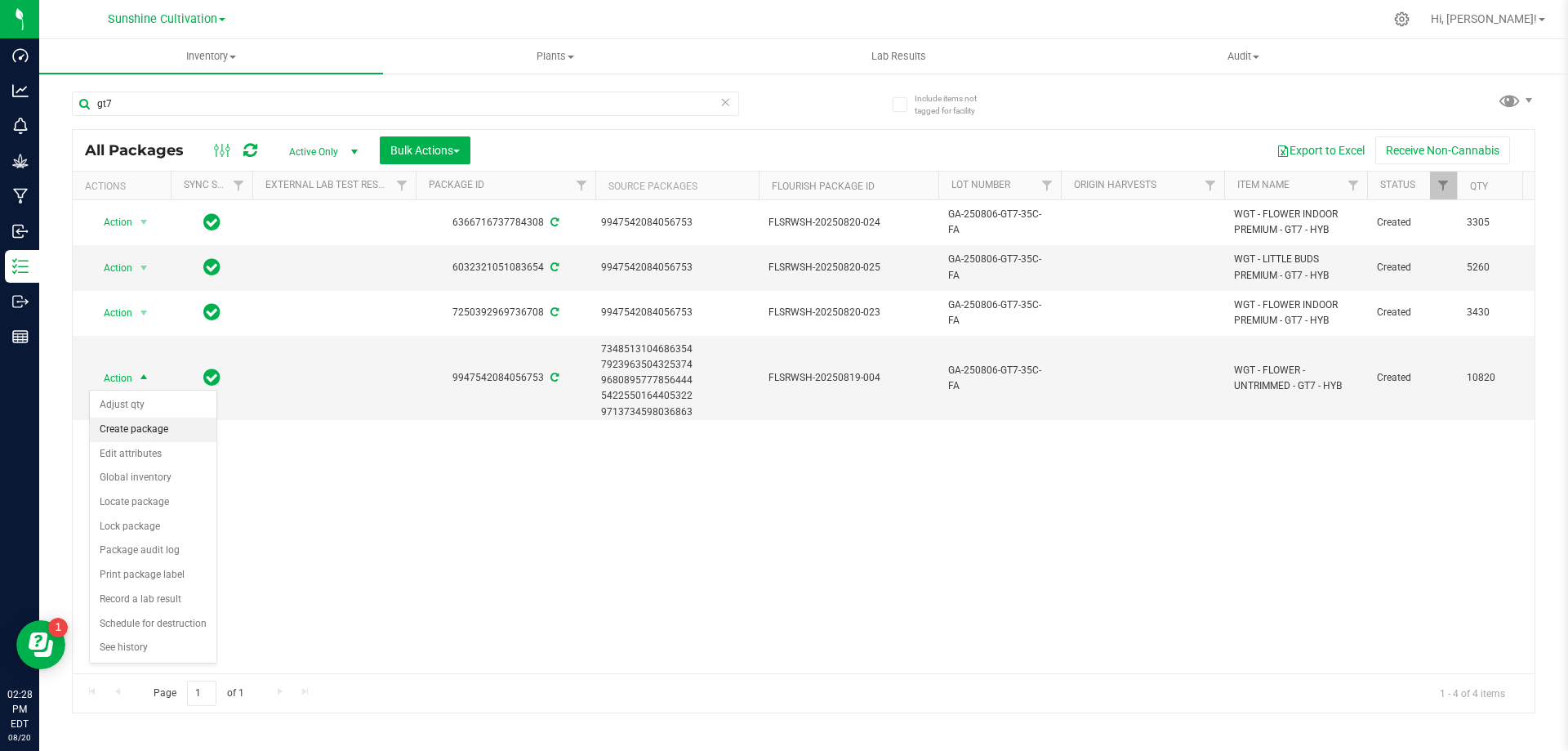
click at [140, 421] on li "Create package" at bounding box center [153, 430] width 127 height 25
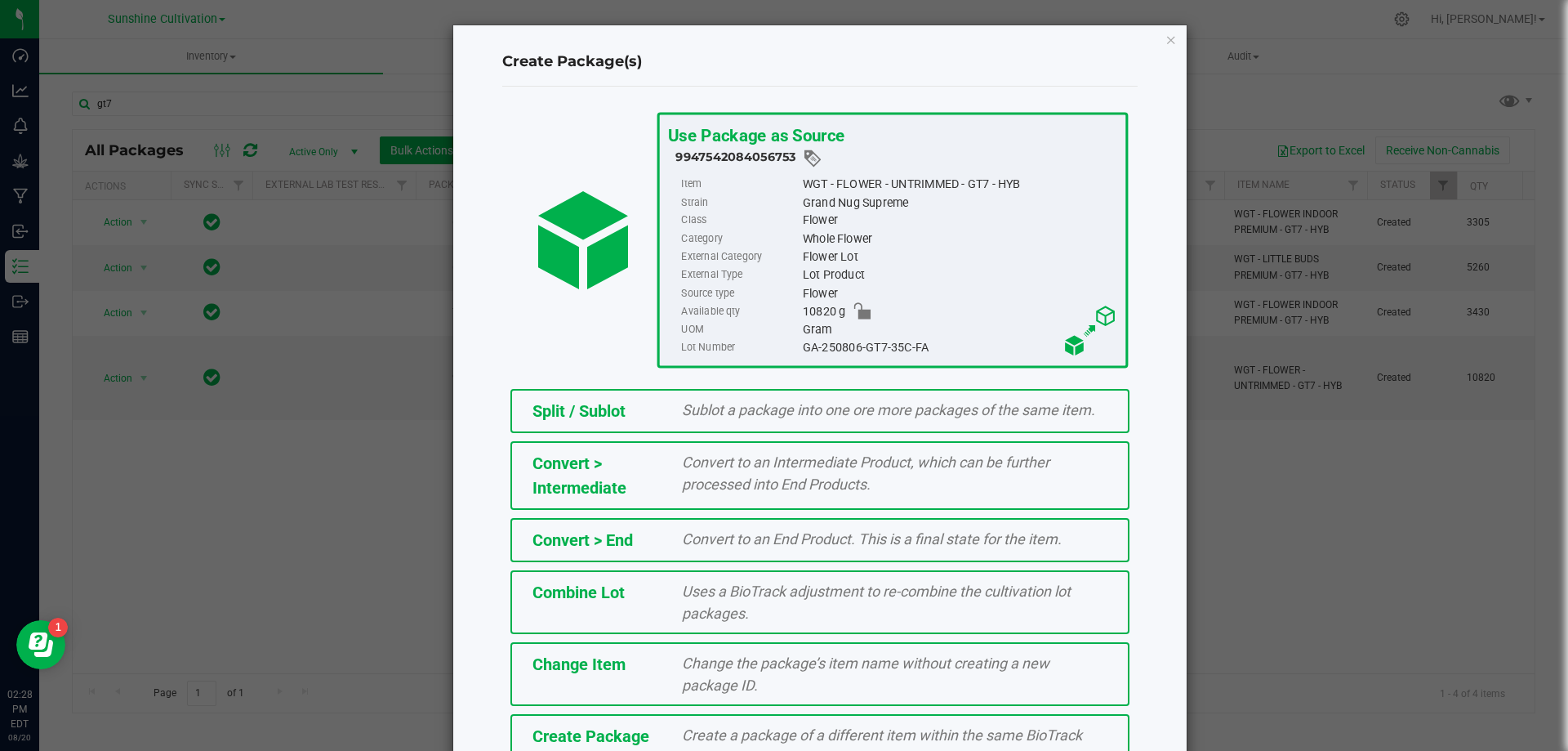
click at [606, 732] on span "Create Package" at bounding box center [591, 736] width 117 height 20
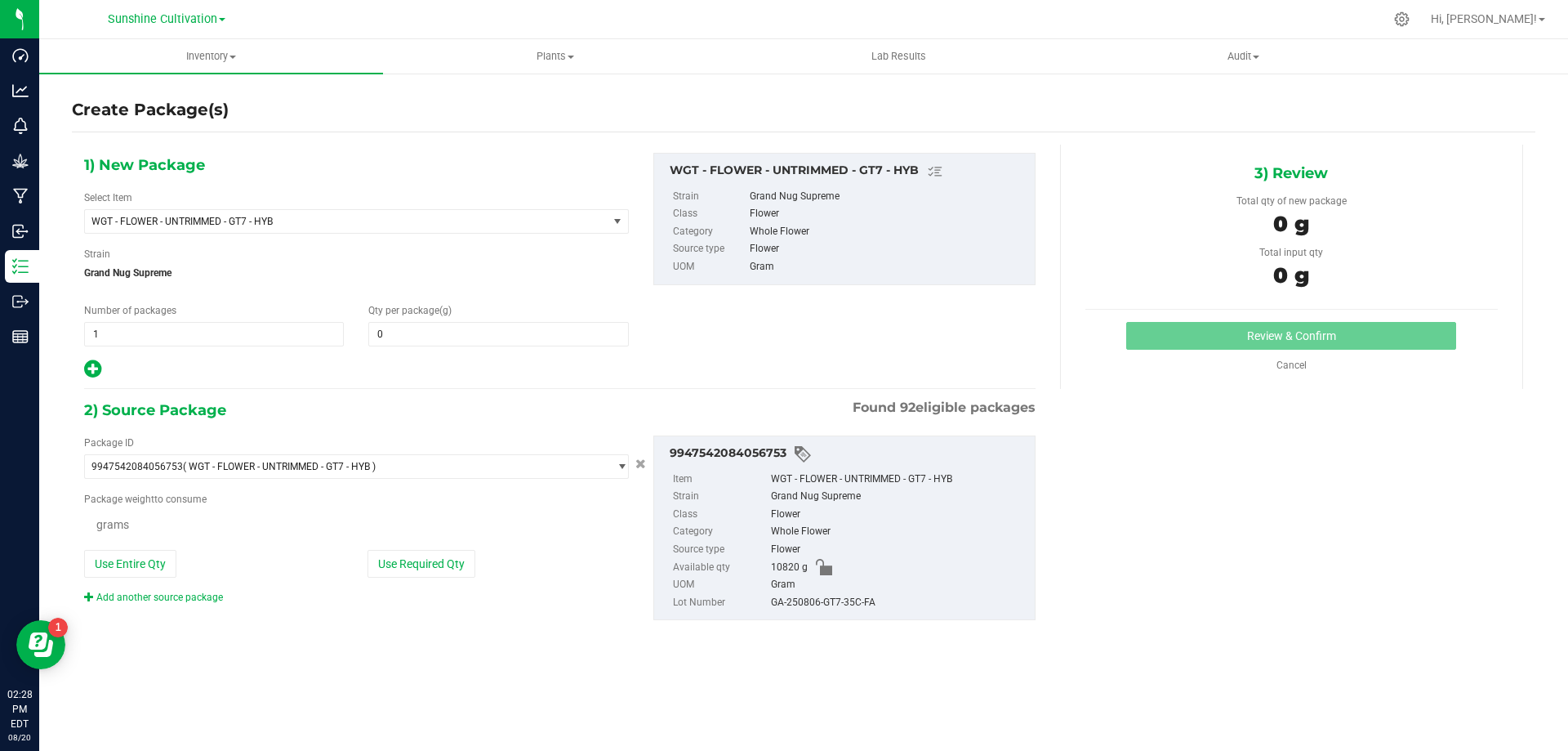
type input "0.0000"
click at [440, 222] on span "WGT - FLOWER - UNTRIMMED - GT7 - HYB" at bounding box center [336, 221] width 489 height 11
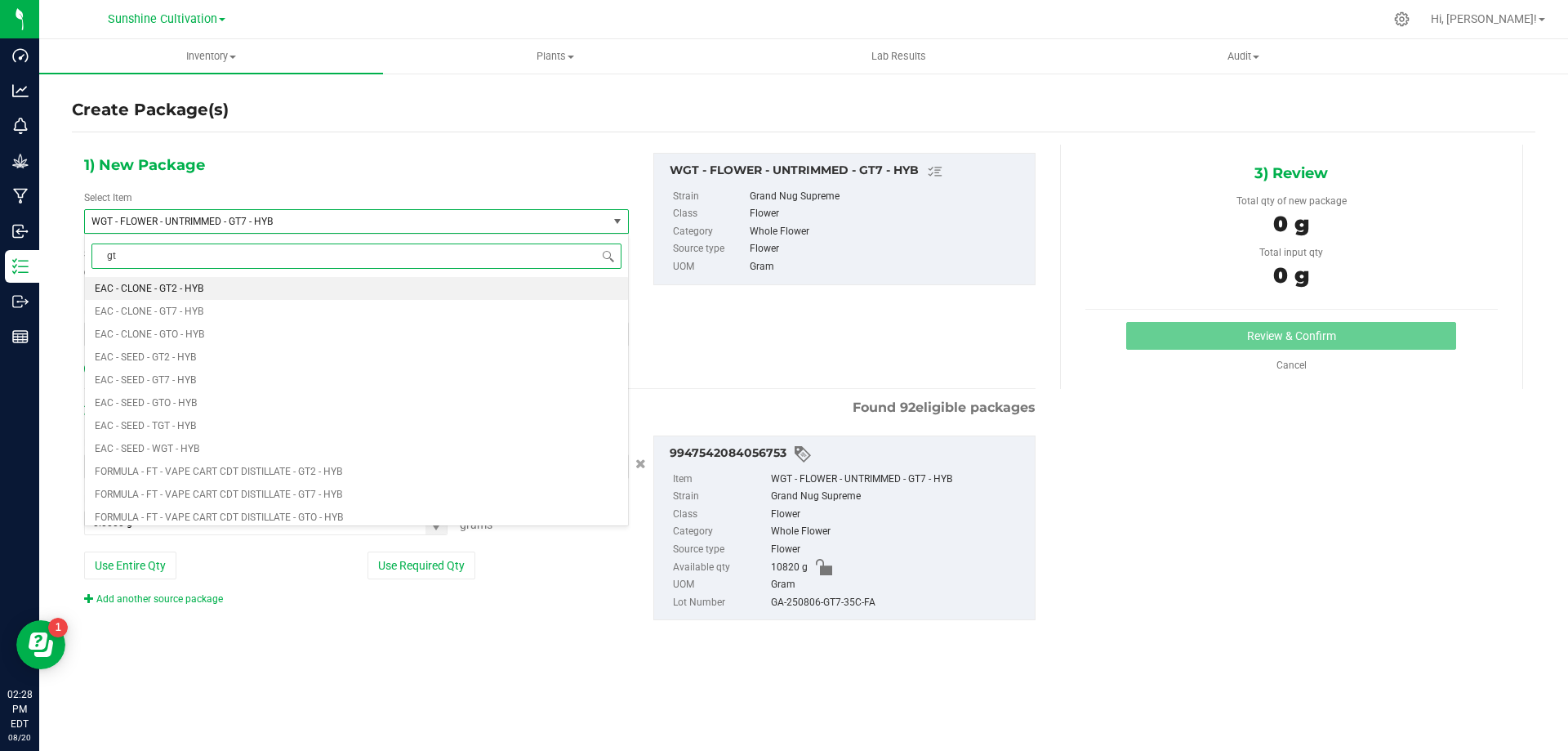
type input "gt7"
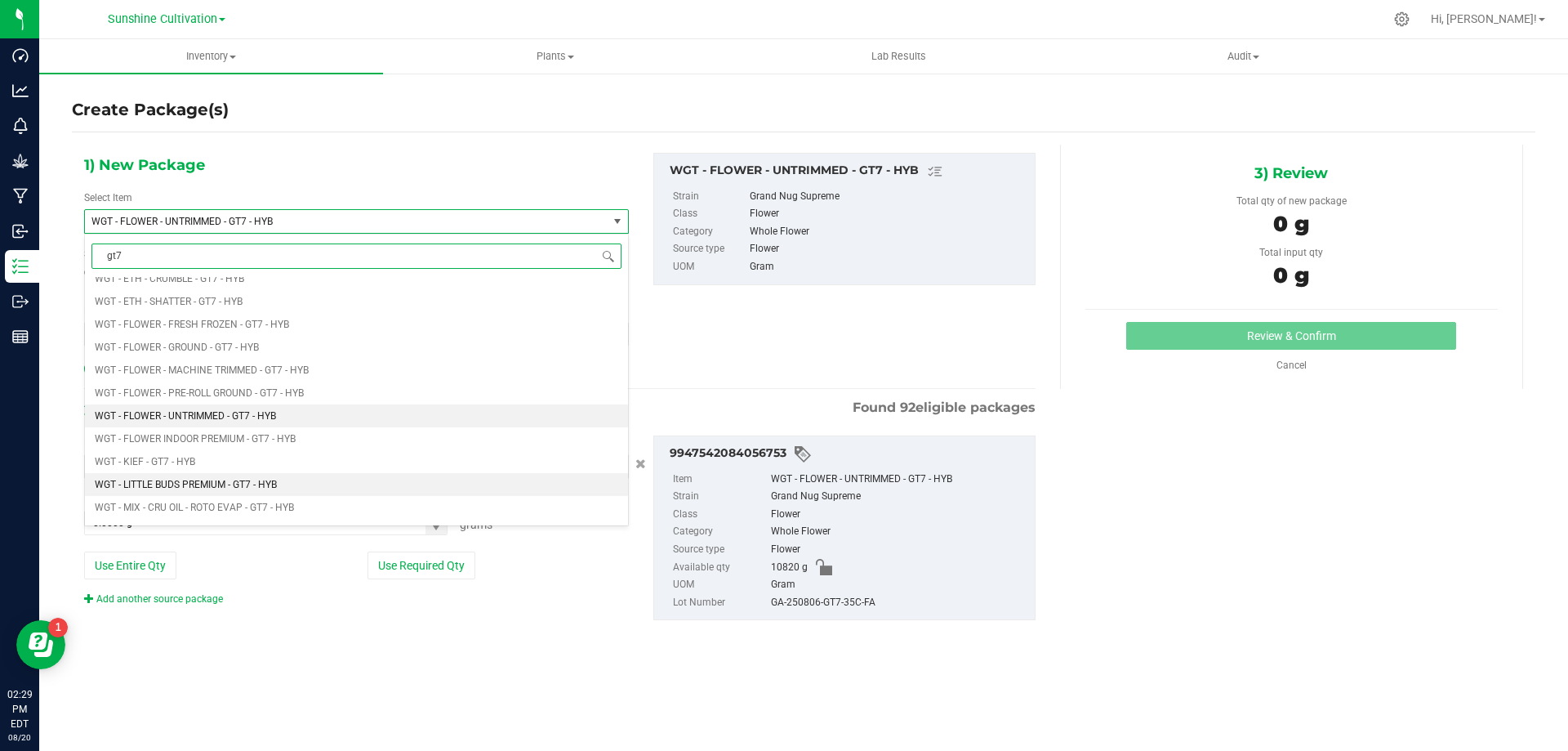
scroll to position [892, 0]
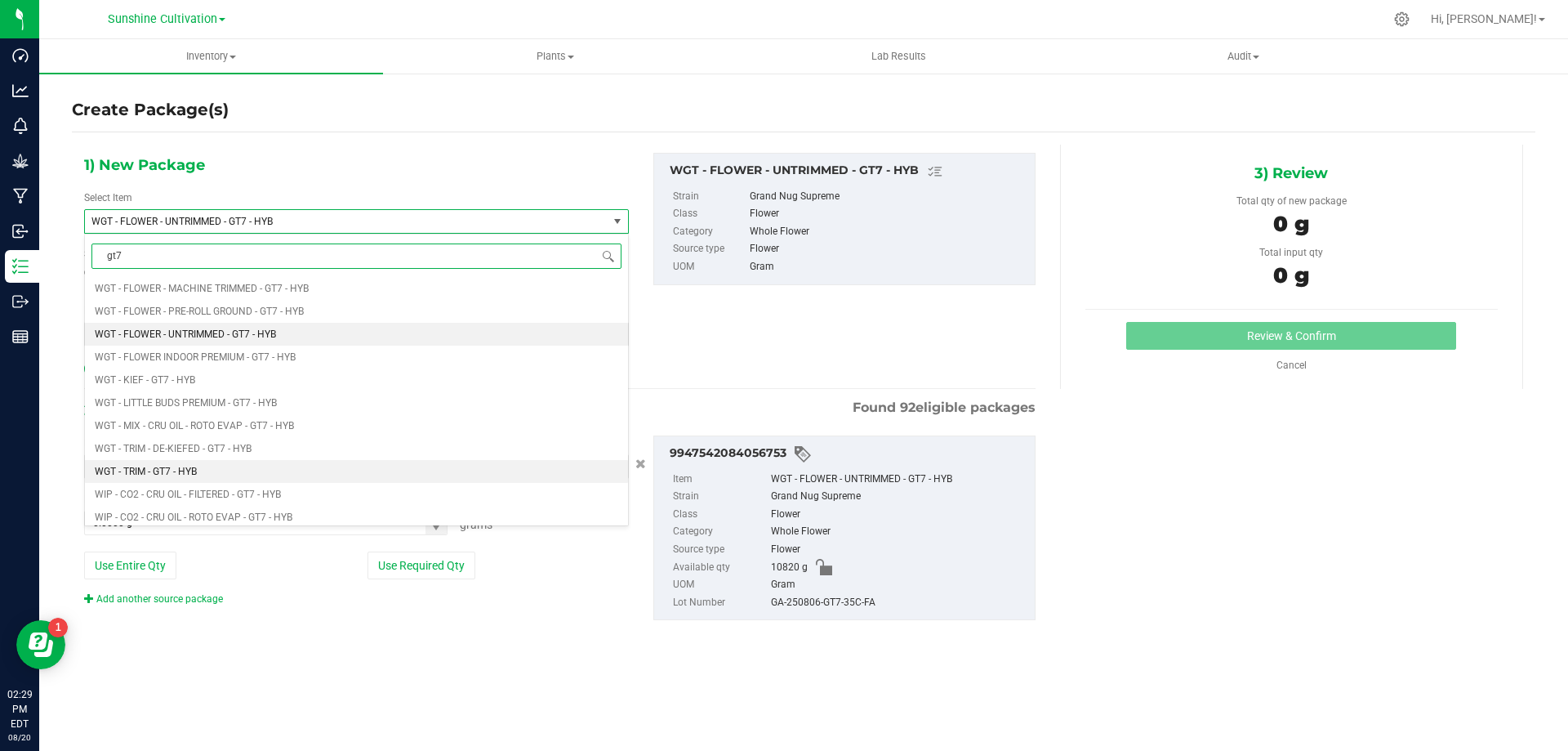
click at [256, 479] on li "WGT - TRIM - GT7 - HYB" at bounding box center [356, 471] width 543 height 23
type input "0.0000"
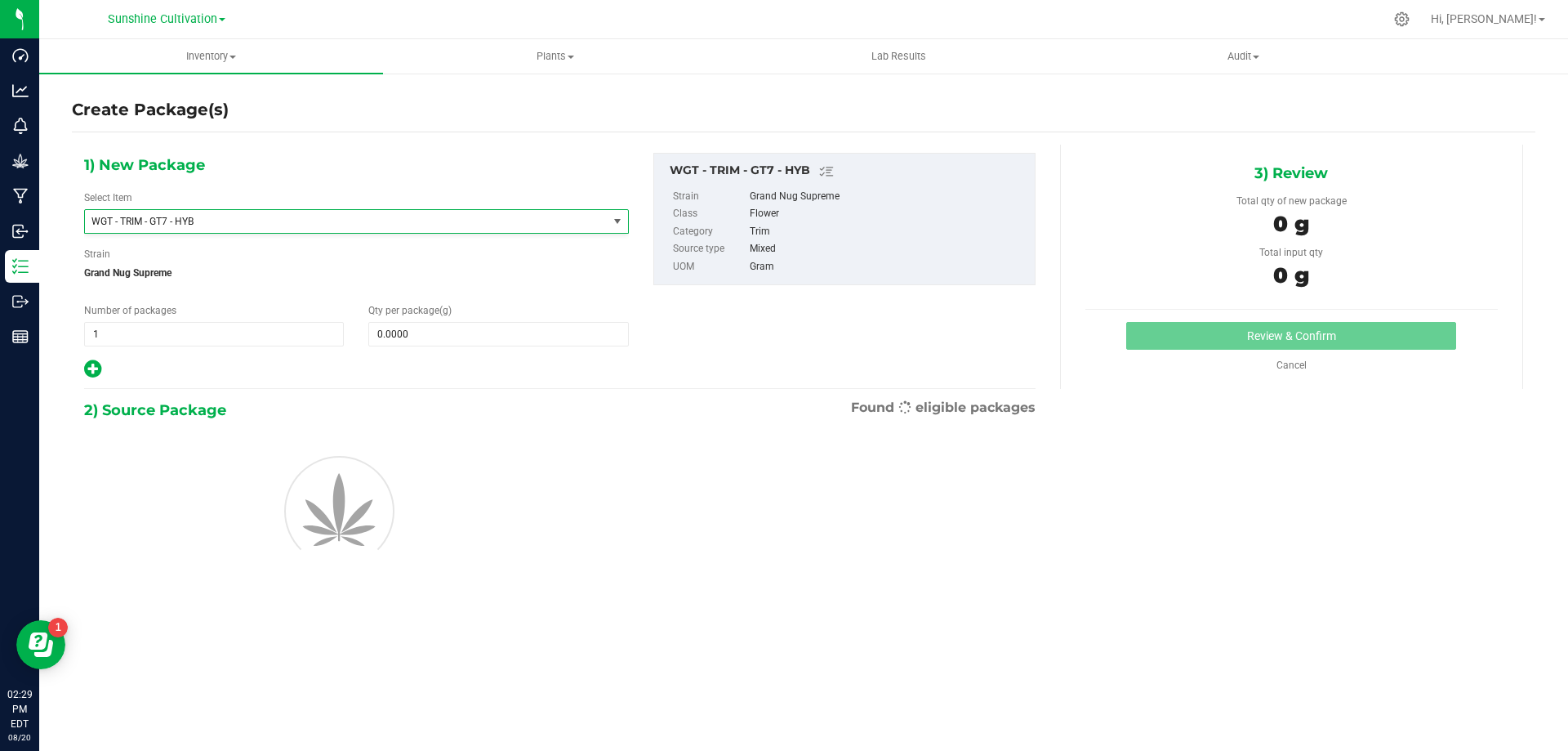
scroll to position [383319, 0]
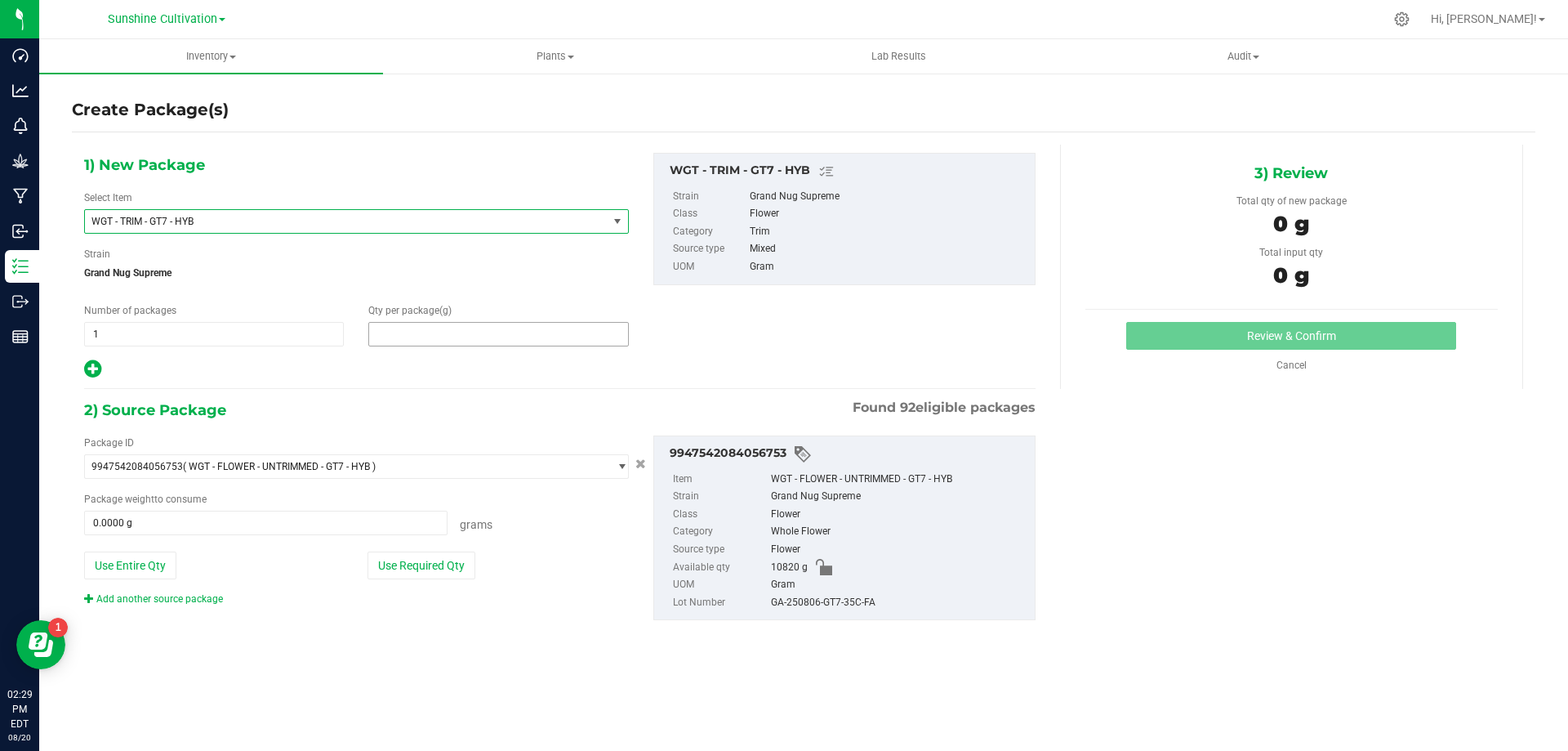
click at [489, 340] on span at bounding box center [498, 334] width 260 height 25
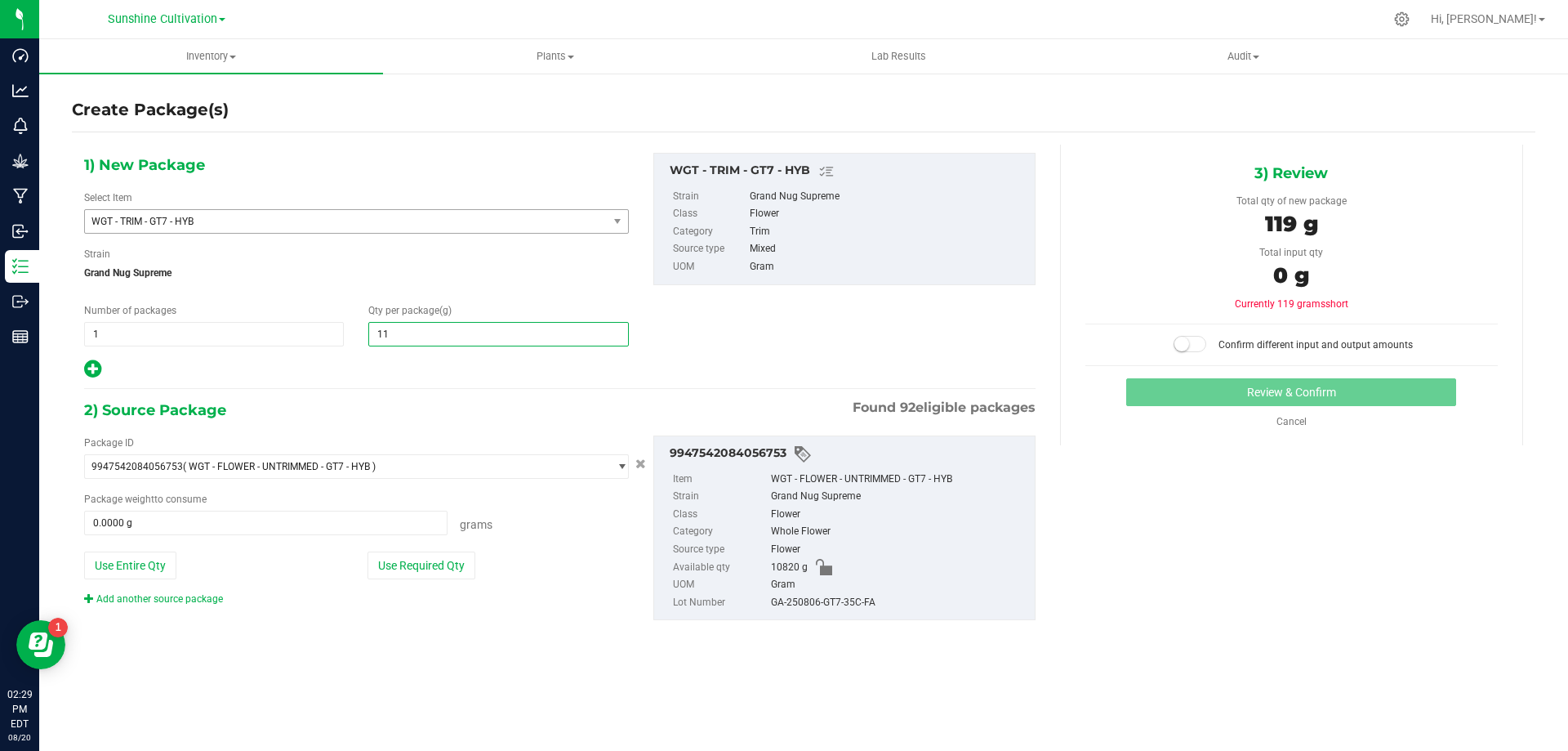
type input "1"
type input "7180"
type input "7,180.0000"
click at [250, 520] on span at bounding box center [266, 523] width 363 height 25
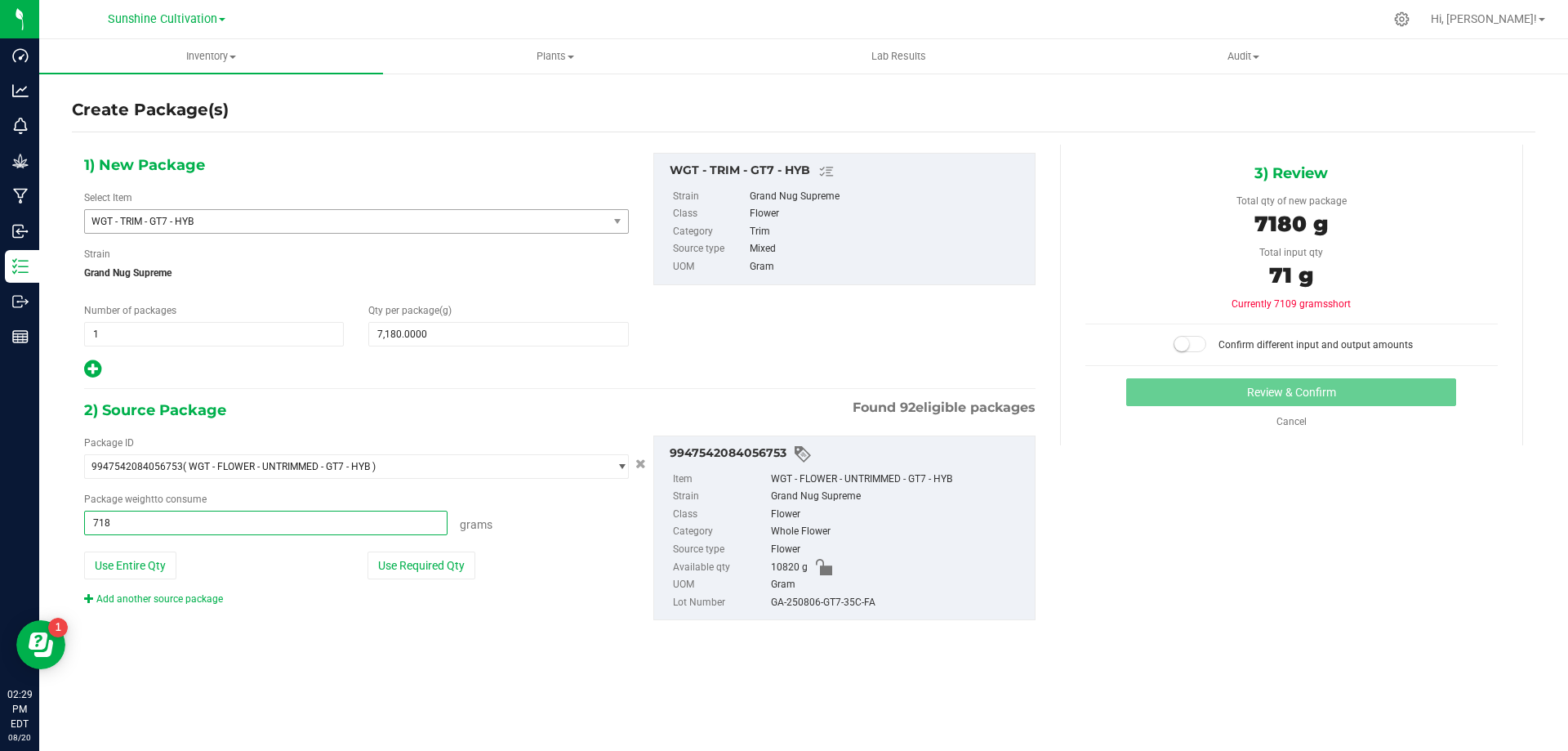
type input "7180"
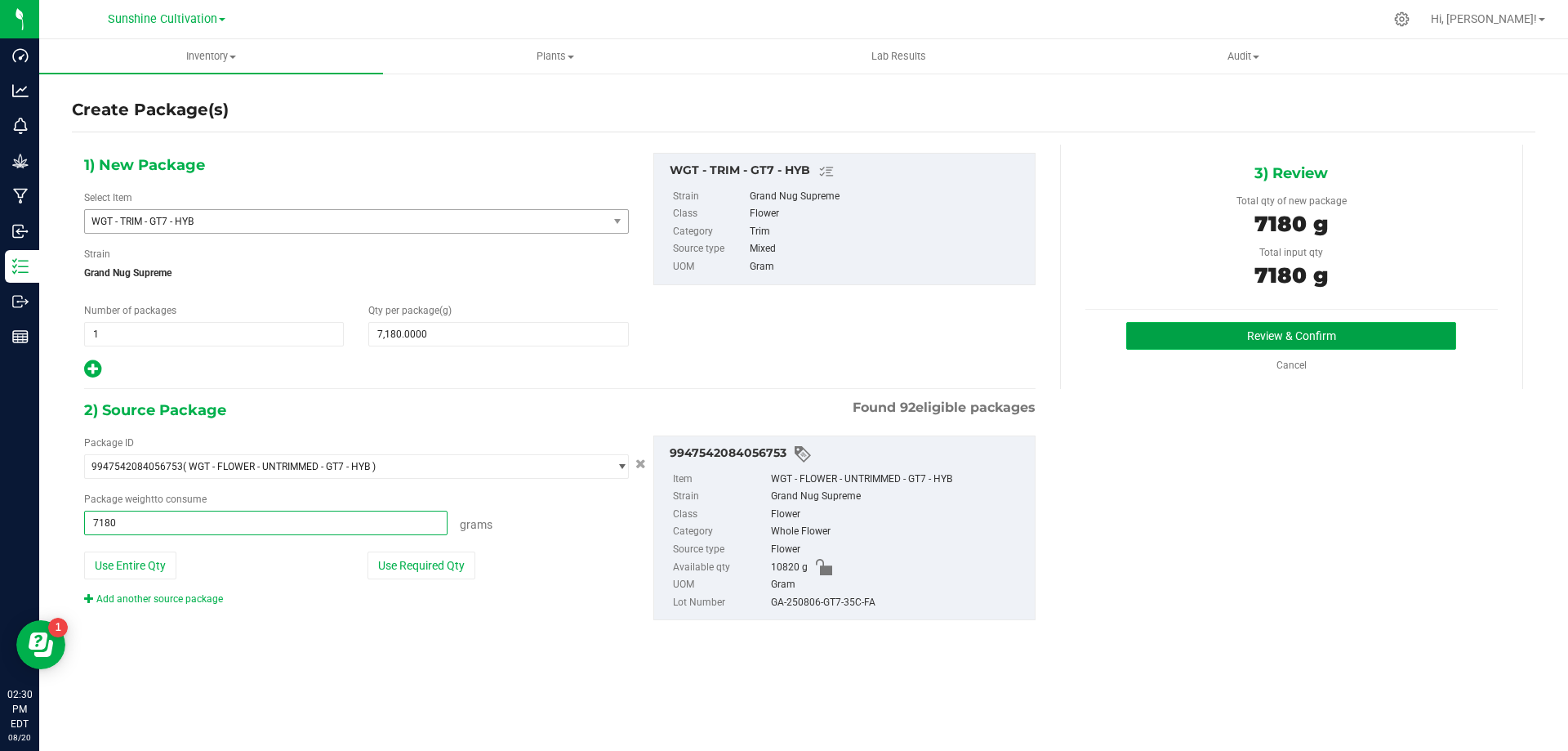
type input "7180.0000 g"
click at [1156, 344] on button "Review & Confirm" at bounding box center [1290, 336] width 330 height 28
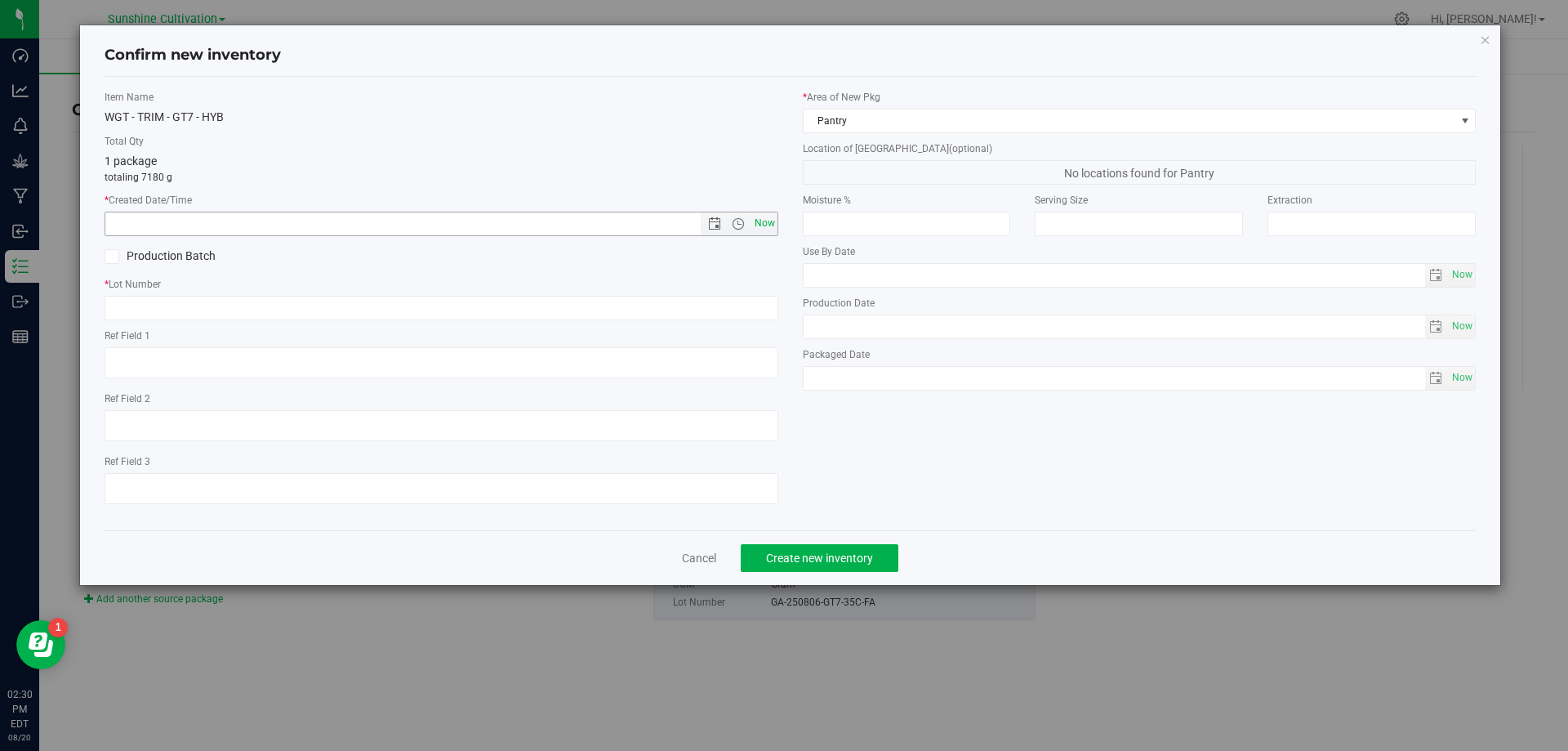
click at [753, 223] on span "Now" at bounding box center [764, 223] width 28 height 24
type input "8/20/2025 2:30 PM"
paste input "GA-250806-GT7-35C-FA"
type input "GA-250806-GT7-35C-FA"
click at [833, 561] on span "Create new inventory" at bounding box center [820, 557] width 107 height 13
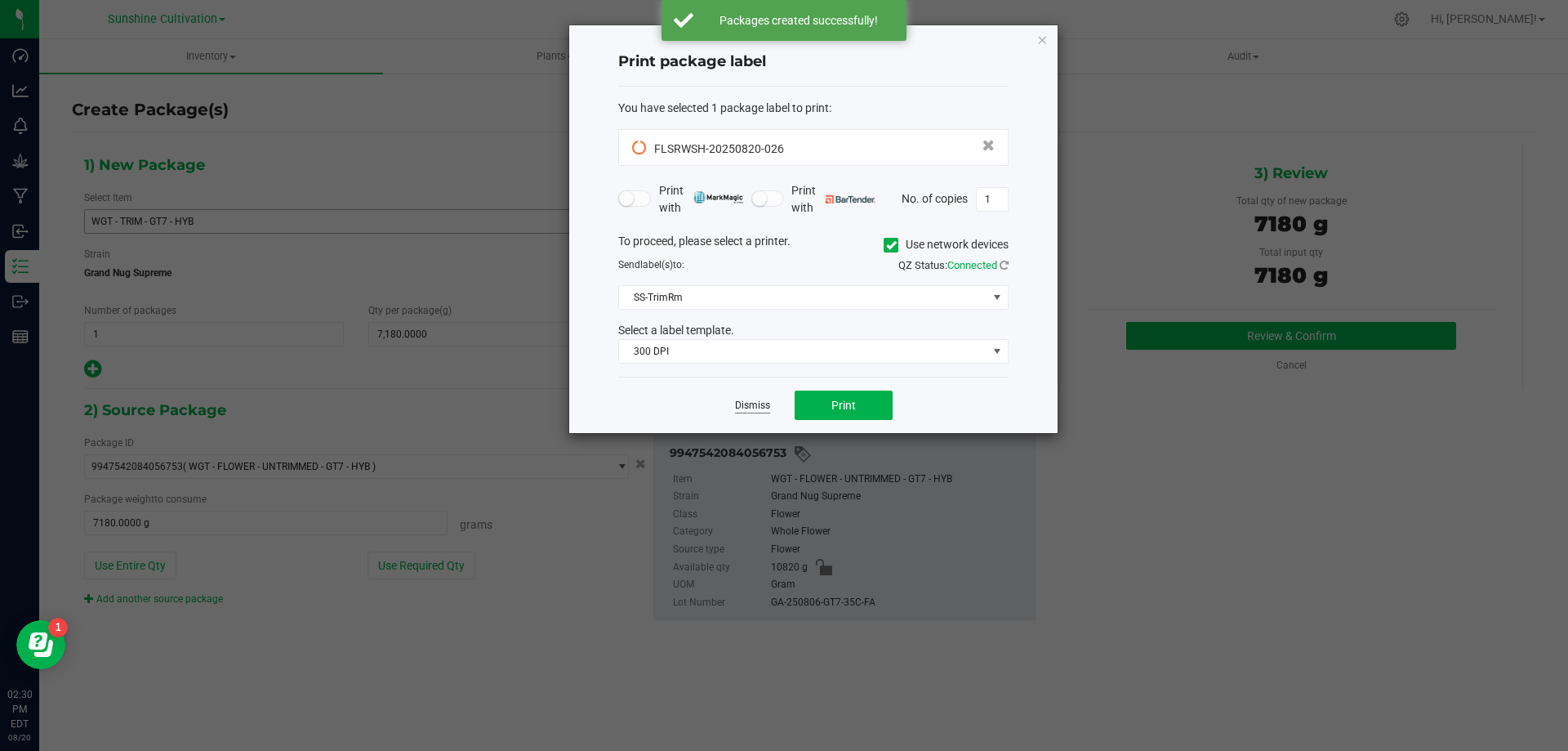
click at [754, 401] on link "Dismiss" at bounding box center [752, 406] width 35 height 14
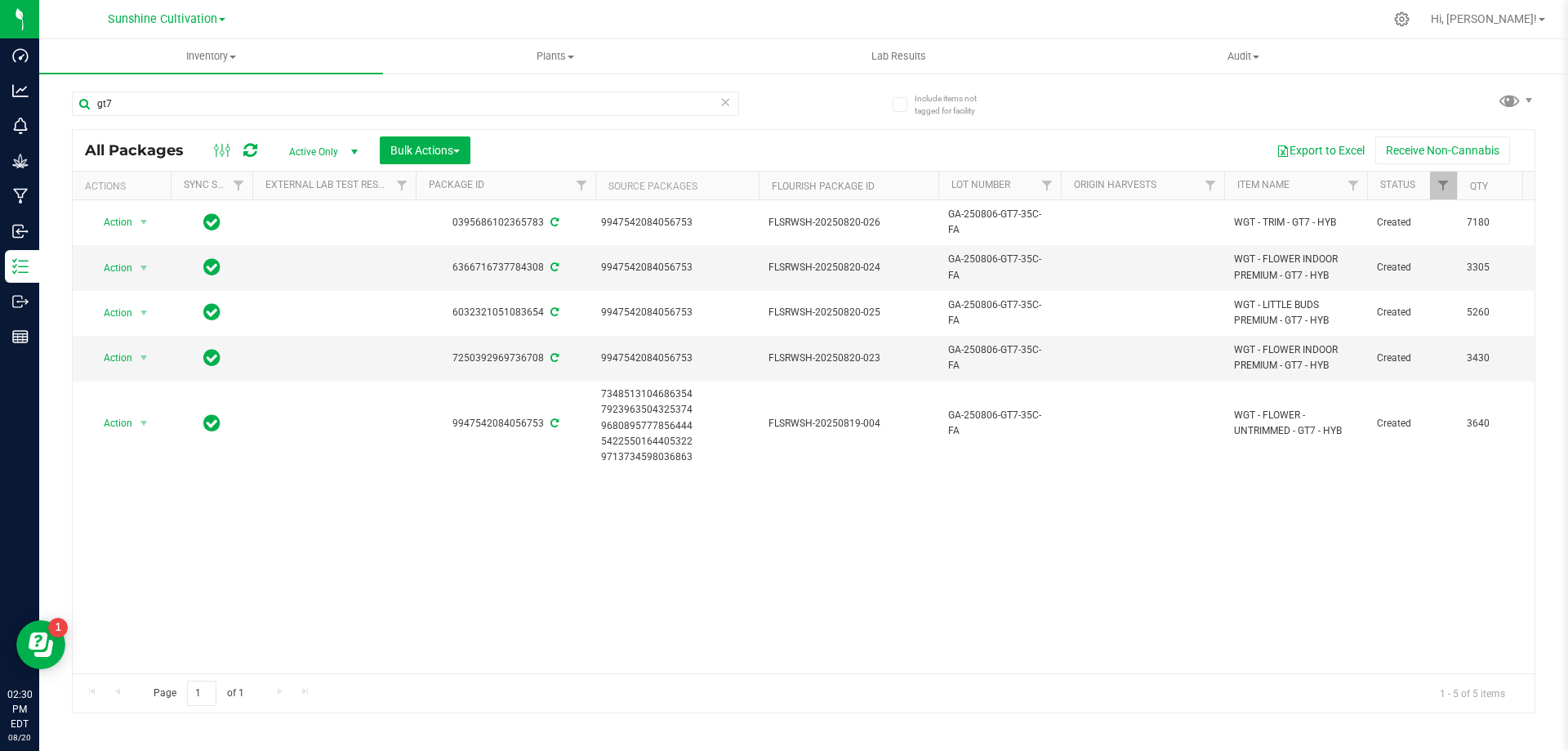
drag, startPoint x: 147, startPoint y: 413, endPoint x: 133, endPoint y: 492, distance: 80.2
click at [133, 492] on div "Action Action Adjust qty Create package Edit attributes Global inventory Locate…" at bounding box center [803, 436] width 1461 height 473
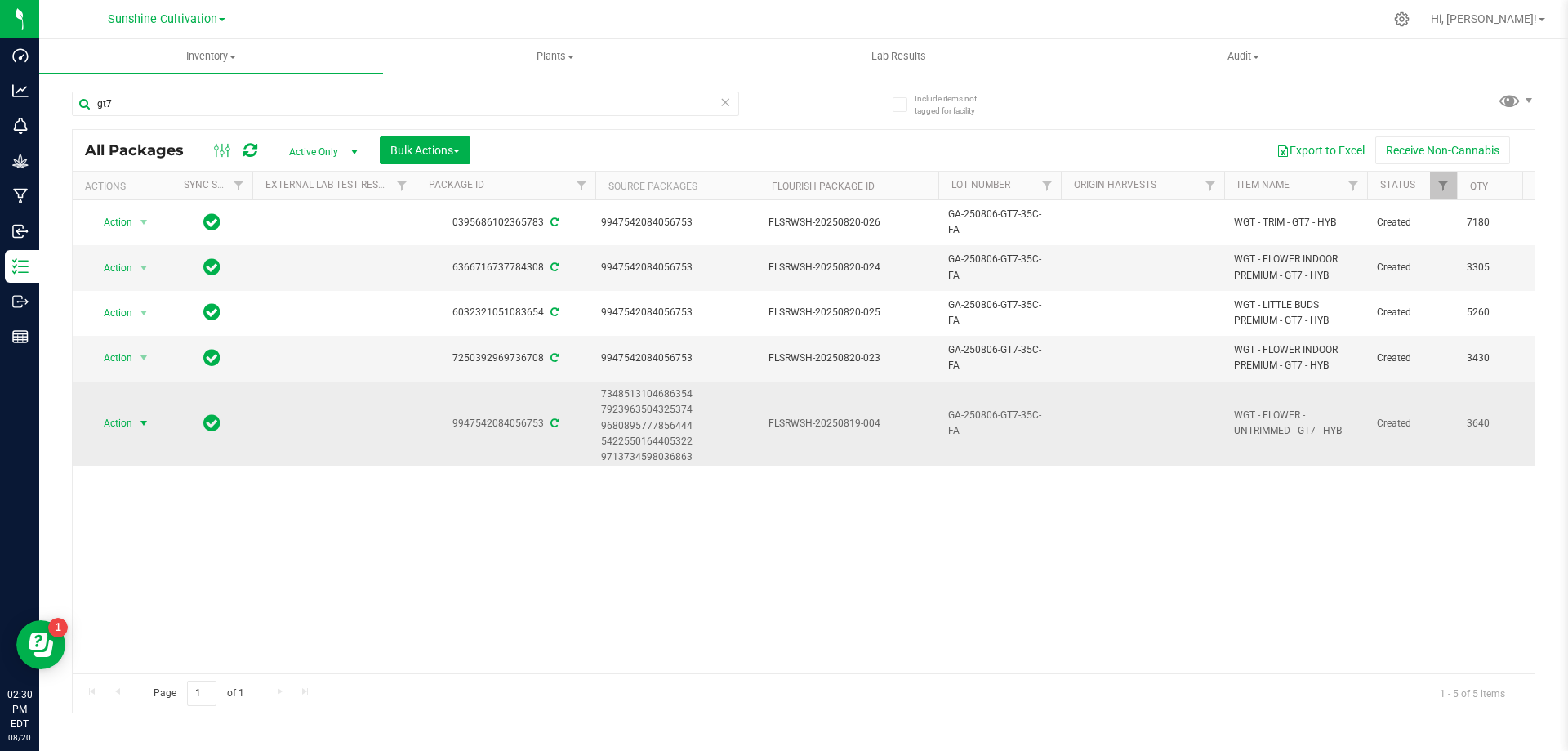
click at [135, 420] on span "select" at bounding box center [144, 423] width 20 height 23
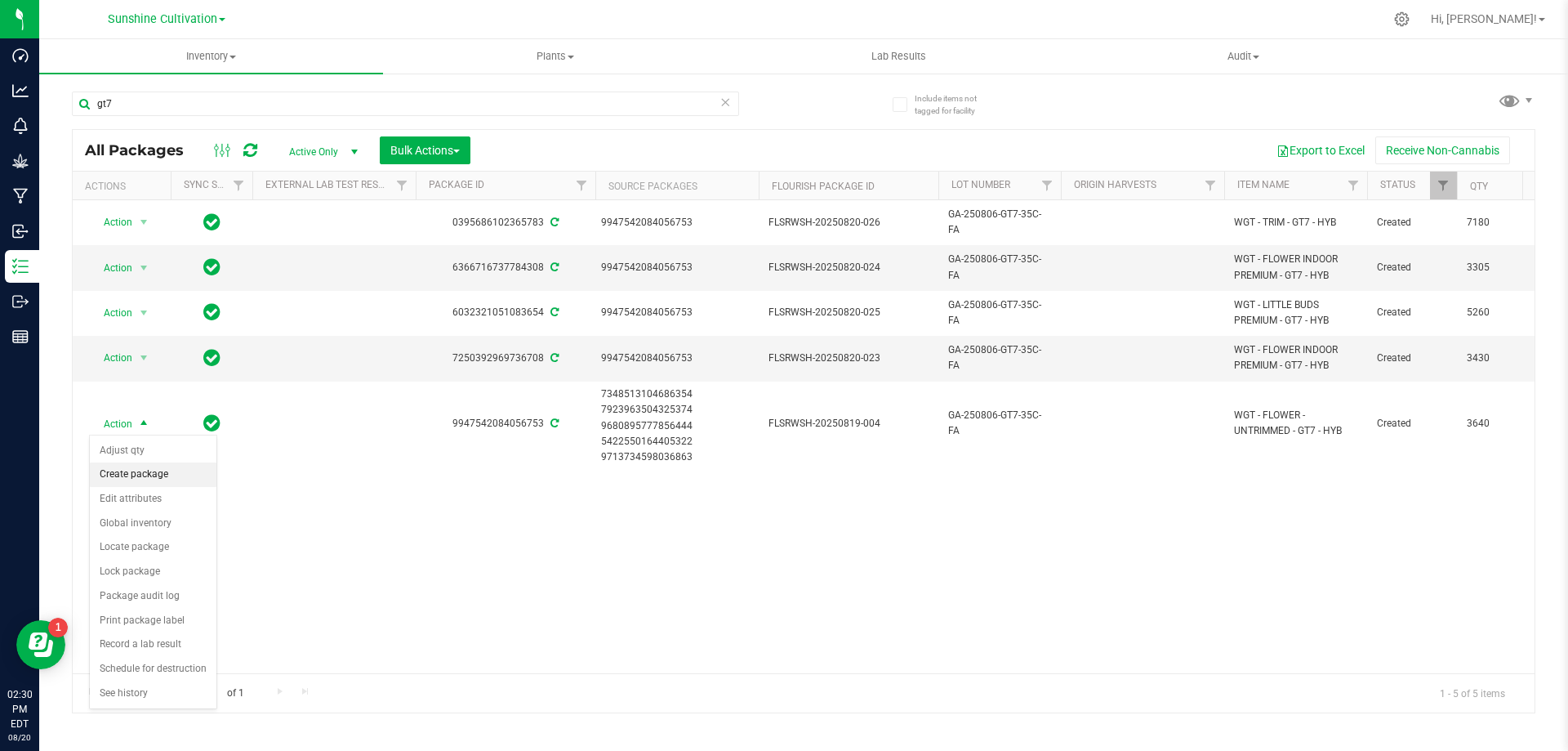
click at [138, 480] on li "Create package" at bounding box center [153, 474] width 127 height 25
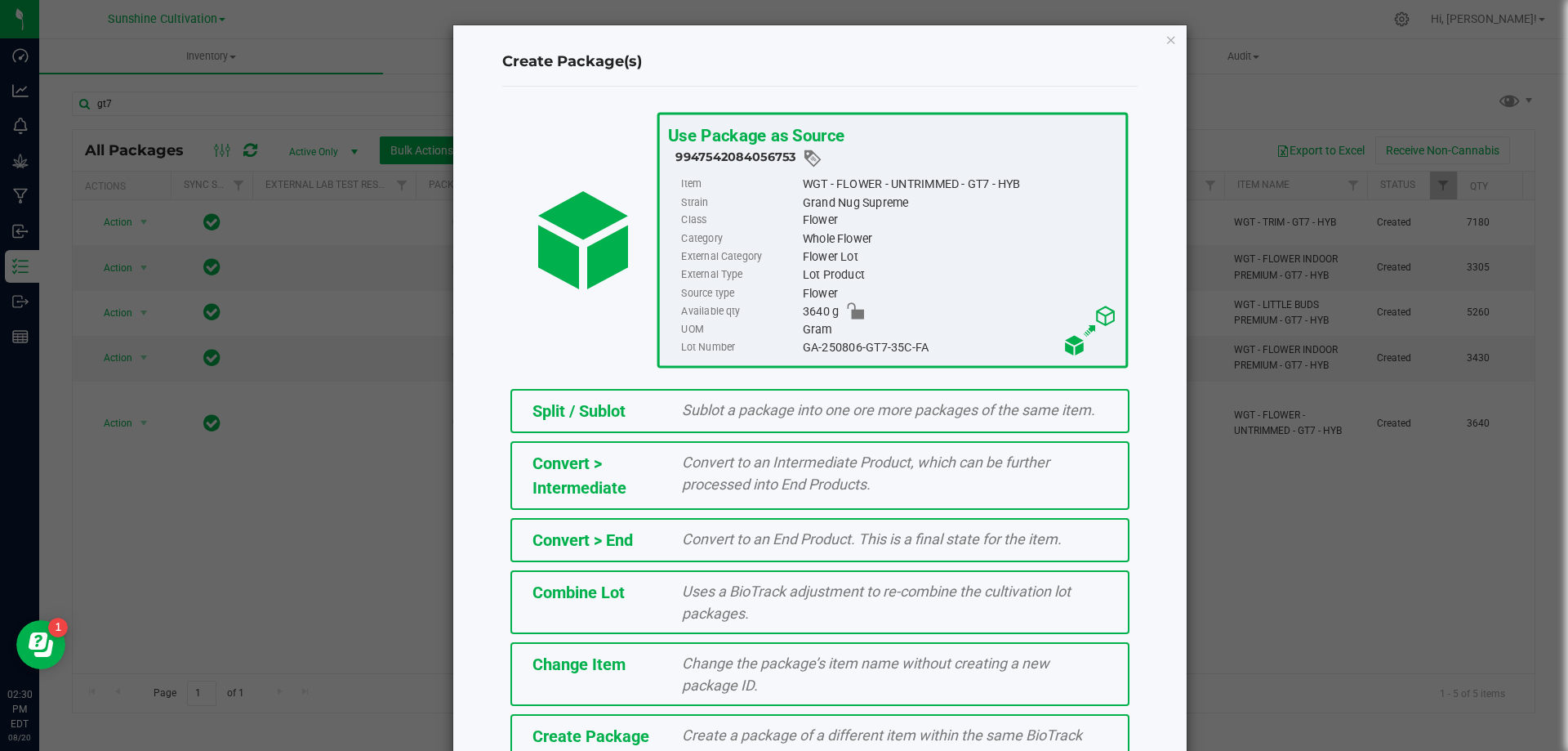
click at [600, 740] on span "Create Package" at bounding box center [591, 736] width 117 height 20
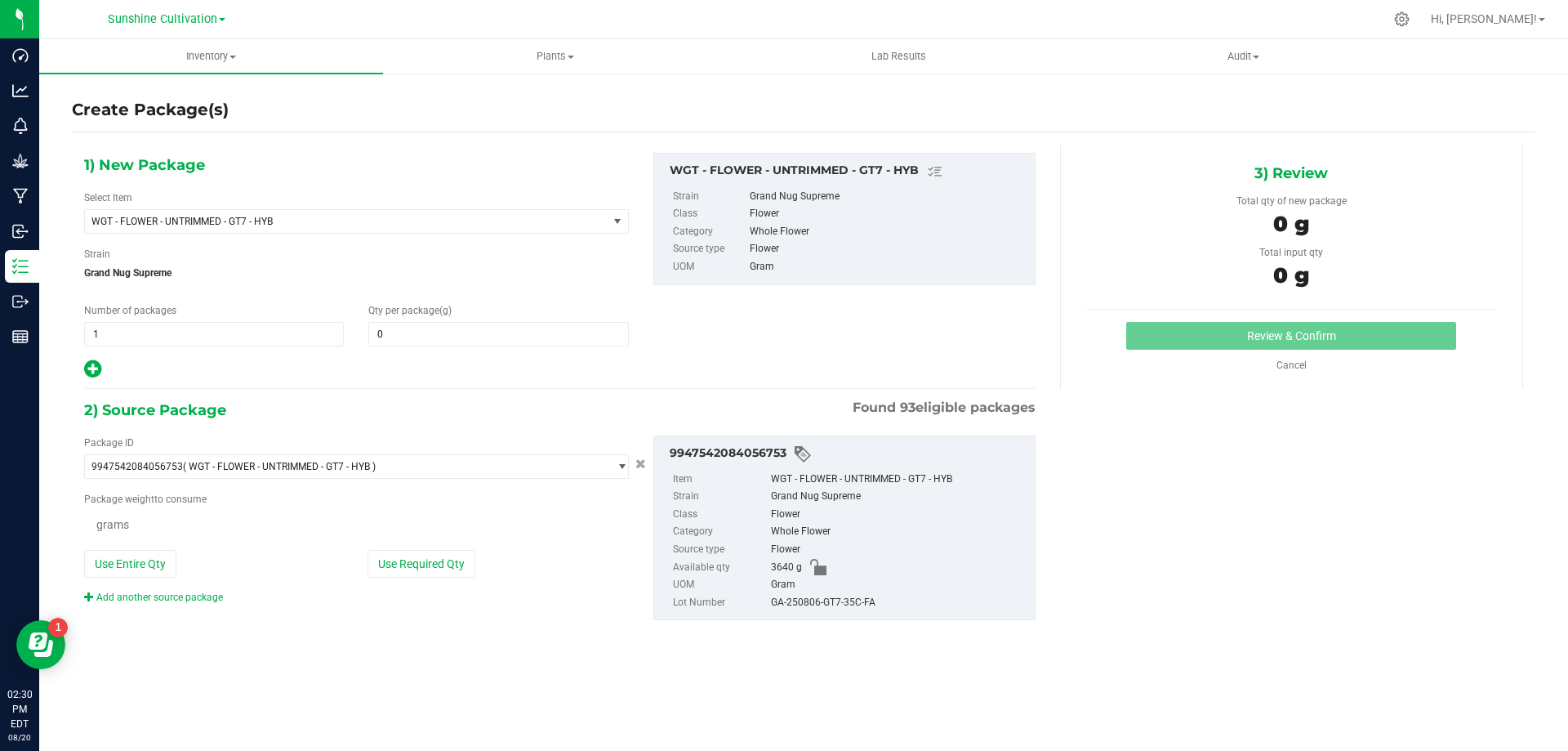
type input "0.0000"
click at [384, 227] on span "WGT - FLOWER - UNTRIMMED - GT7 - HYB" at bounding box center [346, 221] width 522 height 23
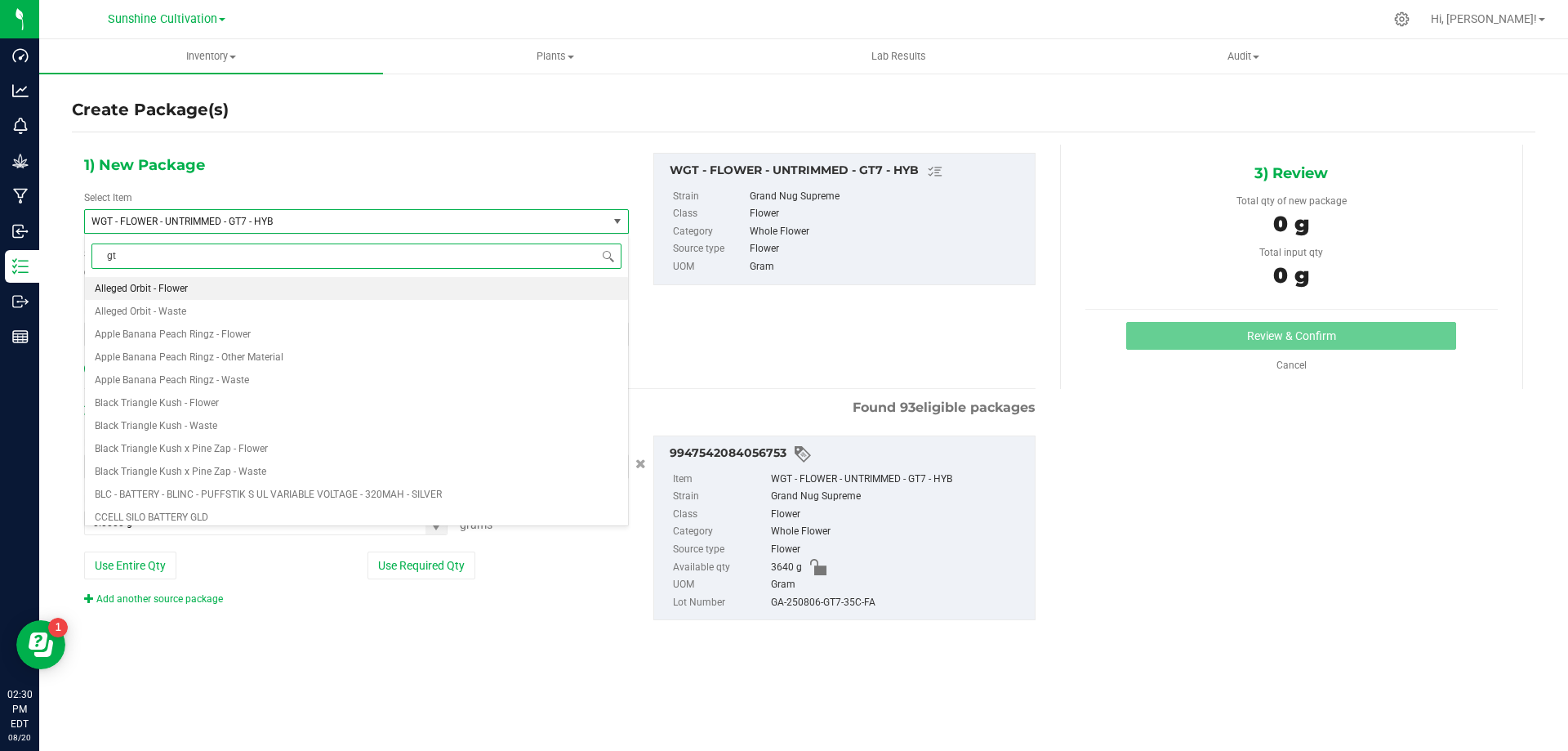
type input "gt7"
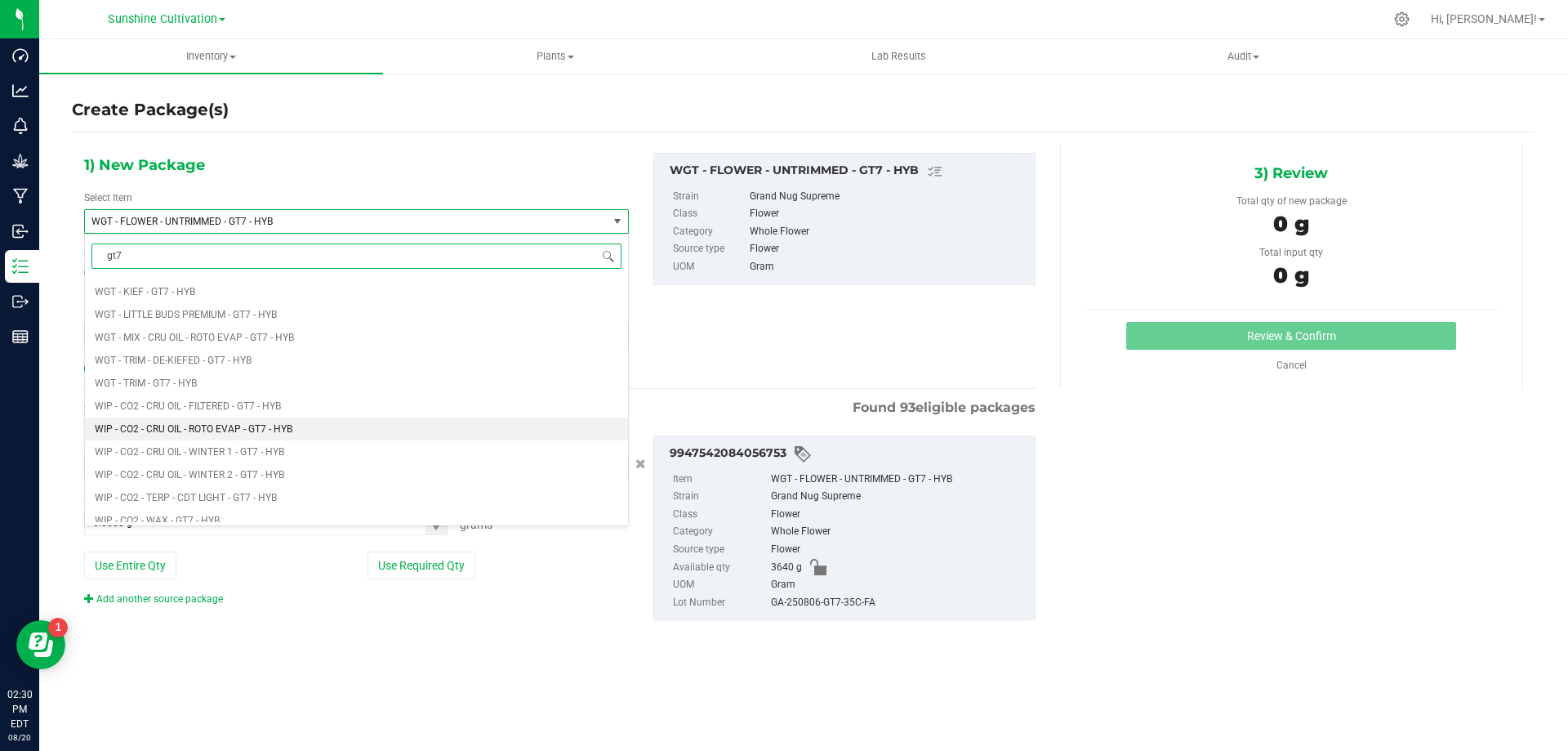
scroll to position [898, 0]
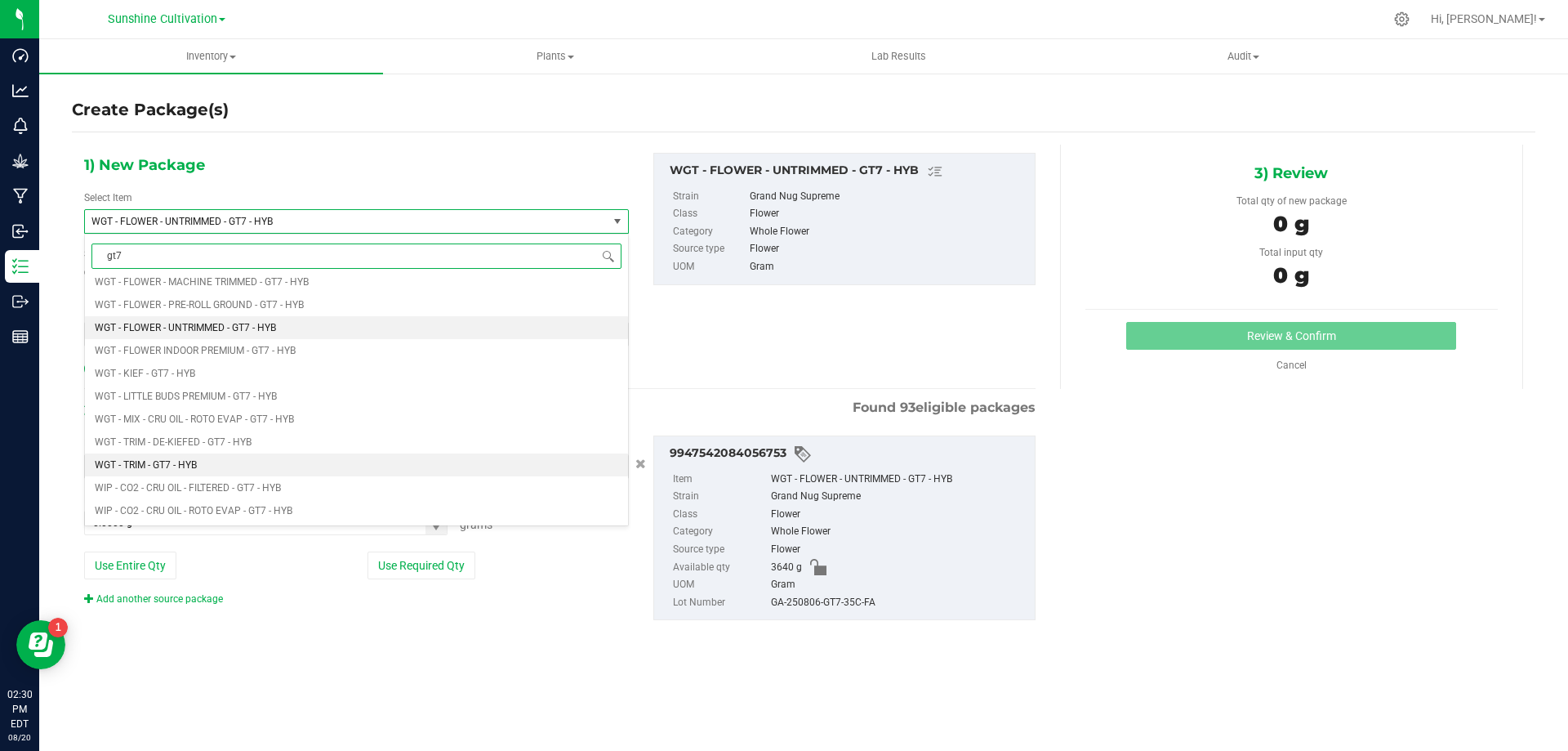
click at [211, 463] on li "WGT - TRIM - GT7 - HYB" at bounding box center [356, 465] width 543 height 23
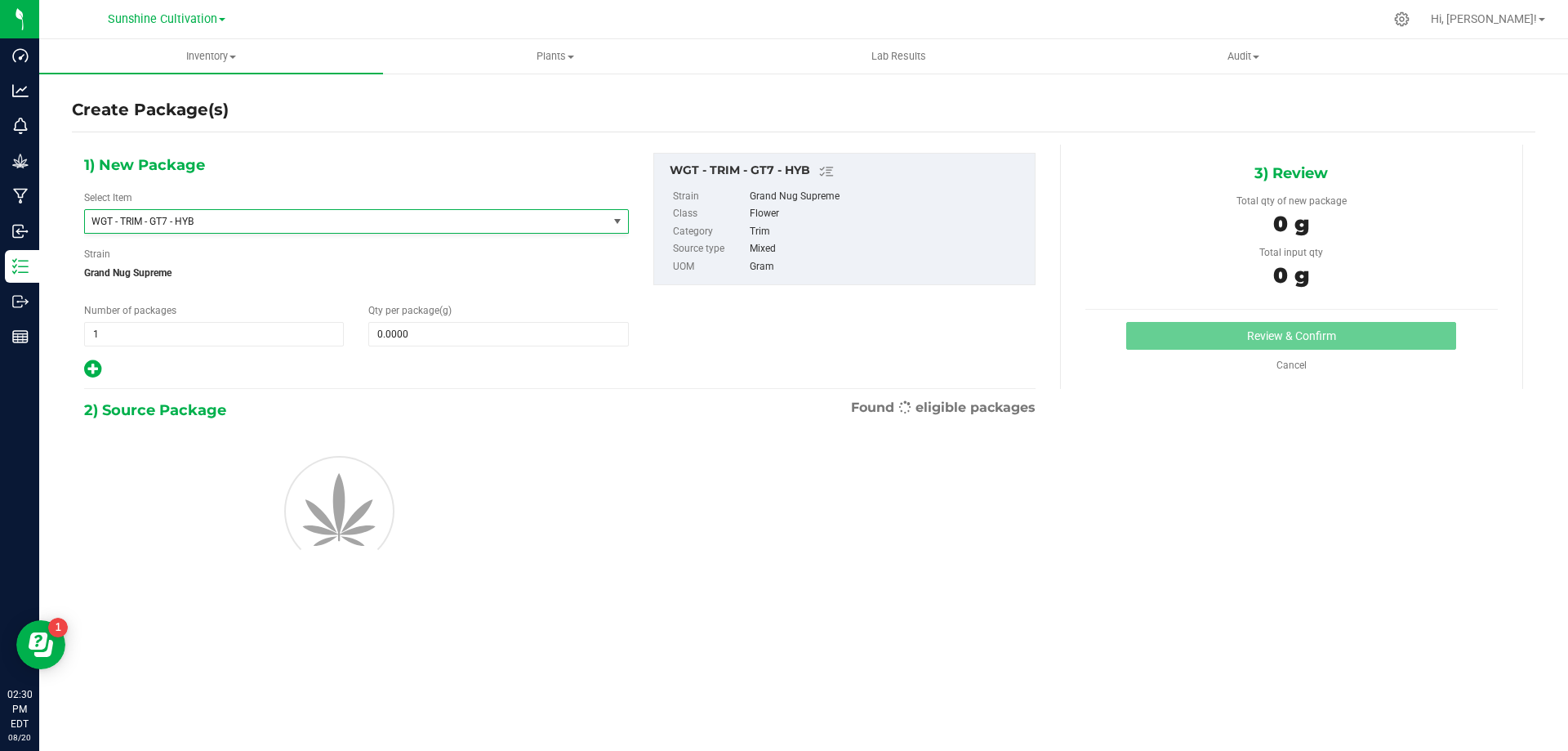
type input "0.0000"
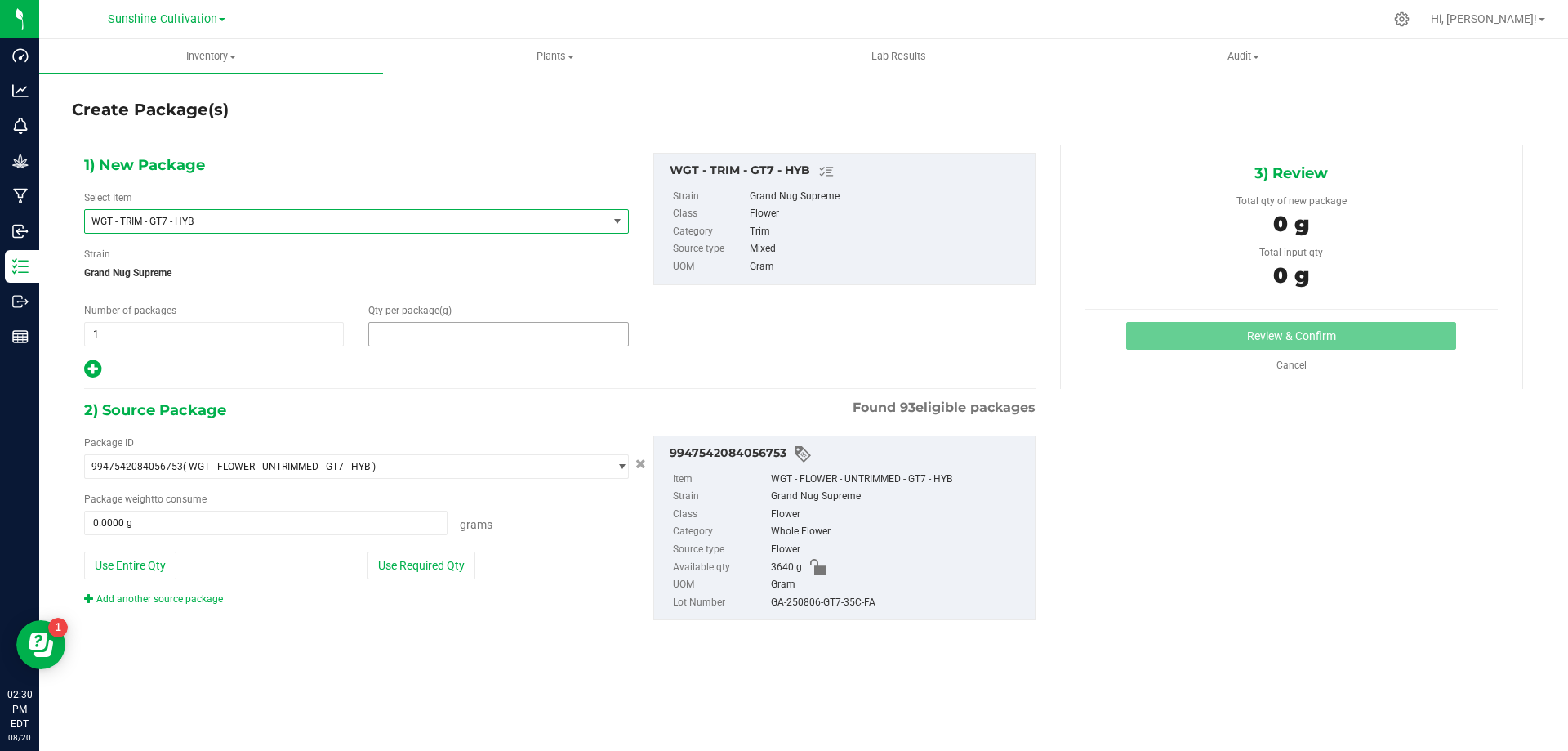
click at [404, 329] on span at bounding box center [498, 334] width 260 height 25
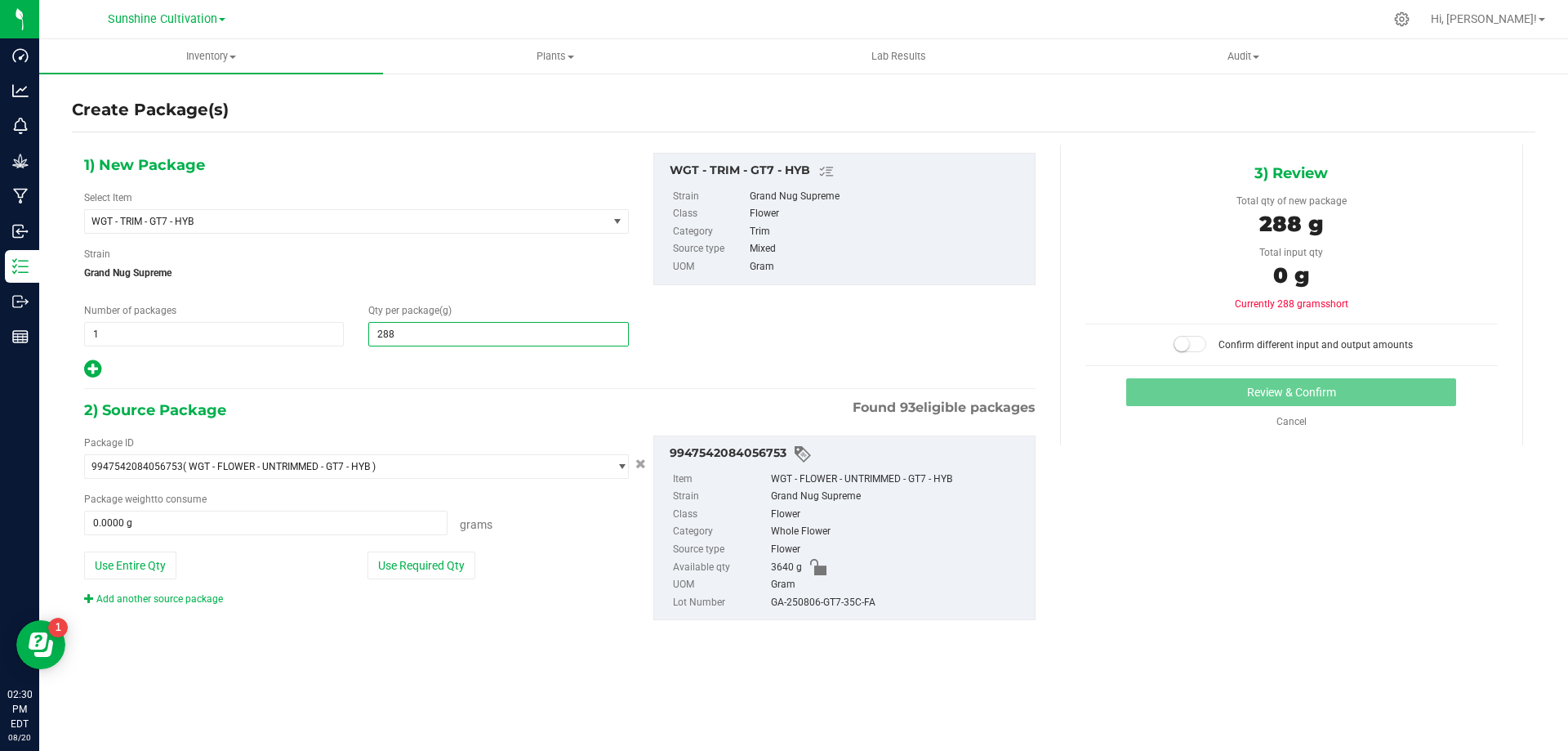
type input "2880"
type input "2,880.0000"
click at [203, 532] on span "0.0000 g 0" at bounding box center [266, 523] width 363 height 25
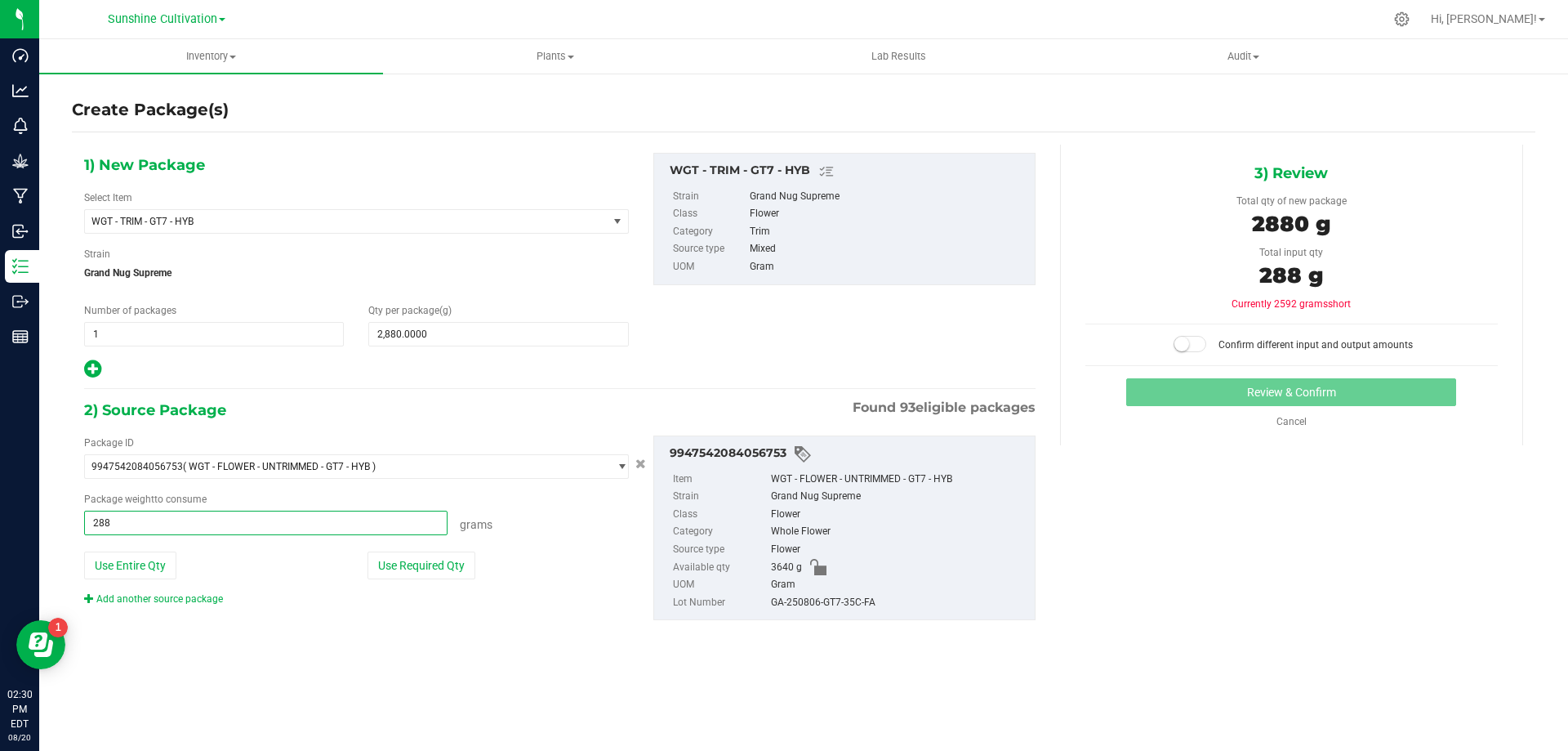
type input "2880"
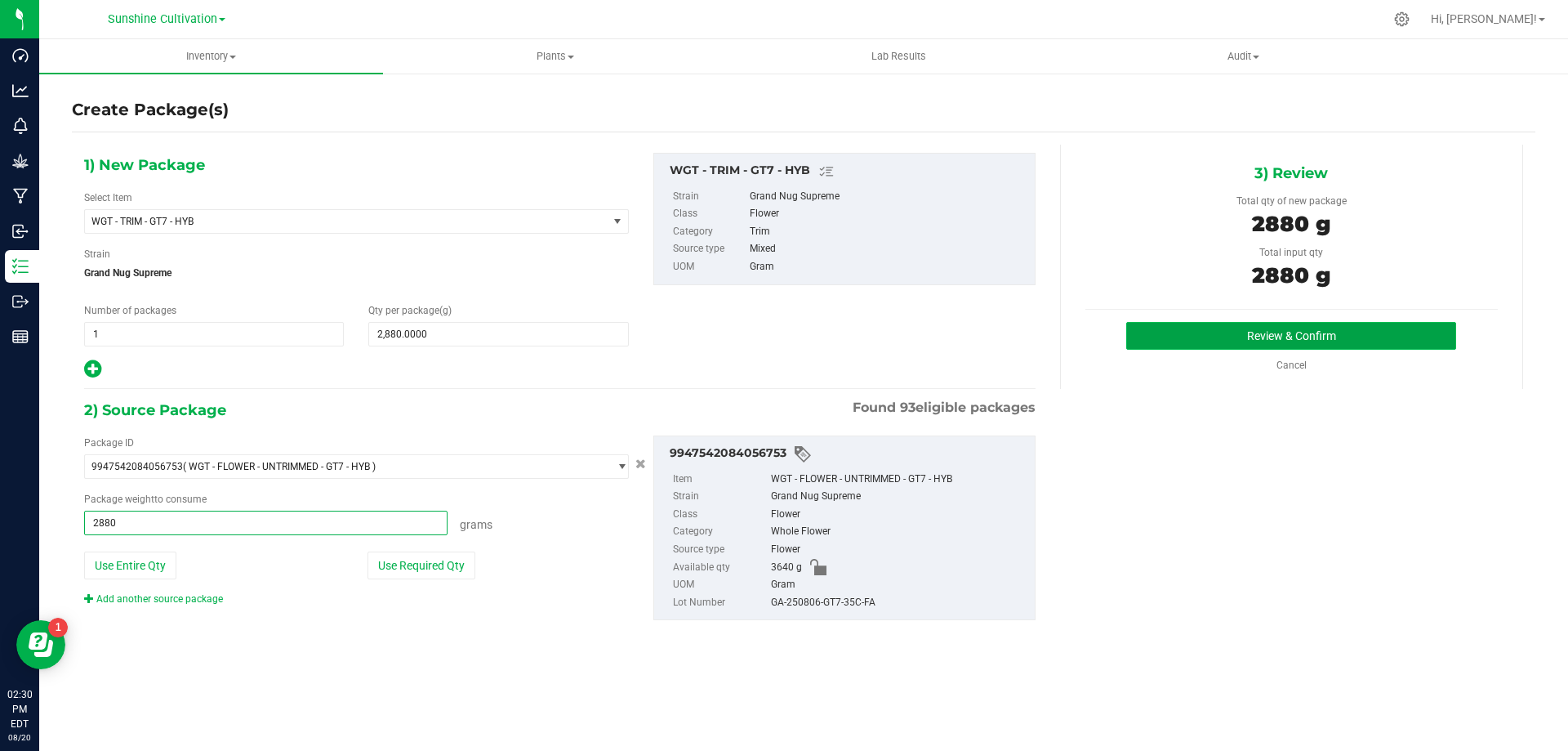
type input "2880.0000 g"
click at [1176, 338] on button "Review & Confirm" at bounding box center [1290, 336] width 330 height 28
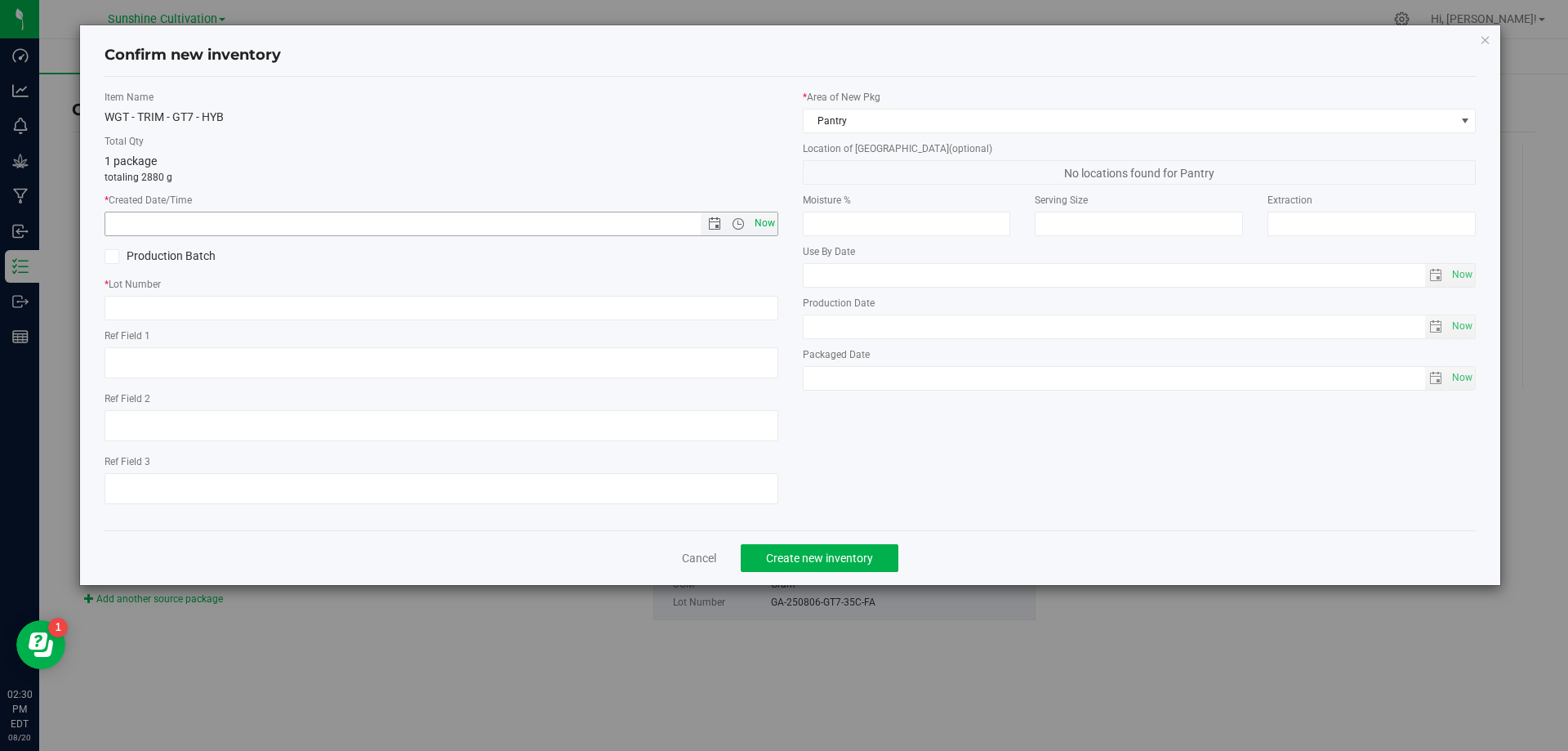
click at [757, 214] on span "Now" at bounding box center [764, 223] width 28 height 24
type input "8/20/2025 2:30 PM"
paste input "GA-250806-GT7-35C-FA"
type input "GA-250806-GT7-35C-FA"
click at [771, 552] on span "Create new inventory" at bounding box center [820, 557] width 107 height 13
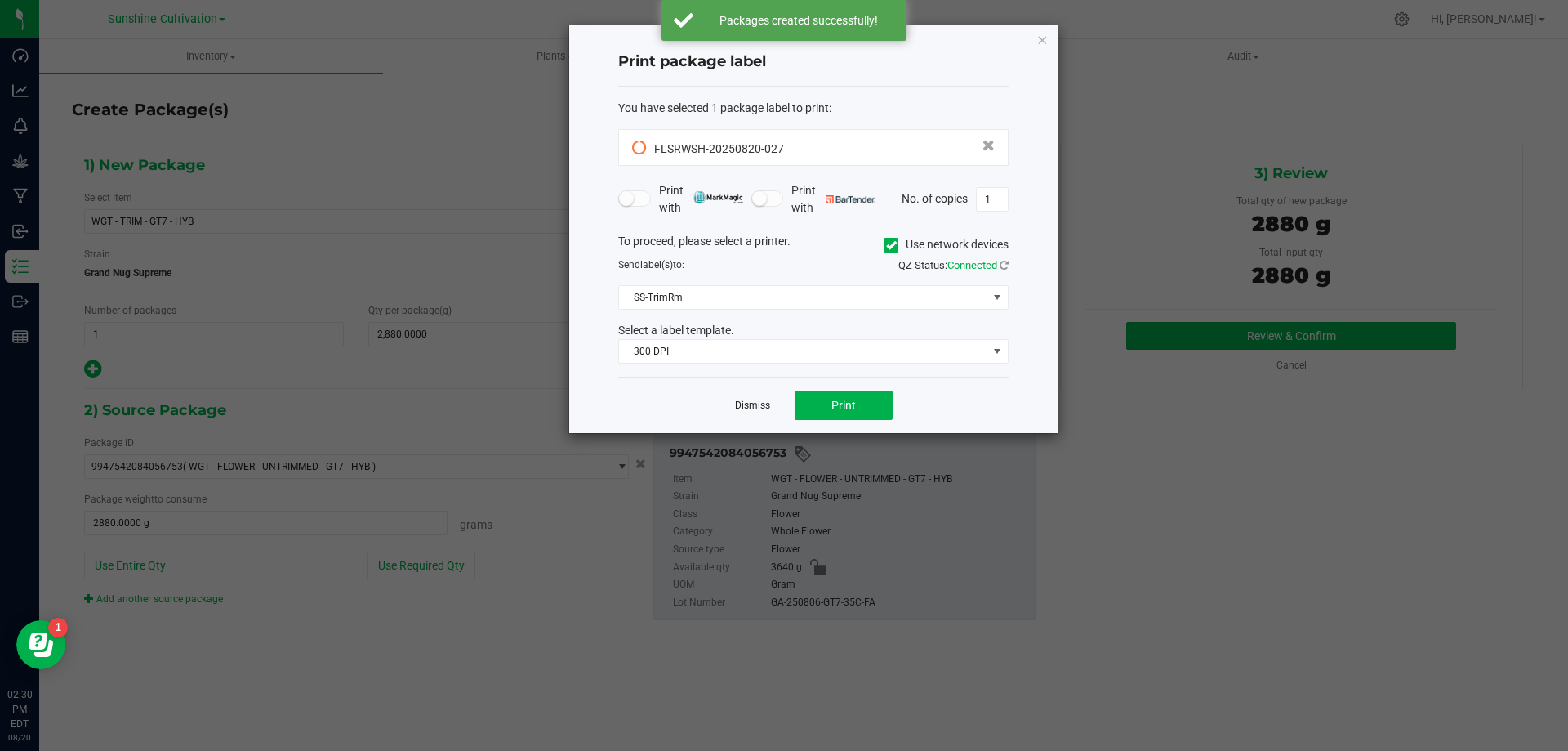
click at [747, 409] on link "Dismiss" at bounding box center [752, 406] width 35 height 14
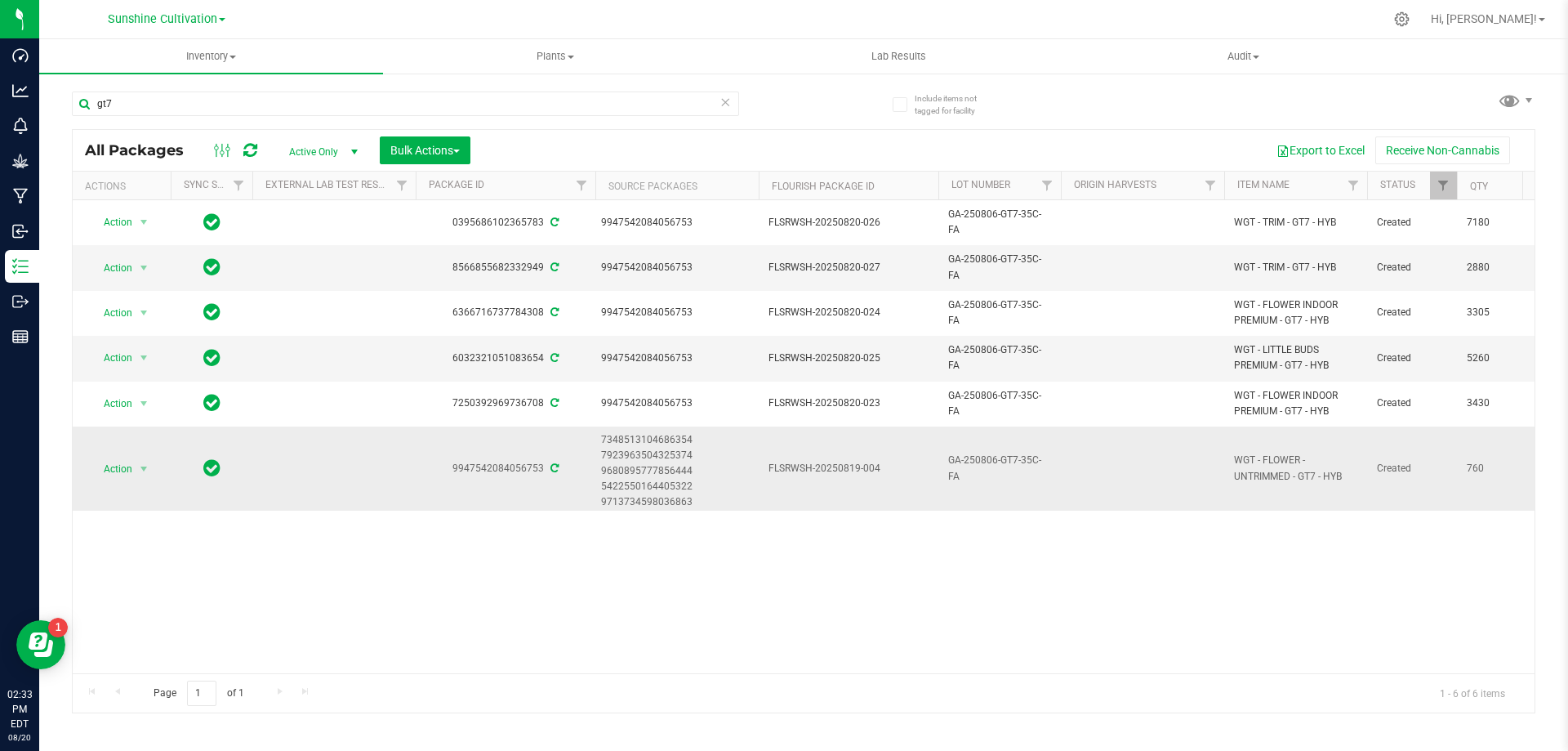
drag, startPoint x: 1467, startPoint y: 462, endPoint x: 1503, endPoint y: 472, distance: 37.4
click at [1503, 472] on span "760" at bounding box center [1497, 468] width 62 height 15
click at [130, 471] on span "Action" at bounding box center [111, 469] width 44 height 23
click at [153, 194] on li "Adjust qty" at bounding box center [153, 198] width 127 height 25
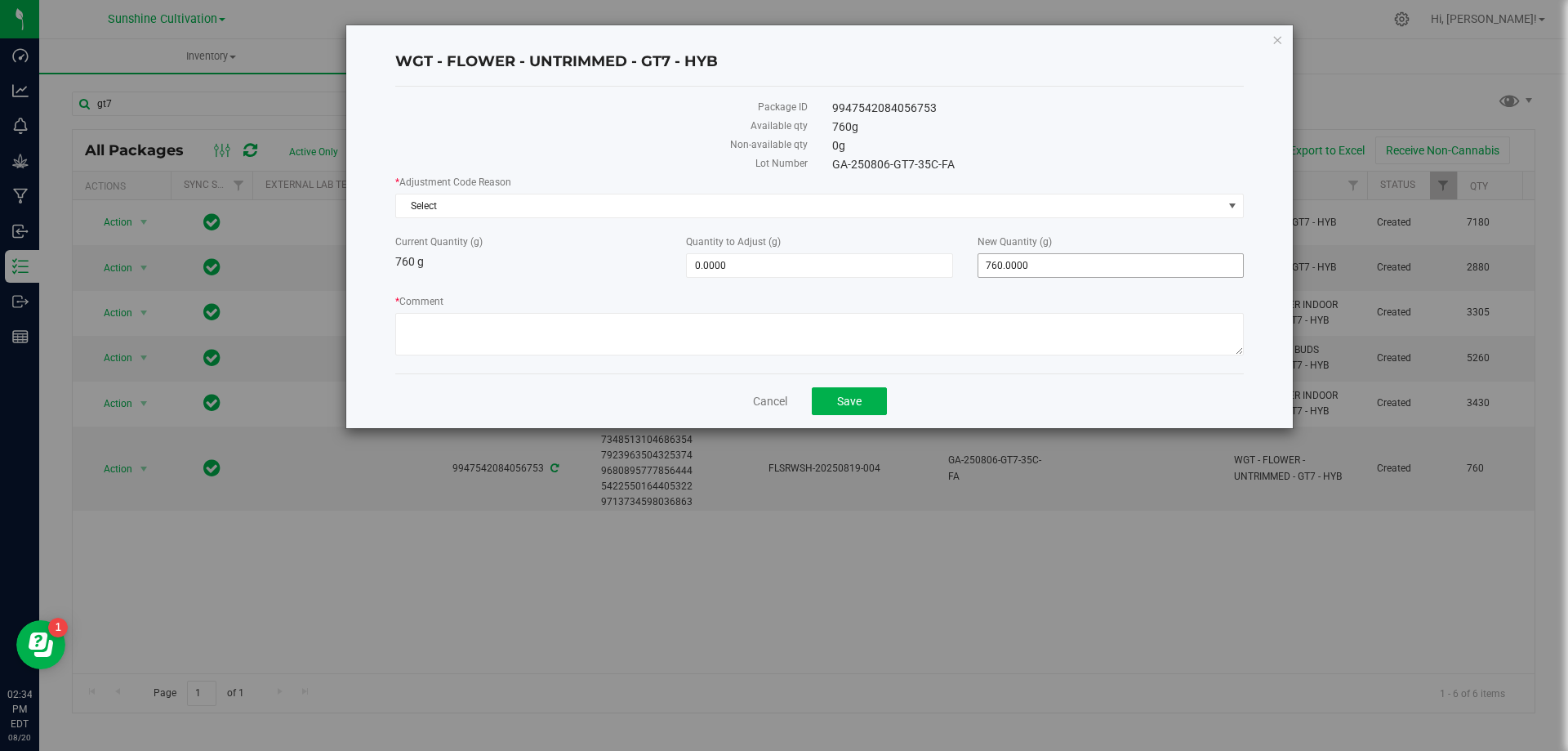
click at [1031, 269] on span "760.0000 760" at bounding box center [1110, 265] width 266 height 25
type input "7"
type input "0"
type input "-760.0000"
type input "0.0000"
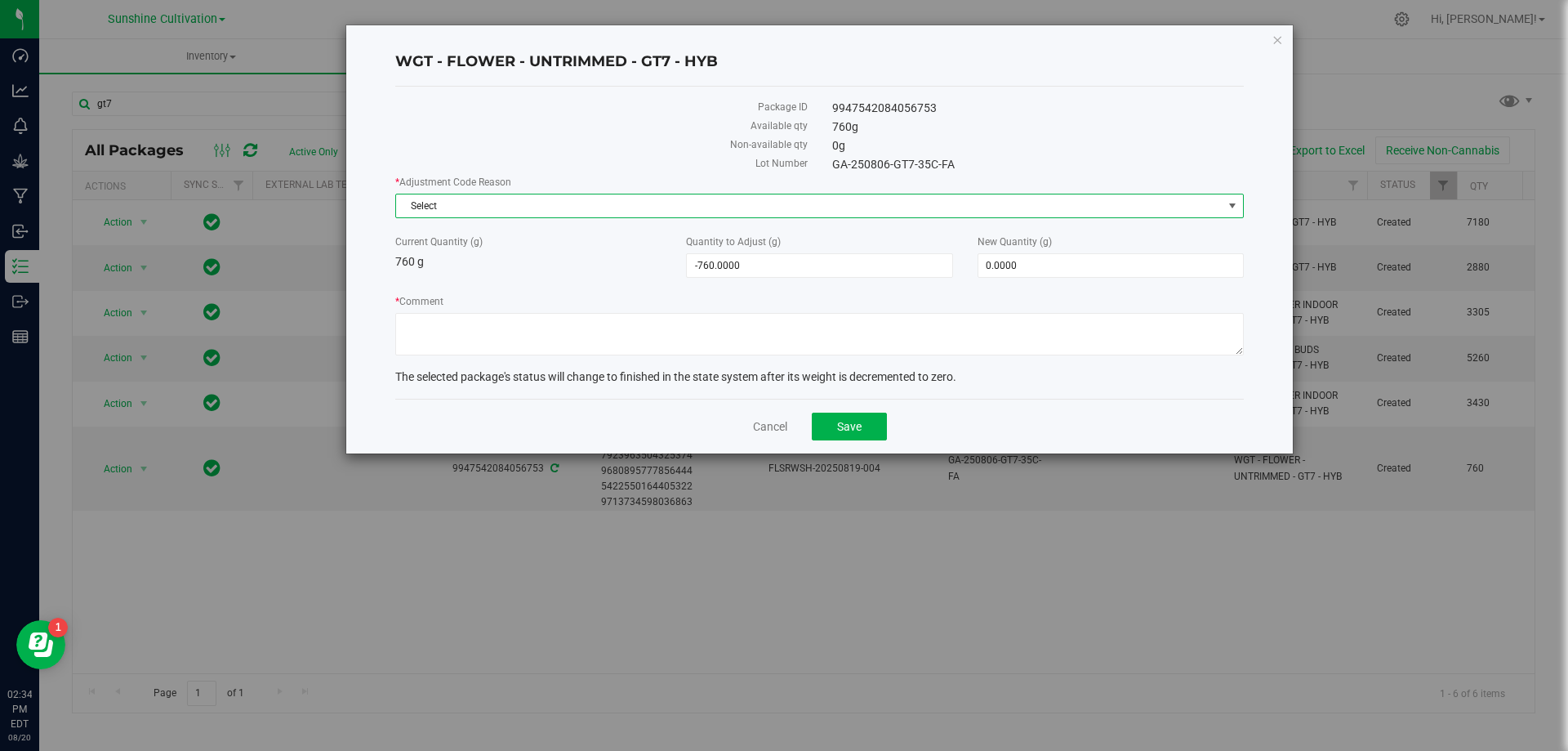
click at [710, 211] on span "Select" at bounding box center [810, 205] width 827 height 23
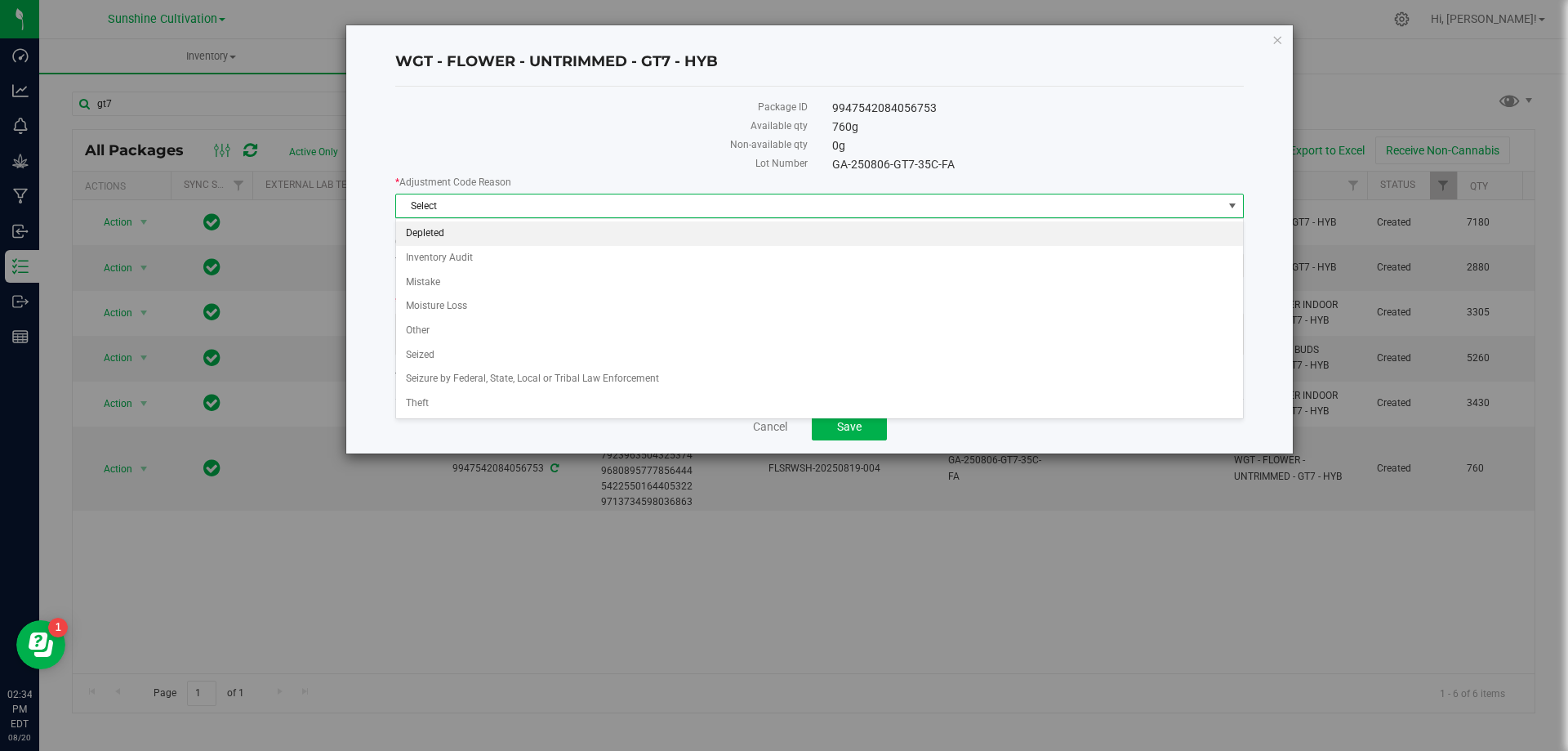
click at [432, 237] on li "Depleted" at bounding box center [820, 234] width 847 height 25
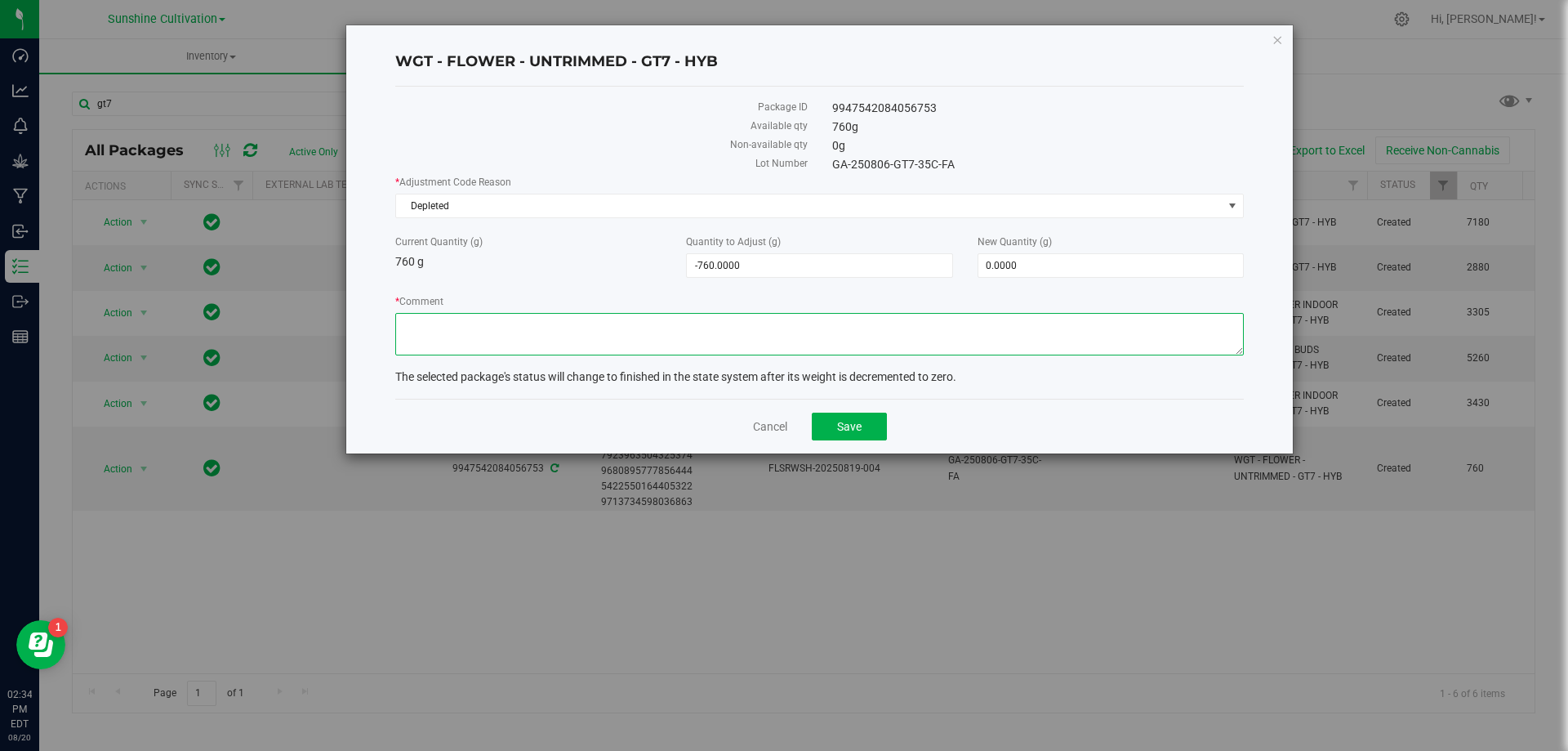
click at [476, 338] on textarea "* Comment" at bounding box center [820, 334] width 849 height 43
type textarea "Waste"
click at [838, 424] on span "Save" at bounding box center [849, 426] width 25 height 13
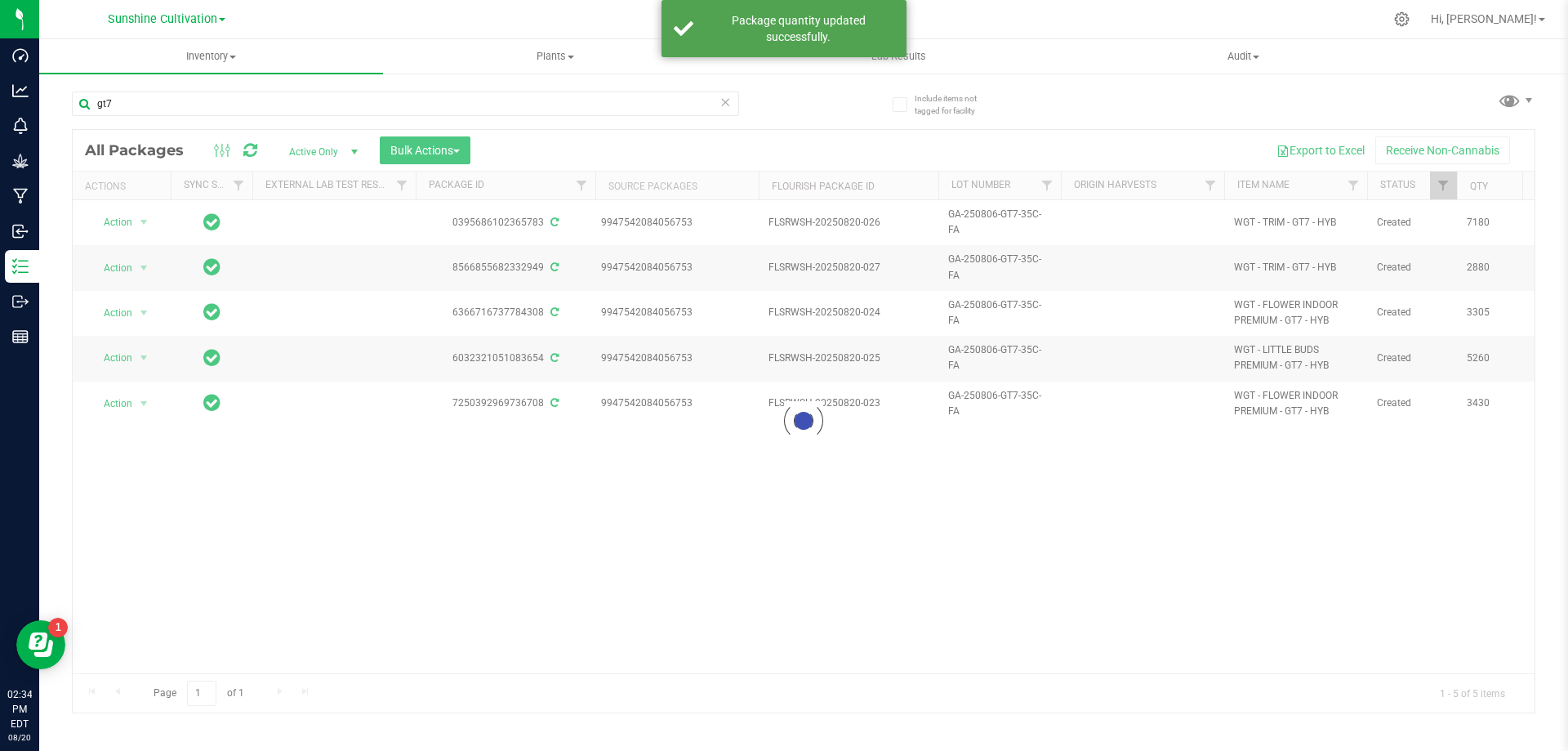
click at [452, 152] on div at bounding box center [803, 420] width 1461 height 582
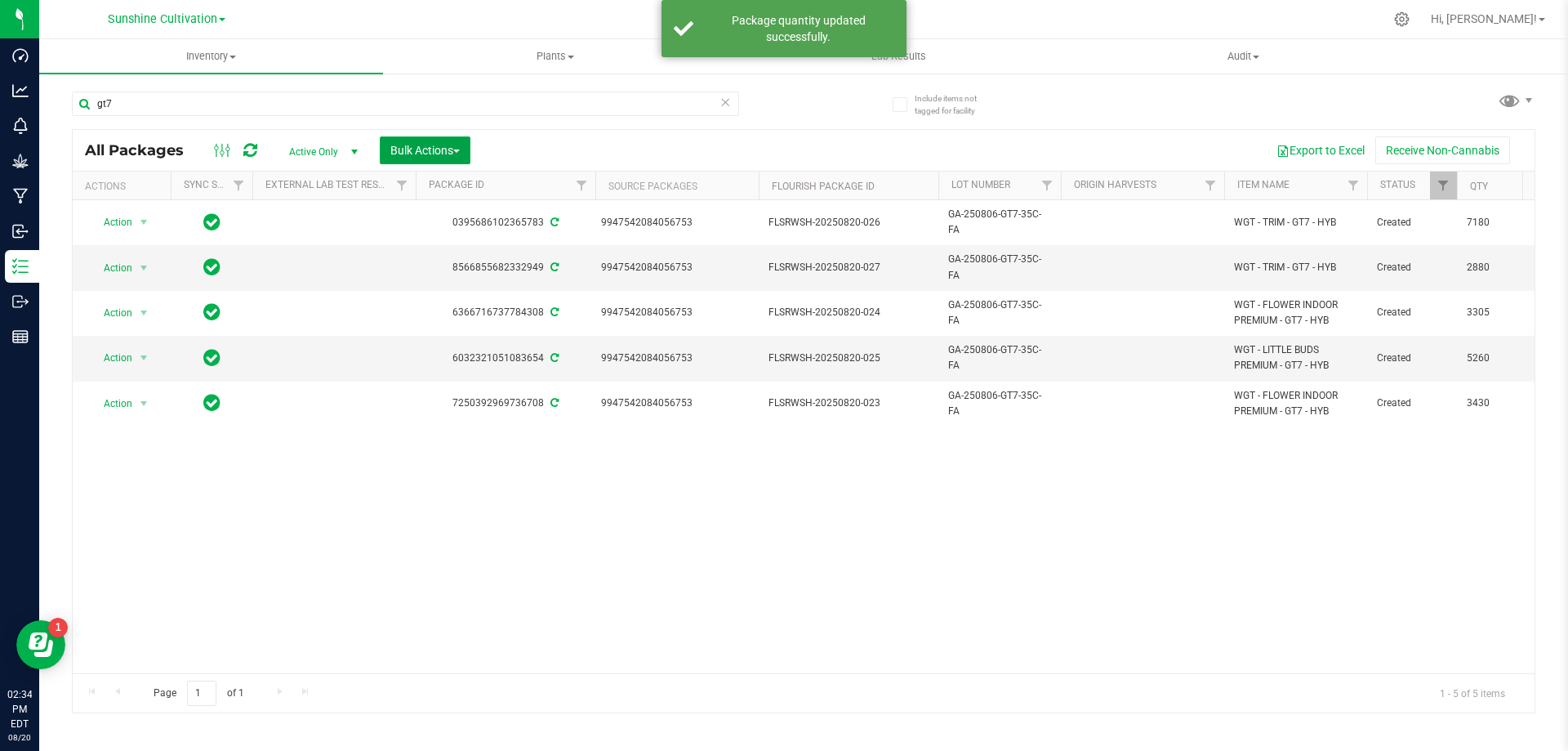
click at [452, 152] on span "Bulk Actions" at bounding box center [424, 150] width 69 height 13
click at [486, 362] on span "Print package labels" at bounding box center [438, 367] width 98 height 13
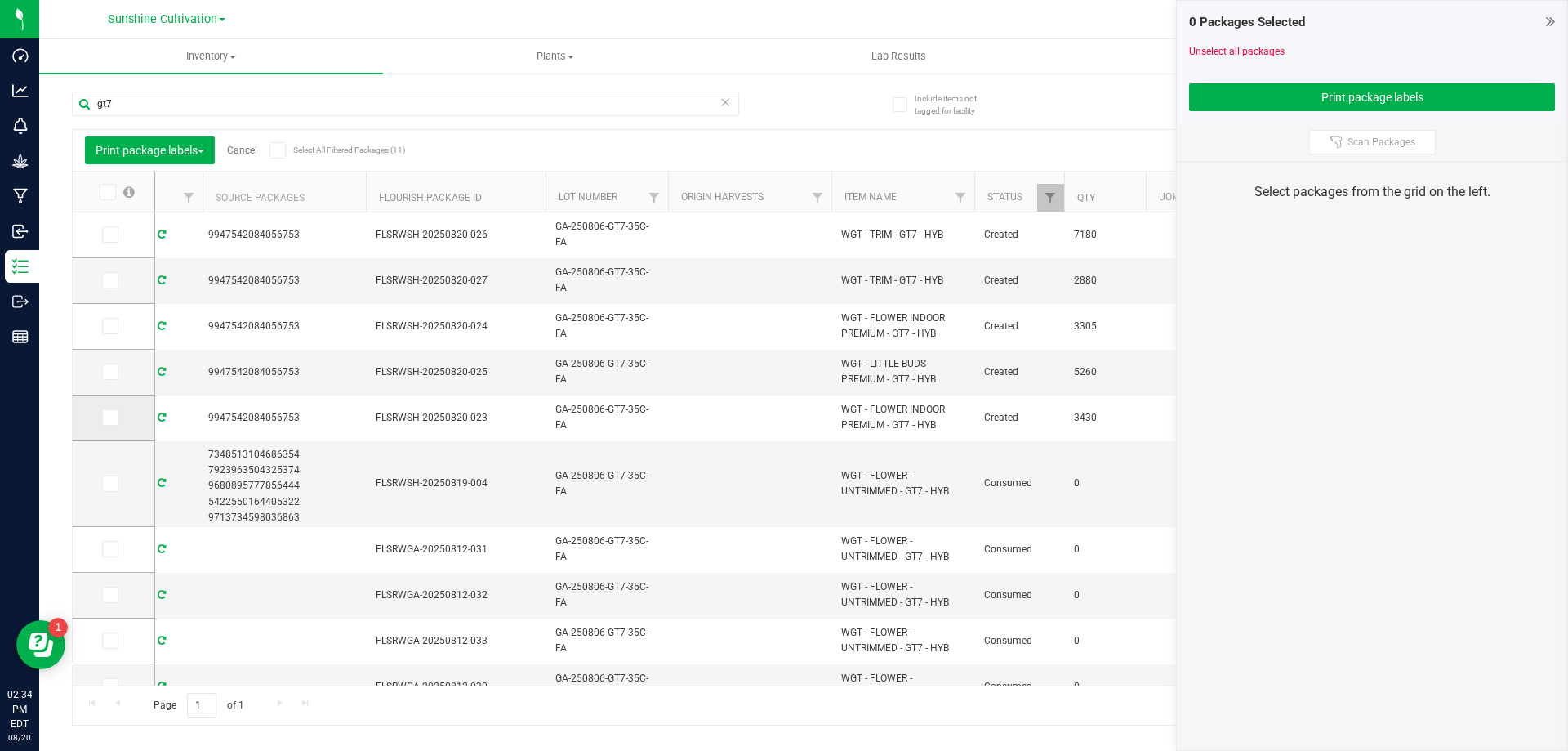
click at [107, 418] on icon at bounding box center [109, 418] width 10 height 0
click at [0, 0] on input "checkbox" at bounding box center [0, 0] width 0 height 0
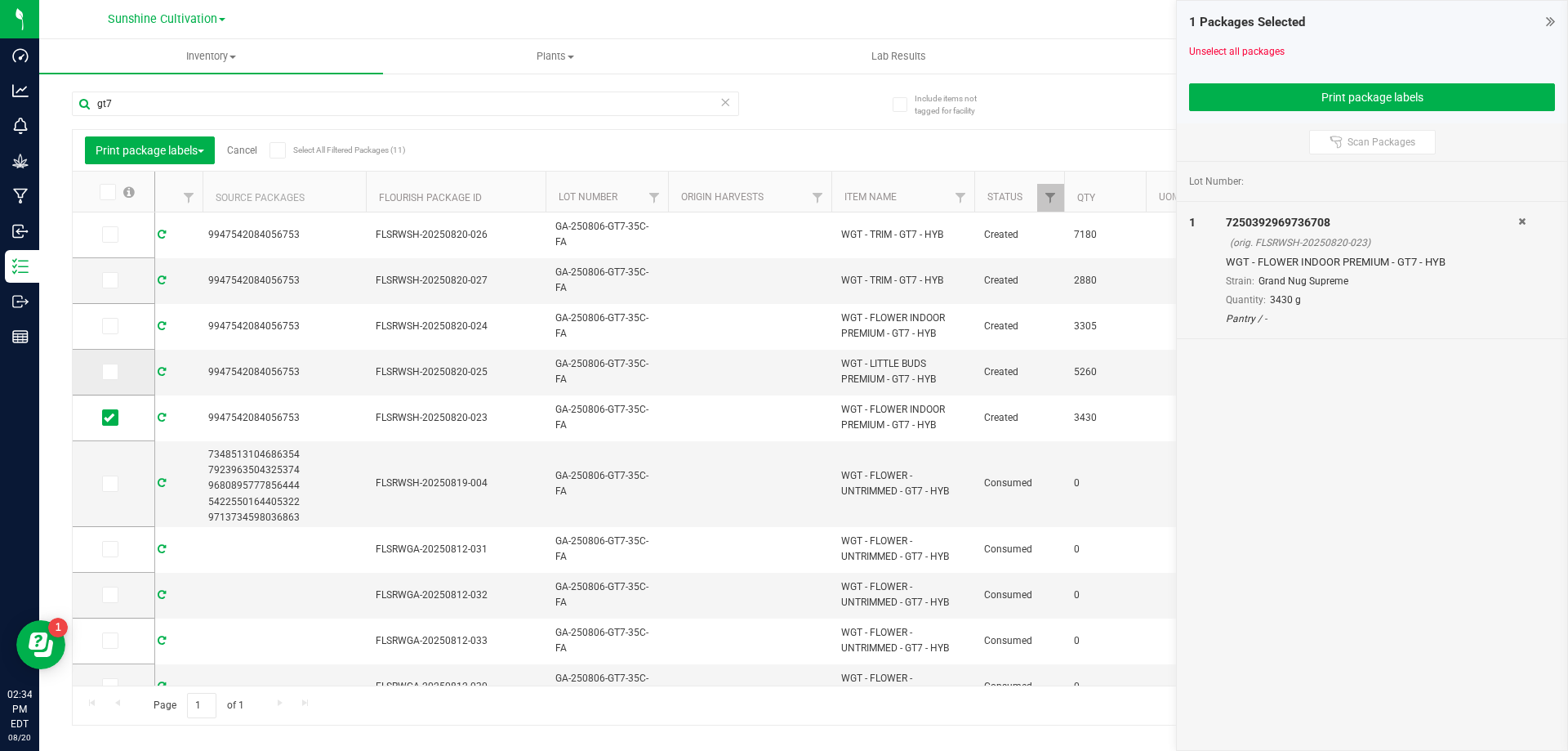
click at [107, 372] on icon at bounding box center [109, 372] width 10 height 0
click at [0, 0] on input "checkbox" at bounding box center [0, 0] width 0 height 0
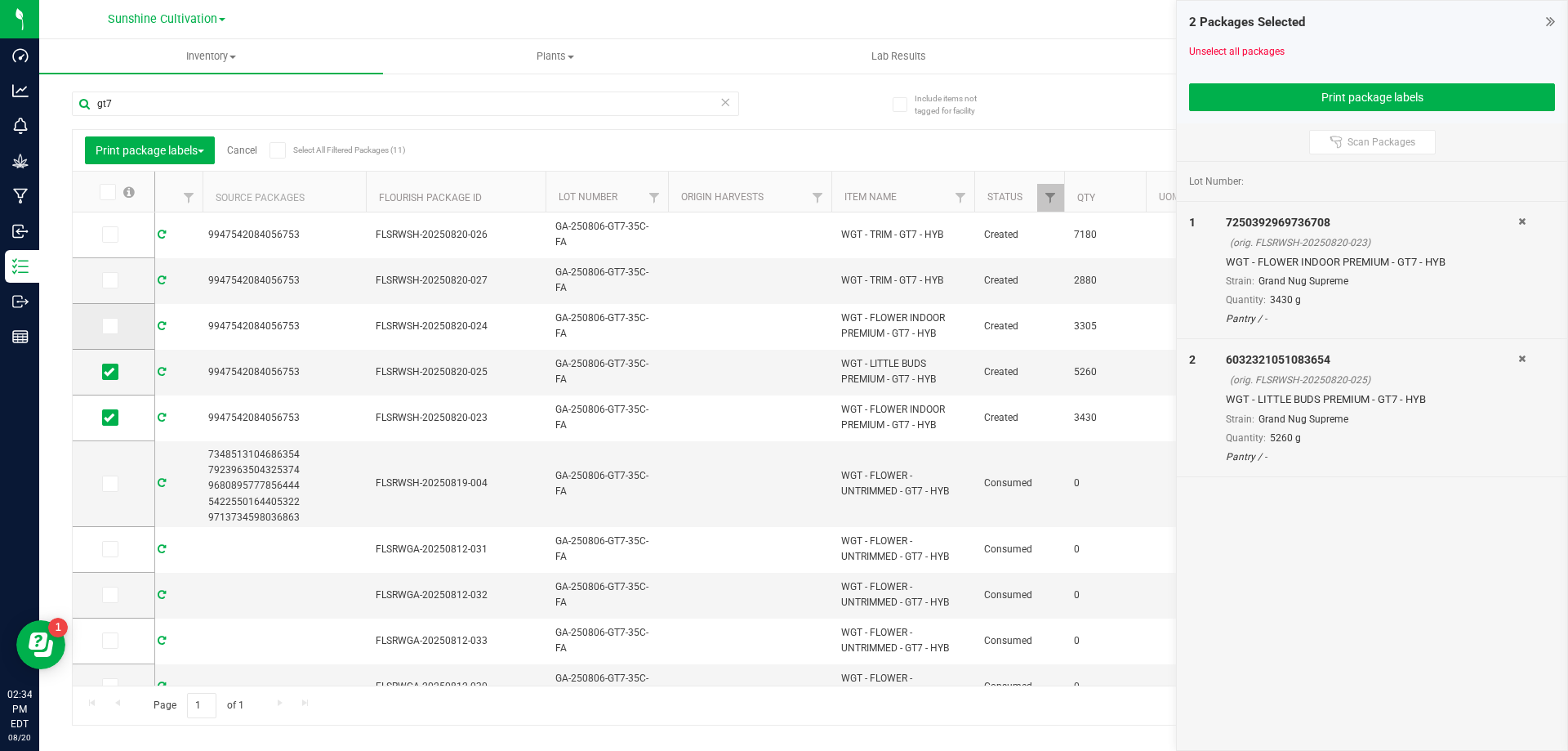
drag, startPoint x: 117, startPoint y: 329, endPoint x: 110, endPoint y: 299, distance: 30.8
click at [117, 328] on span at bounding box center [110, 326] width 16 height 16
click at [0, 0] on input "checkbox" at bounding box center [0, 0] width 0 height 0
click at [104, 280] on icon at bounding box center [109, 280] width 10 height 0
click at [0, 0] on input "checkbox" at bounding box center [0, 0] width 0 height 0
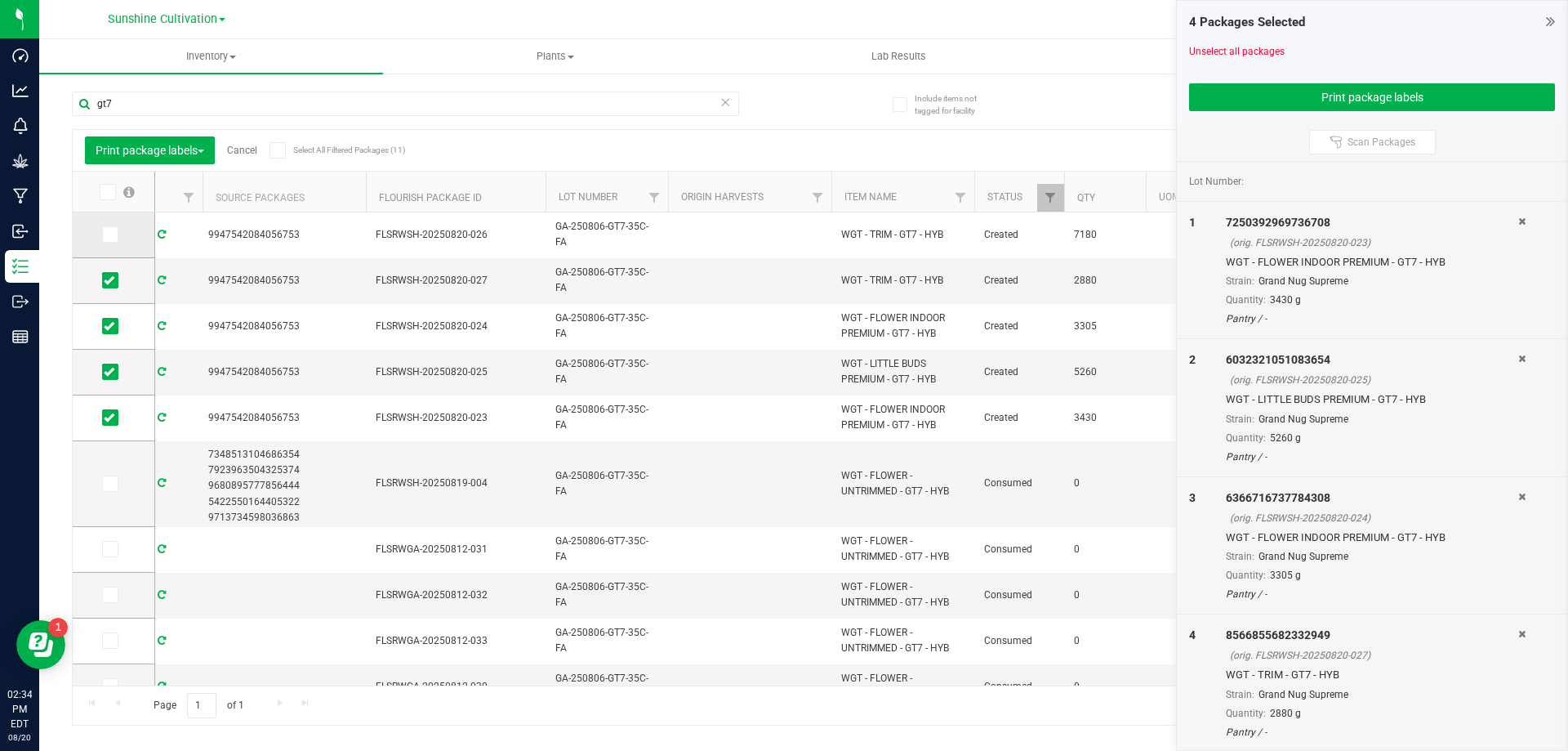
click at [115, 237] on span at bounding box center [110, 234] width 16 height 16
click at [0, 0] on input "checkbox" at bounding box center [0, 0] width 0 height 0
click at [1272, 104] on button "Print package labels" at bounding box center [1371, 97] width 366 height 28
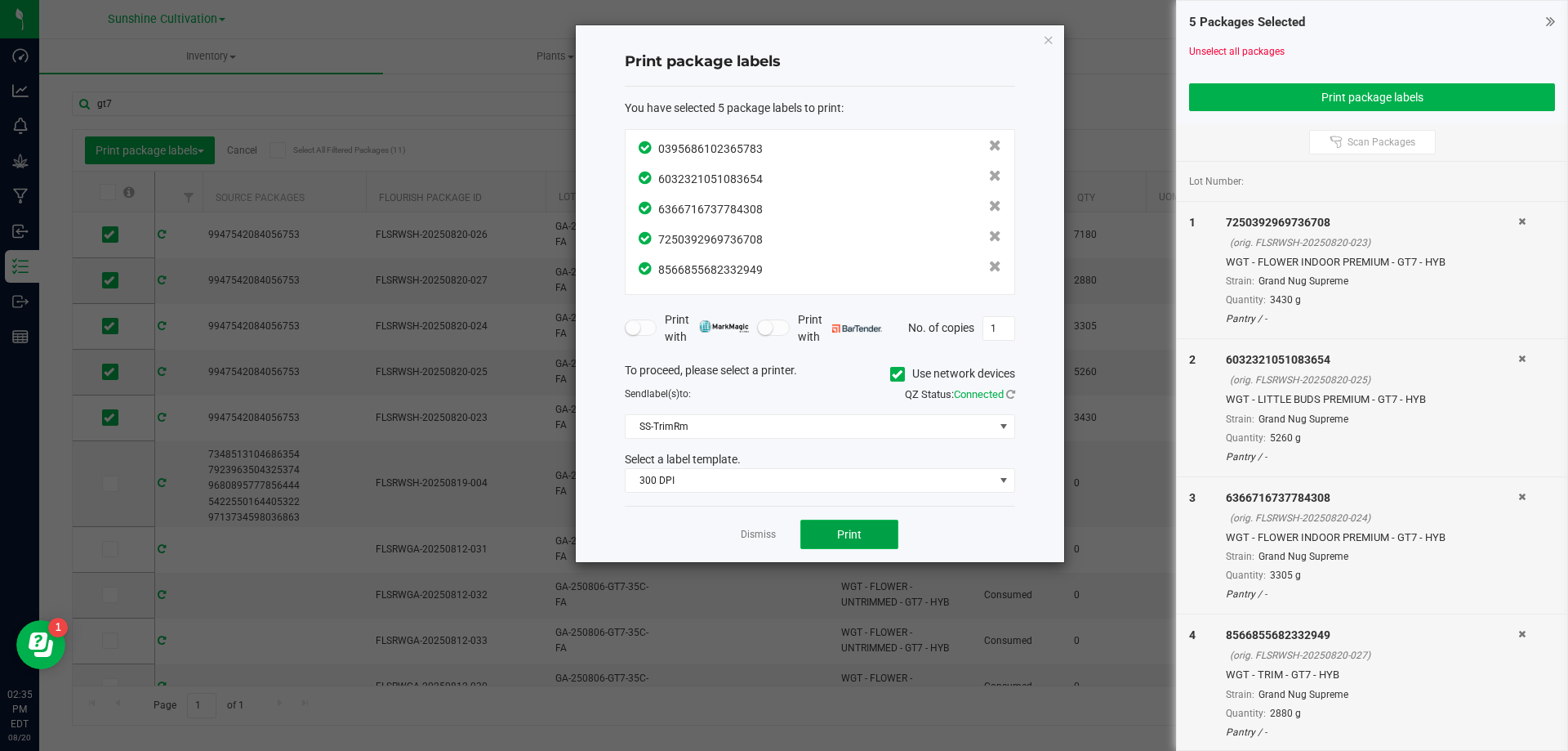
click at [842, 532] on span "Print" at bounding box center [849, 534] width 25 height 13
click at [842, 532] on div at bounding box center [820, 294] width 488 height 537
click at [842, 532] on span "Print" at bounding box center [849, 534] width 25 height 13
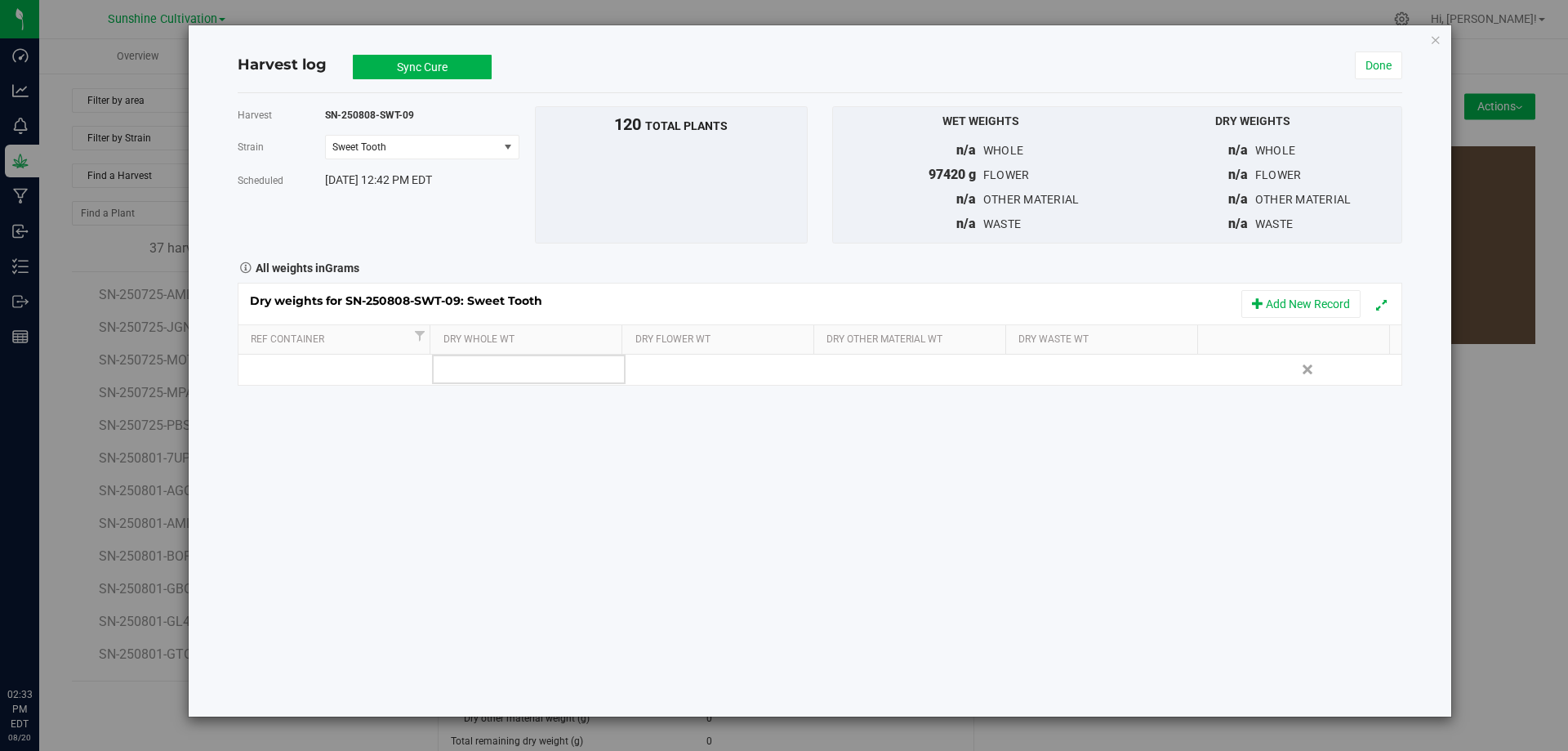
scroll to position [813, 0]
click at [1438, 39] on icon "button" at bounding box center [1435, 38] width 11 height 20
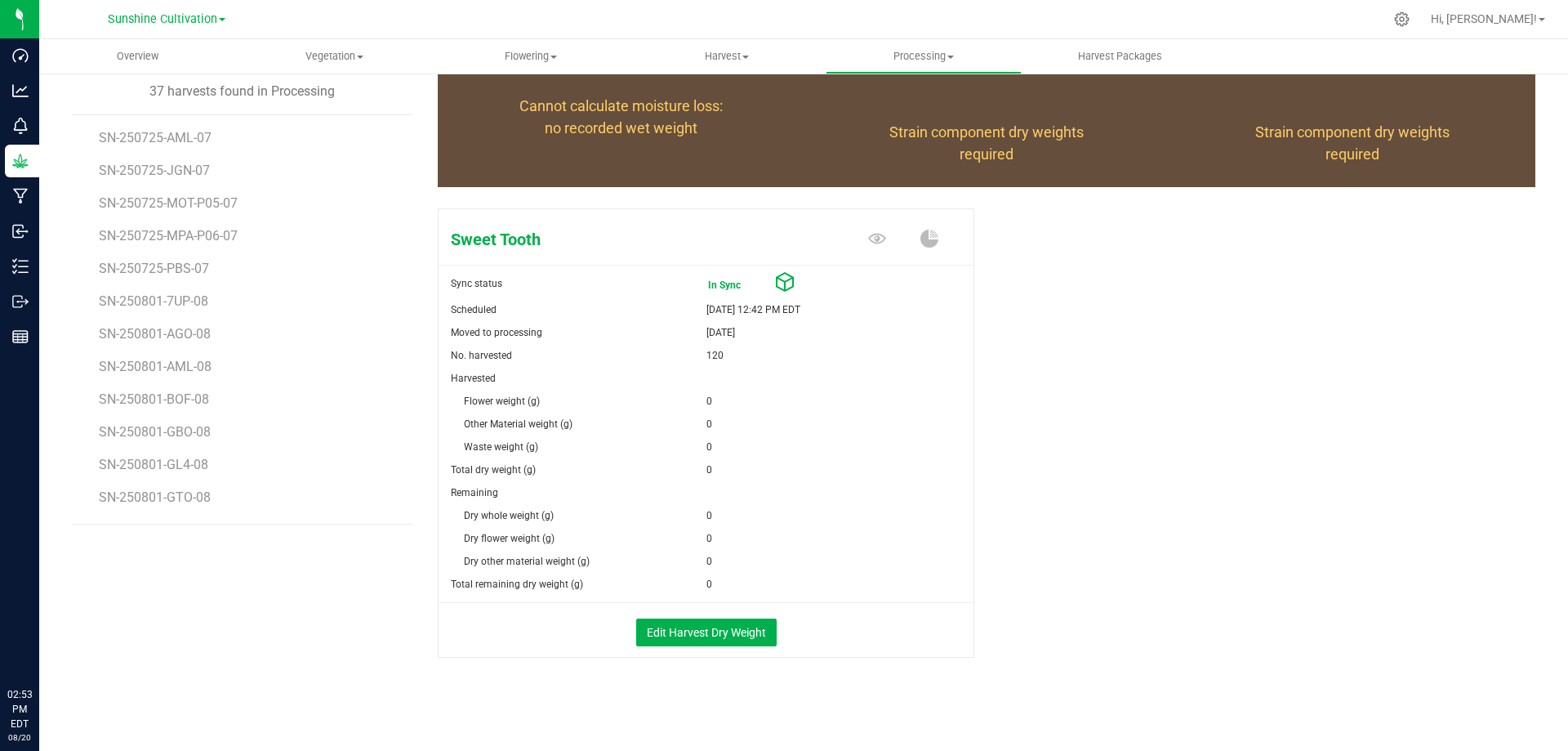
scroll to position [158, 0]
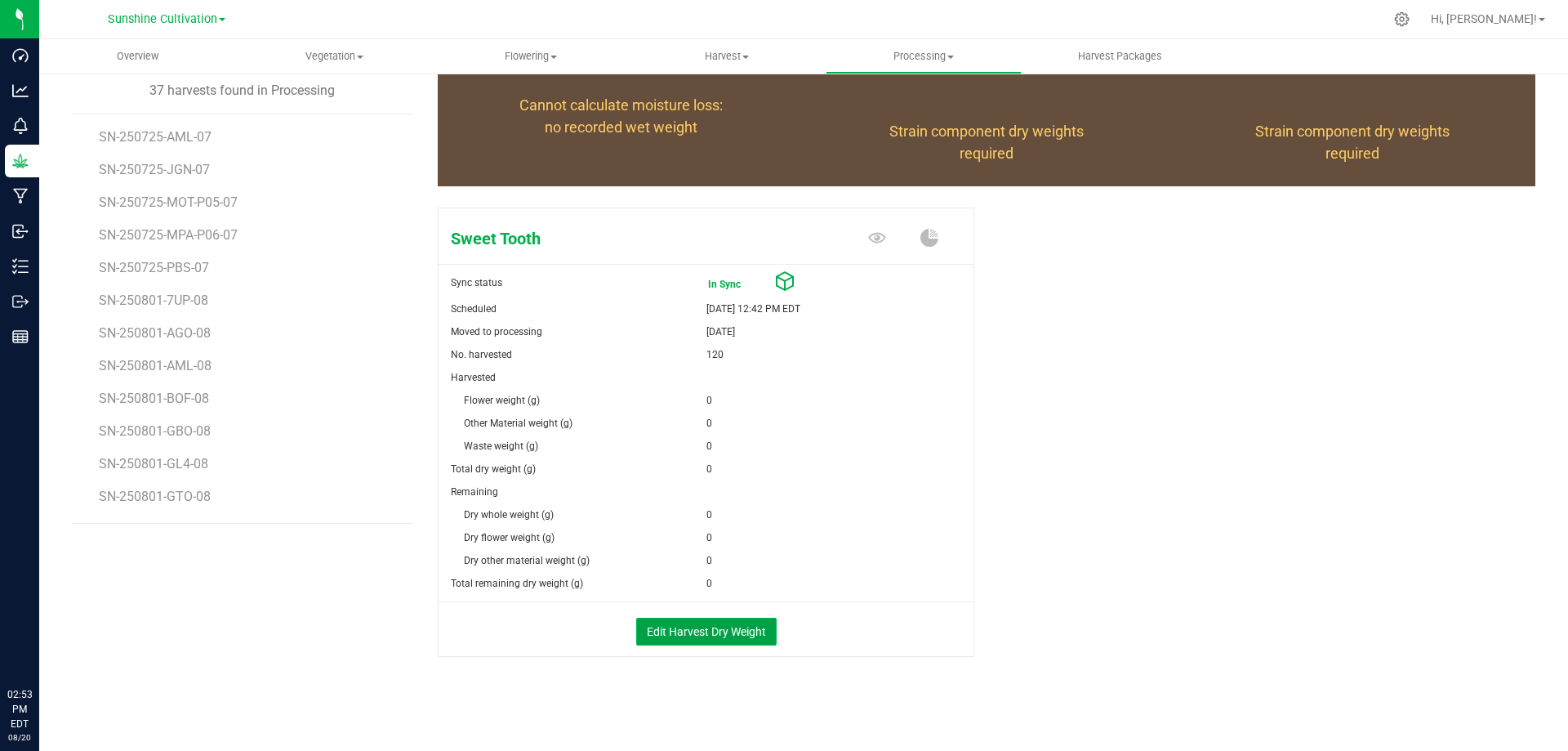
click at [734, 637] on button "Edit Harvest Dry Weight" at bounding box center [706, 631] width 141 height 28
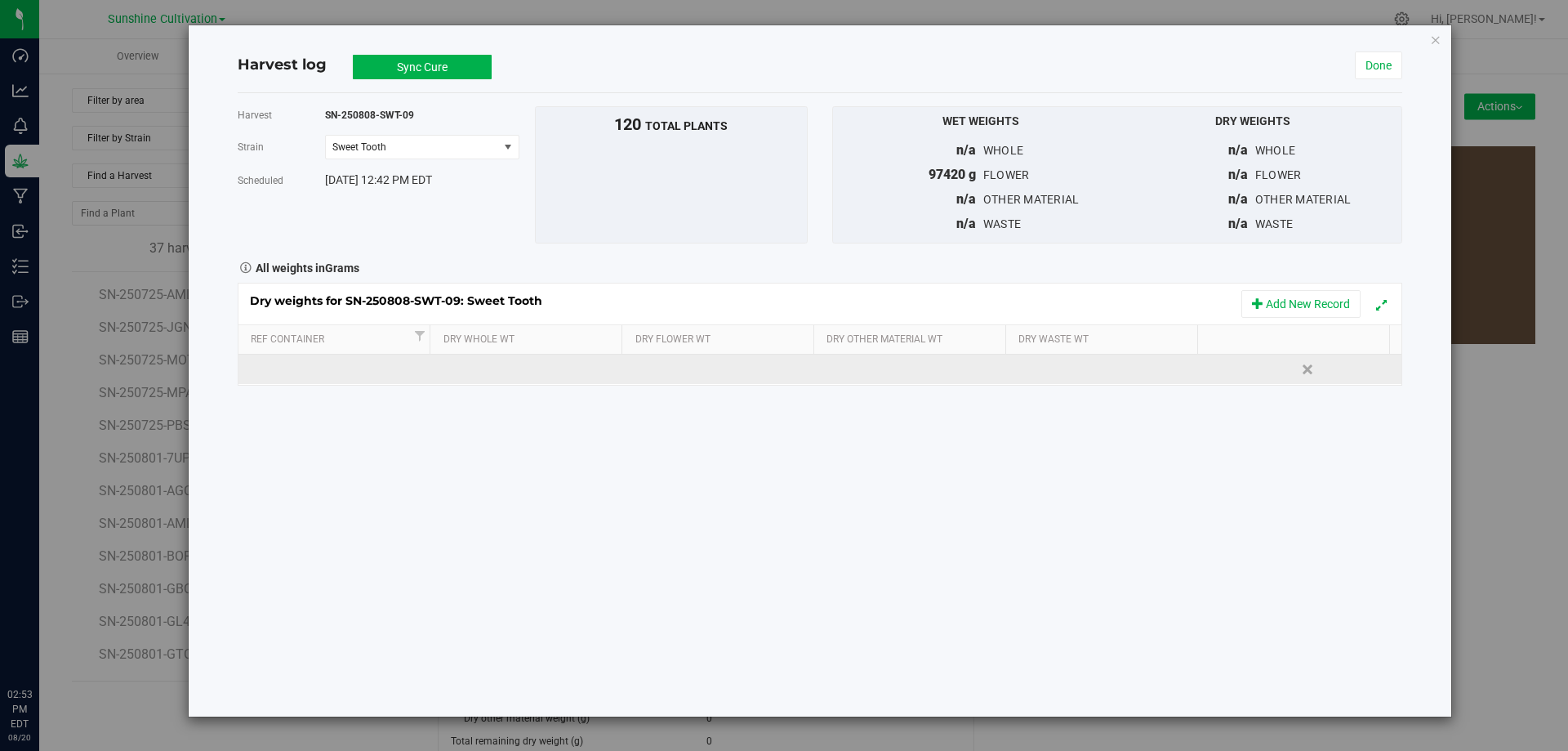
click at [522, 367] on td at bounding box center [528, 369] width 193 height 29
click at [522, 367] on input "text" at bounding box center [532, 369] width 175 height 23
type input "23980"
click at [675, 355] on div "Loading... Dry weights for SN-250808-SWT-09: Sweet Tooth Add New Record Ref Con…" at bounding box center [820, 334] width 1164 height 103
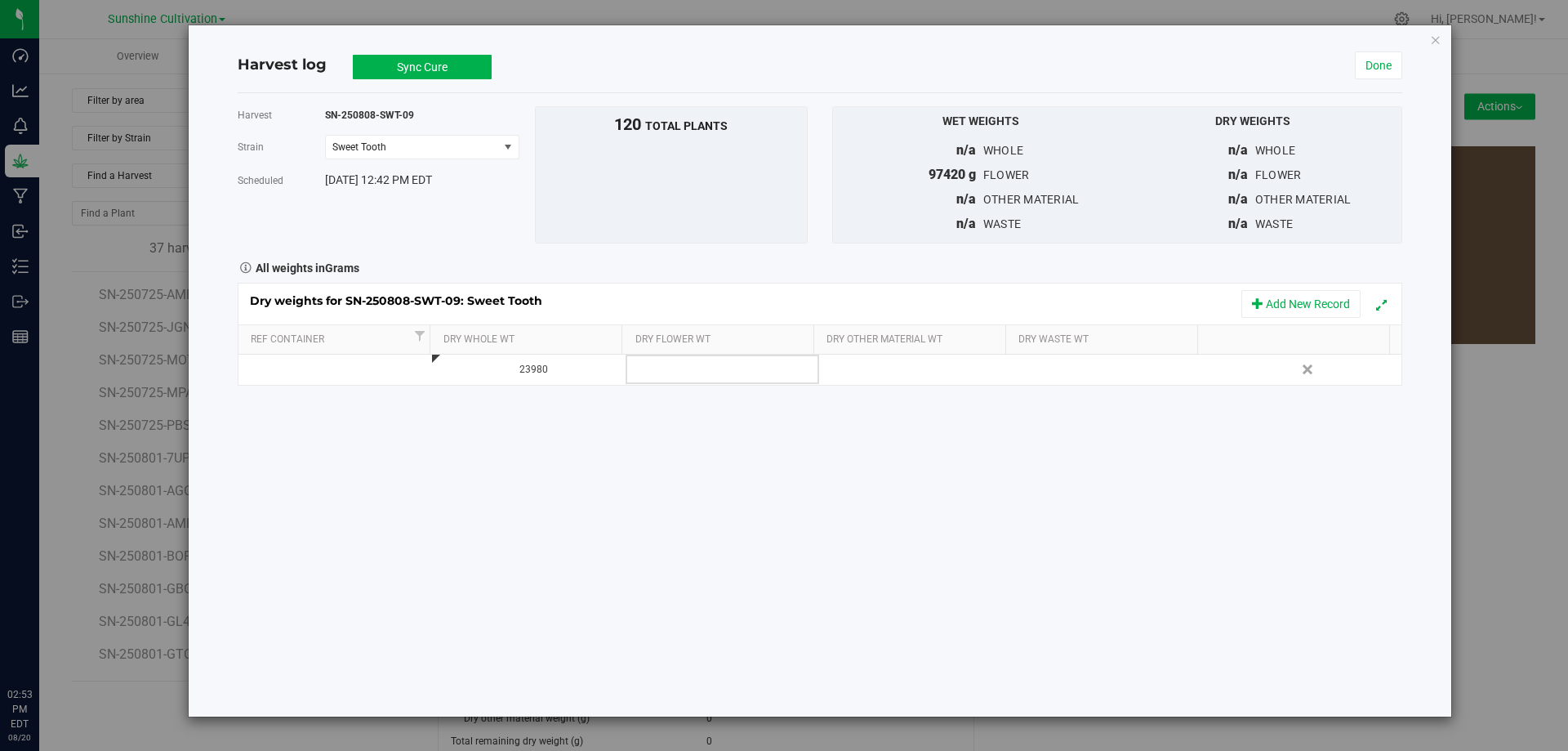
click at [689, 364] on td at bounding box center [722, 369] width 193 height 29
type input "23980"
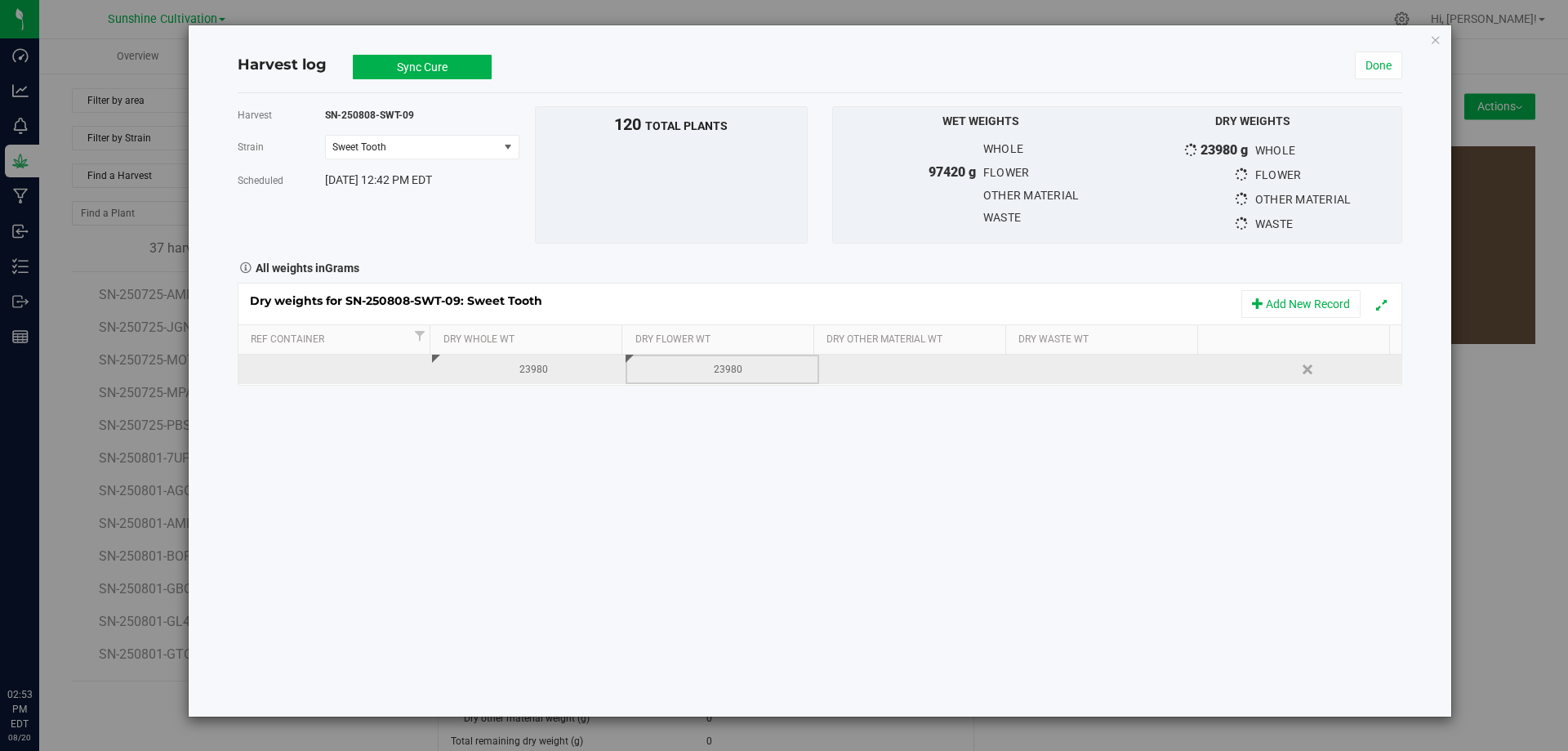
click at [1062, 368] on div at bounding box center [1115, 369] width 182 height 25
click at [1062, 368] on input "text" at bounding box center [1114, 369] width 175 height 23
type input "9600"
click at [433, 68] on button "Sync Cure" at bounding box center [422, 66] width 139 height 25
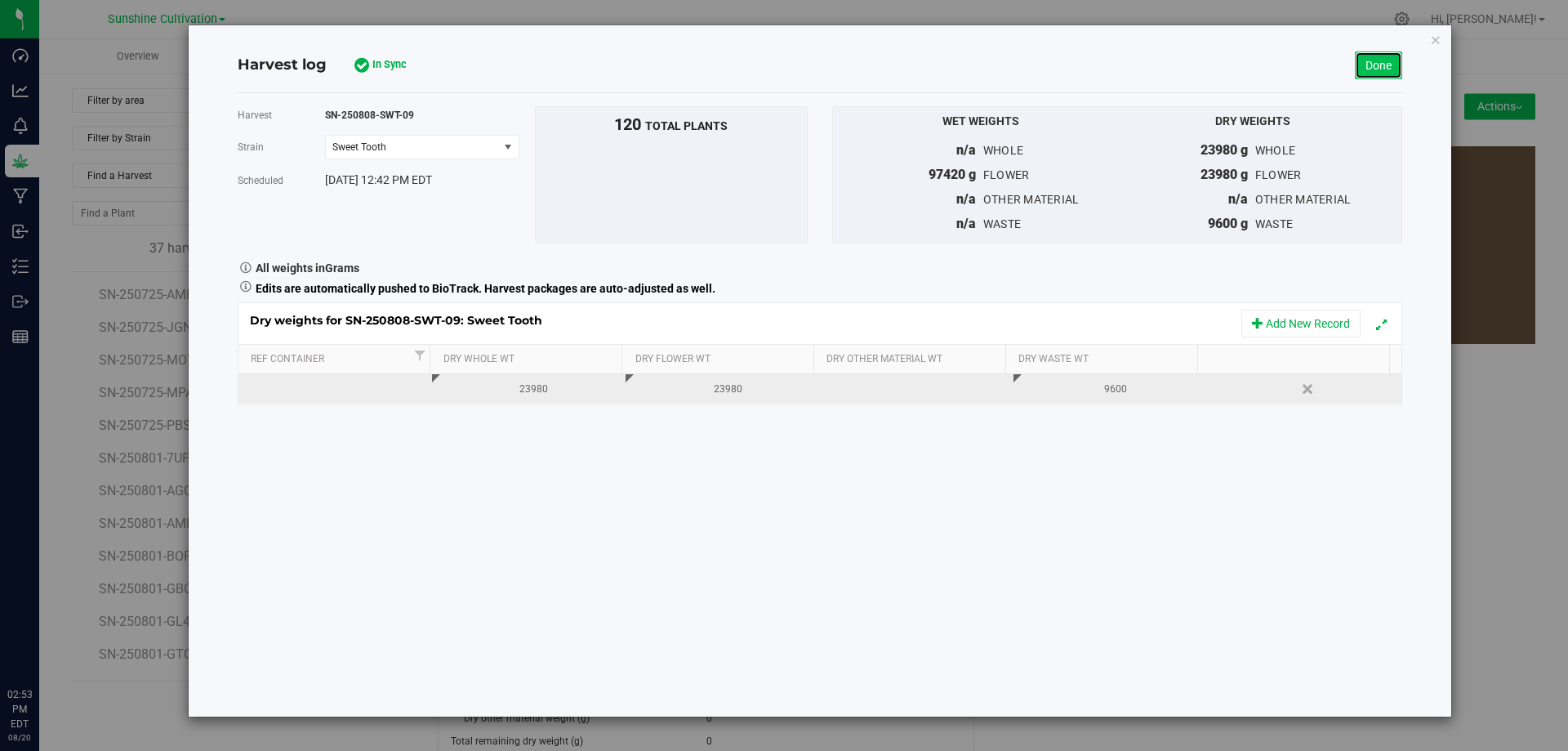
click at [1379, 72] on link "Done" at bounding box center [1379, 65] width 48 height 28
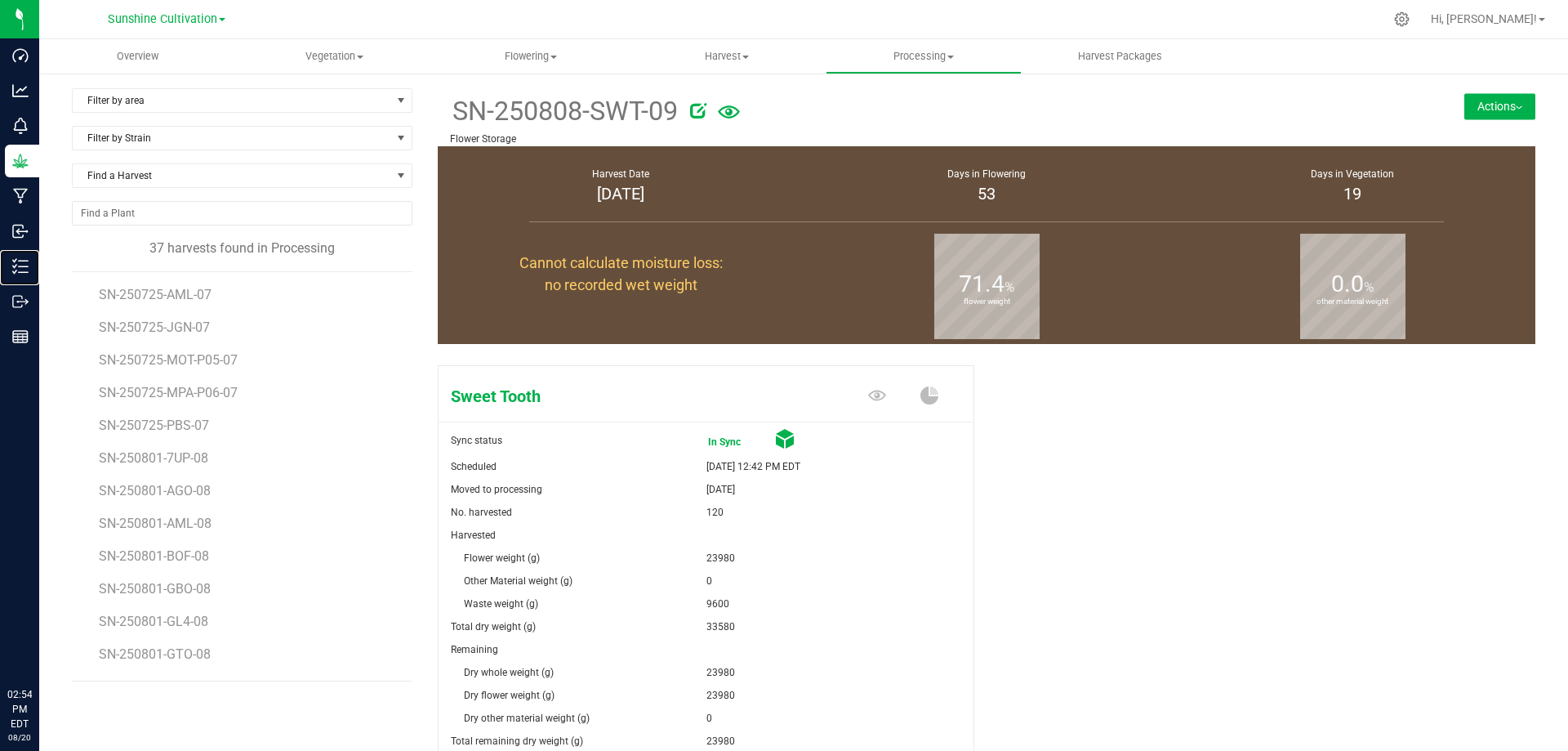
click at [26, 266] on line at bounding box center [23, 266] width 9 height 0
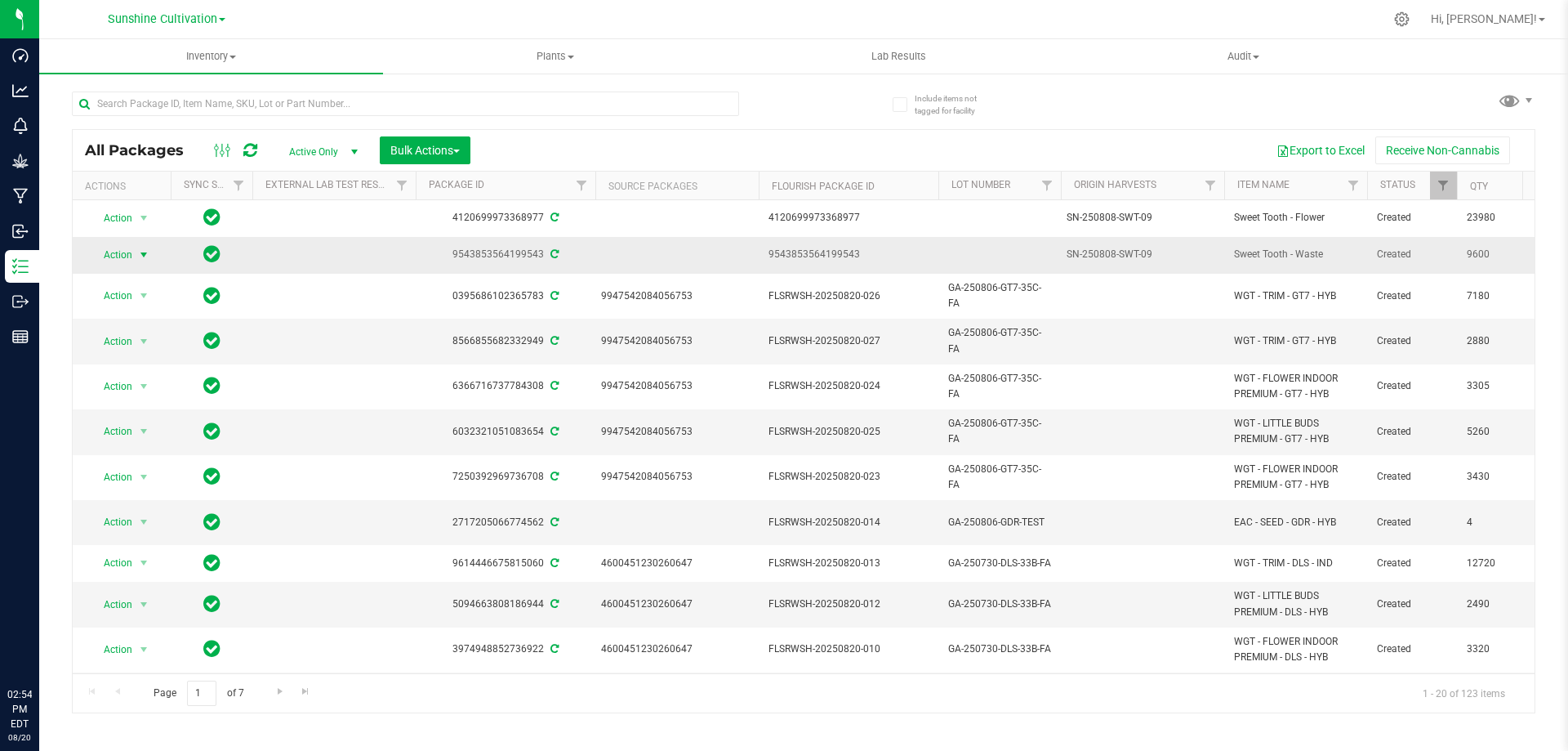
click at [130, 253] on span "Action" at bounding box center [111, 255] width 44 height 23
click at [143, 498] on li "Schedule for destruction" at bounding box center [153, 500] width 127 height 25
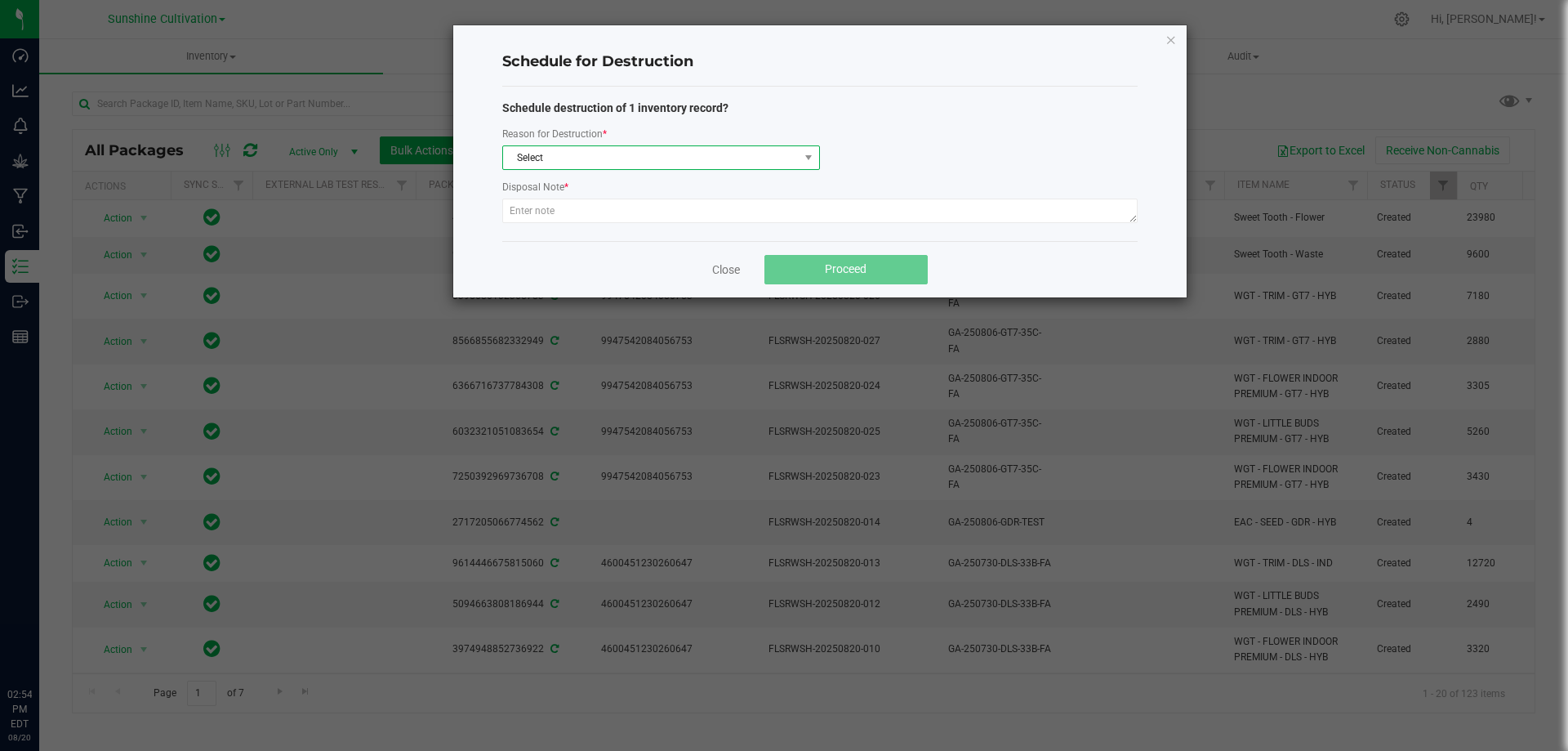
click at [602, 153] on span "Select" at bounding box center [650, 158] width 296 height 23
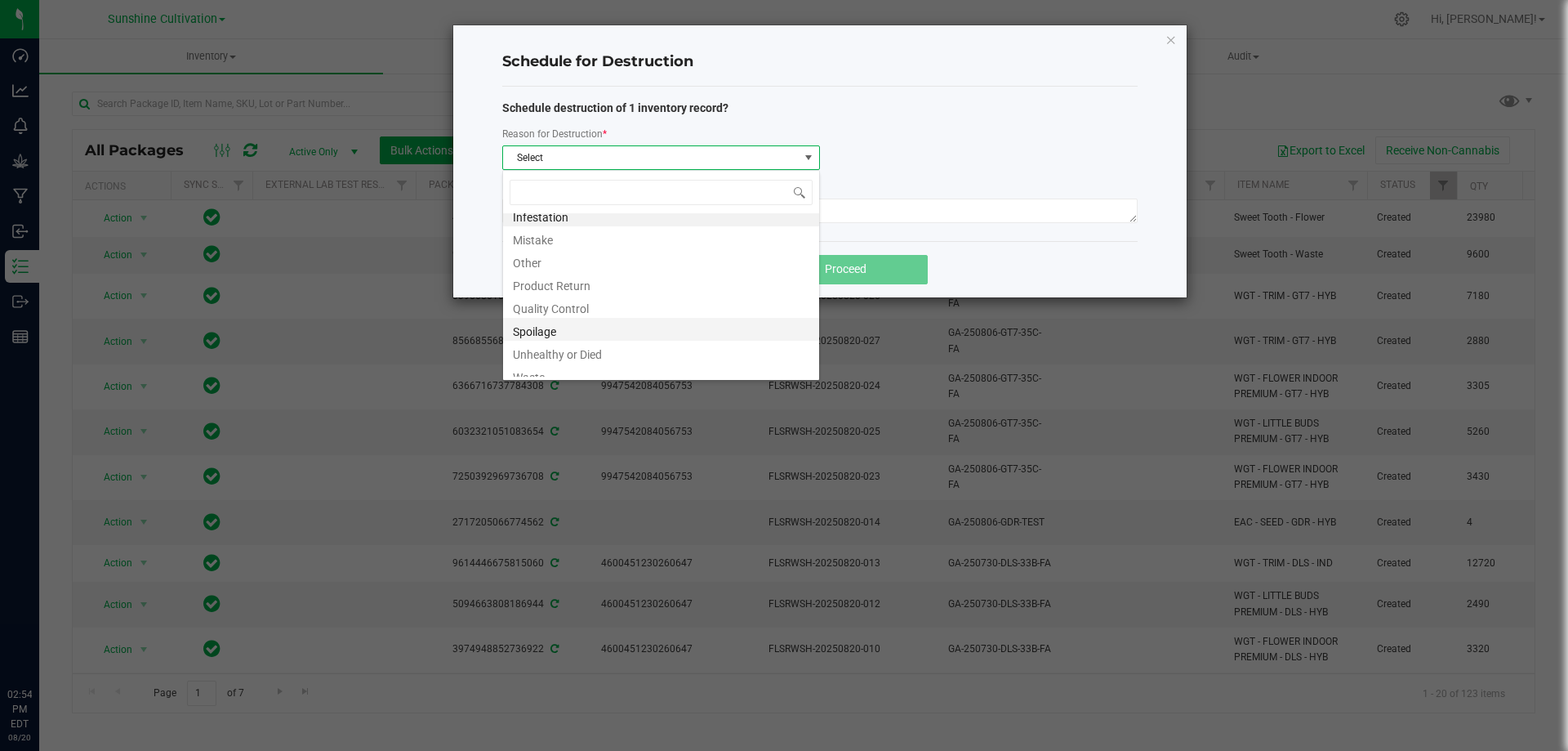
scroll to position [20, 0]
click at [537, 366] on li "Waste" at bounding box center [660, 365] width 316 height 23
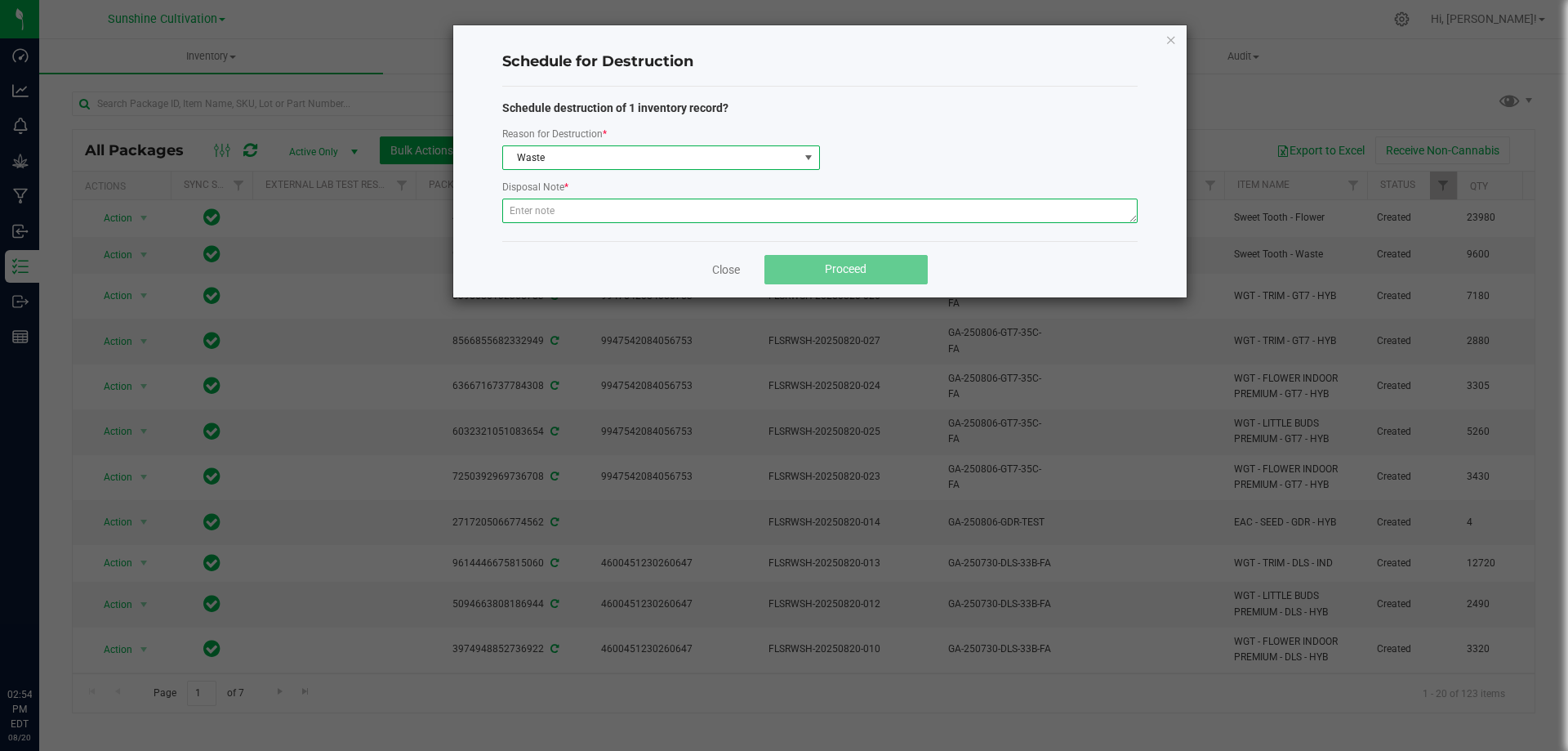
click at [553, 215] on textarea at bounding box center [820, 211] width 636 height 25
type textarea "WASTE"
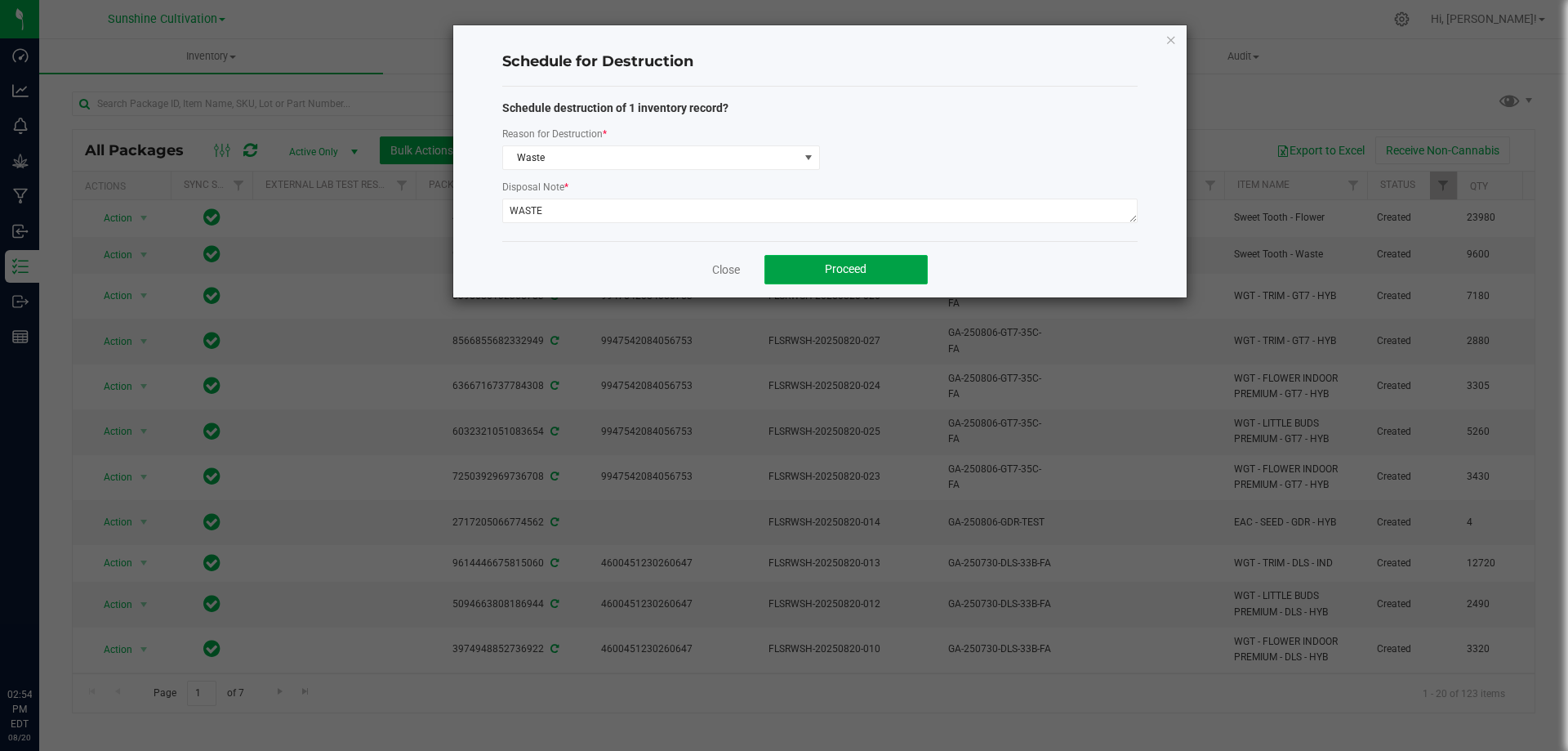
click at [890, 278] on button "Proceed" at bounding box center [846, 269] width 164 height 29
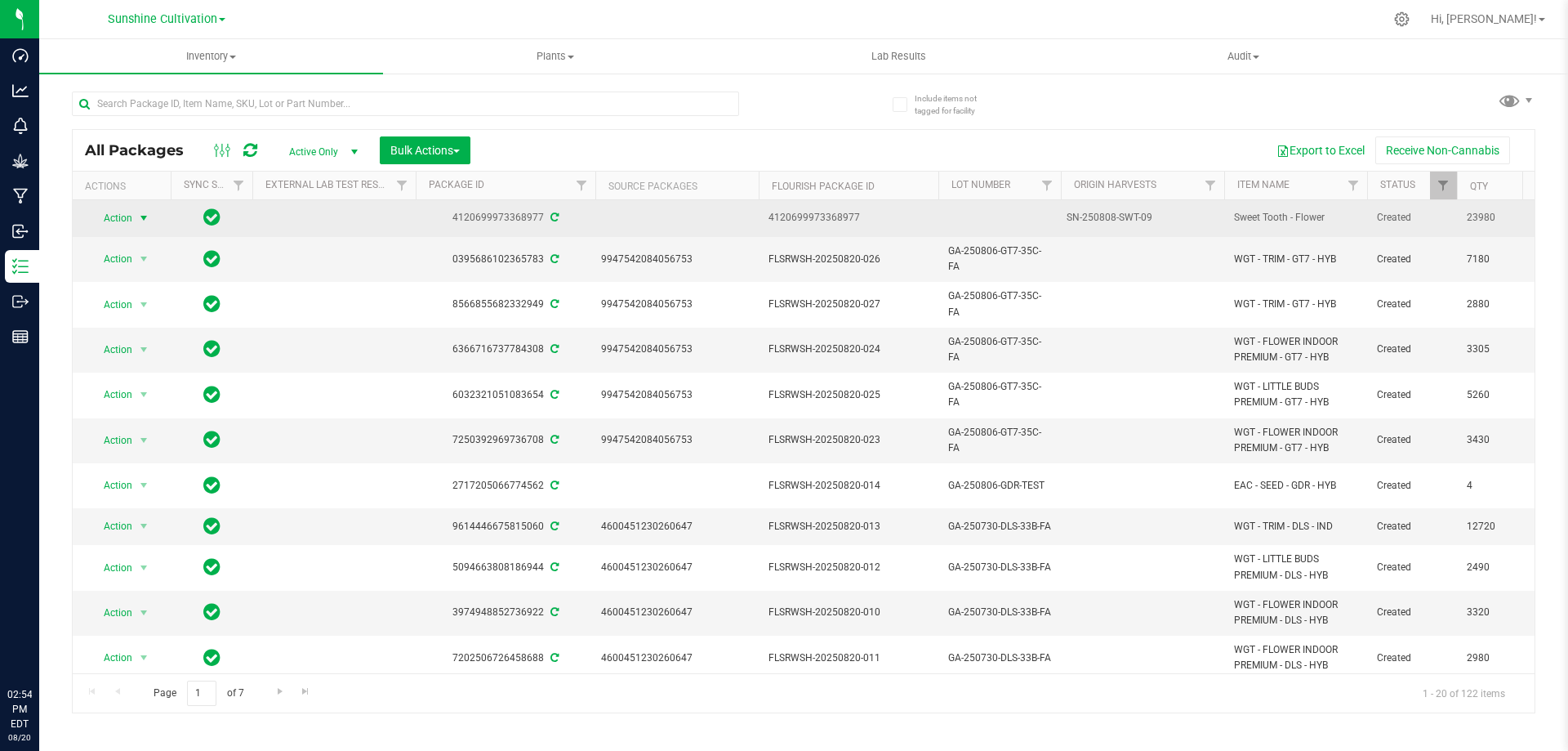
click at [143, 217] on span "select" at bounding box center [143, 217] width 13 height 13
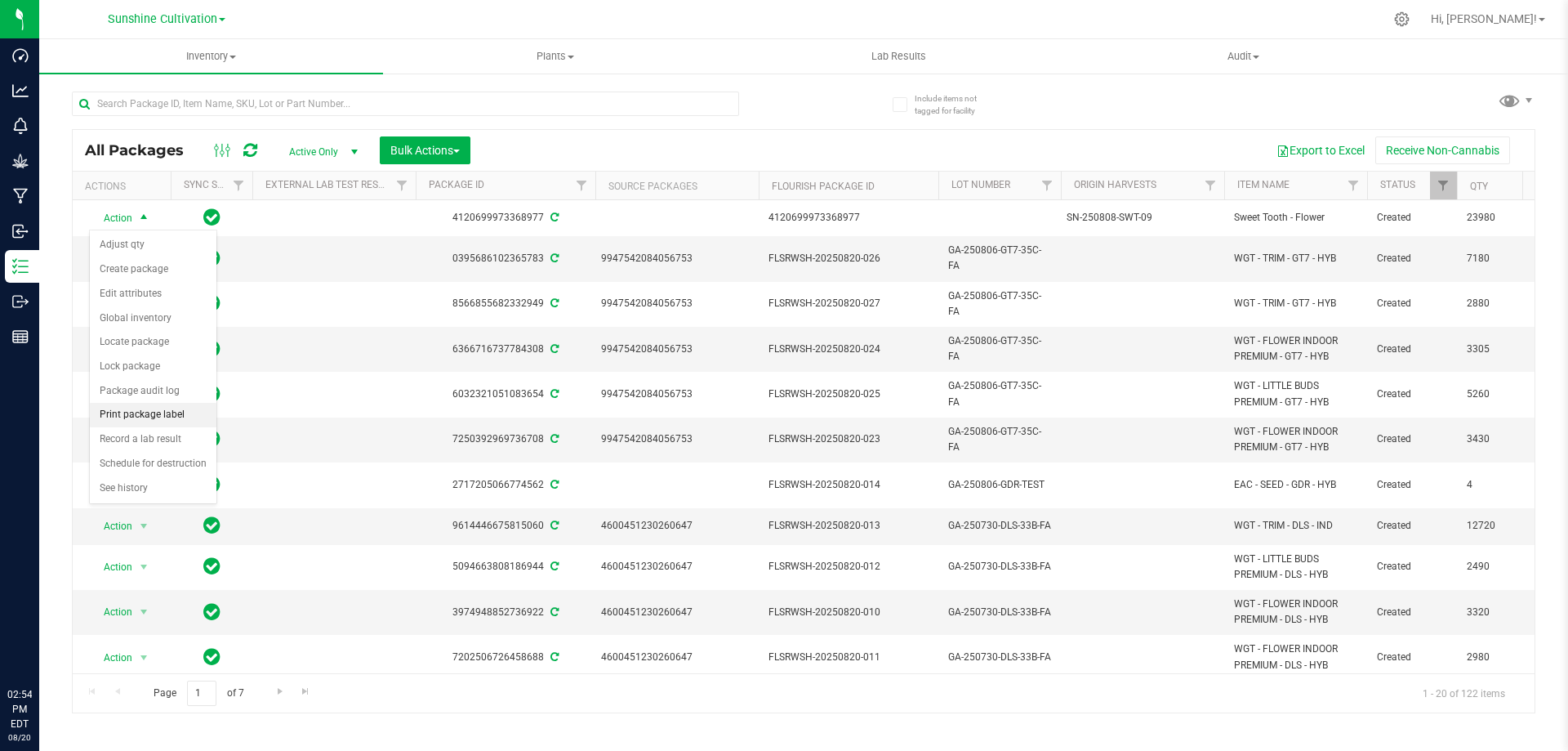
click at [176, 419] on li "Print package label" at bounding box center [153, 414] width 127 height 25
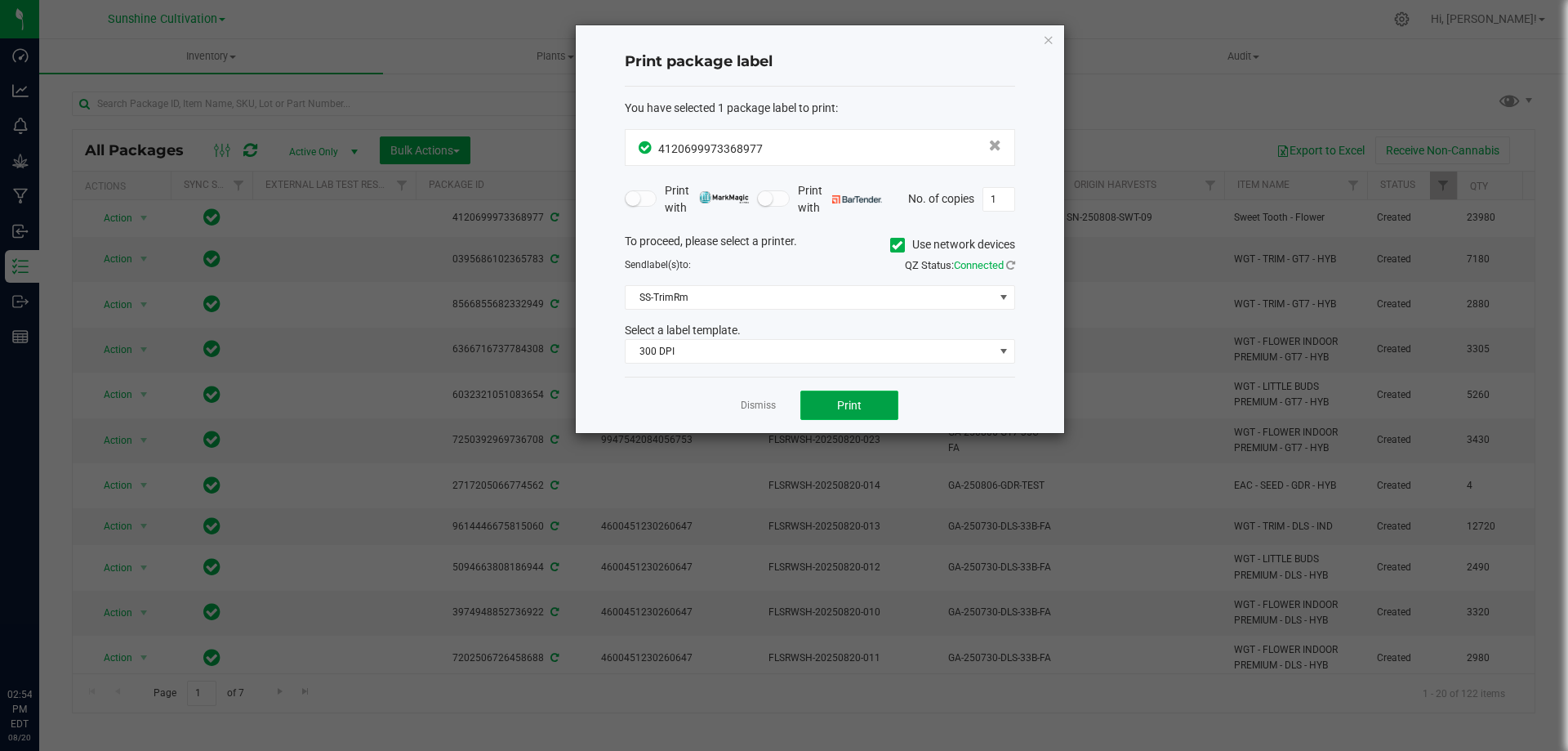
click at [859, 412] on span "Print" at bounding box center [849, 405] width 25 height 13
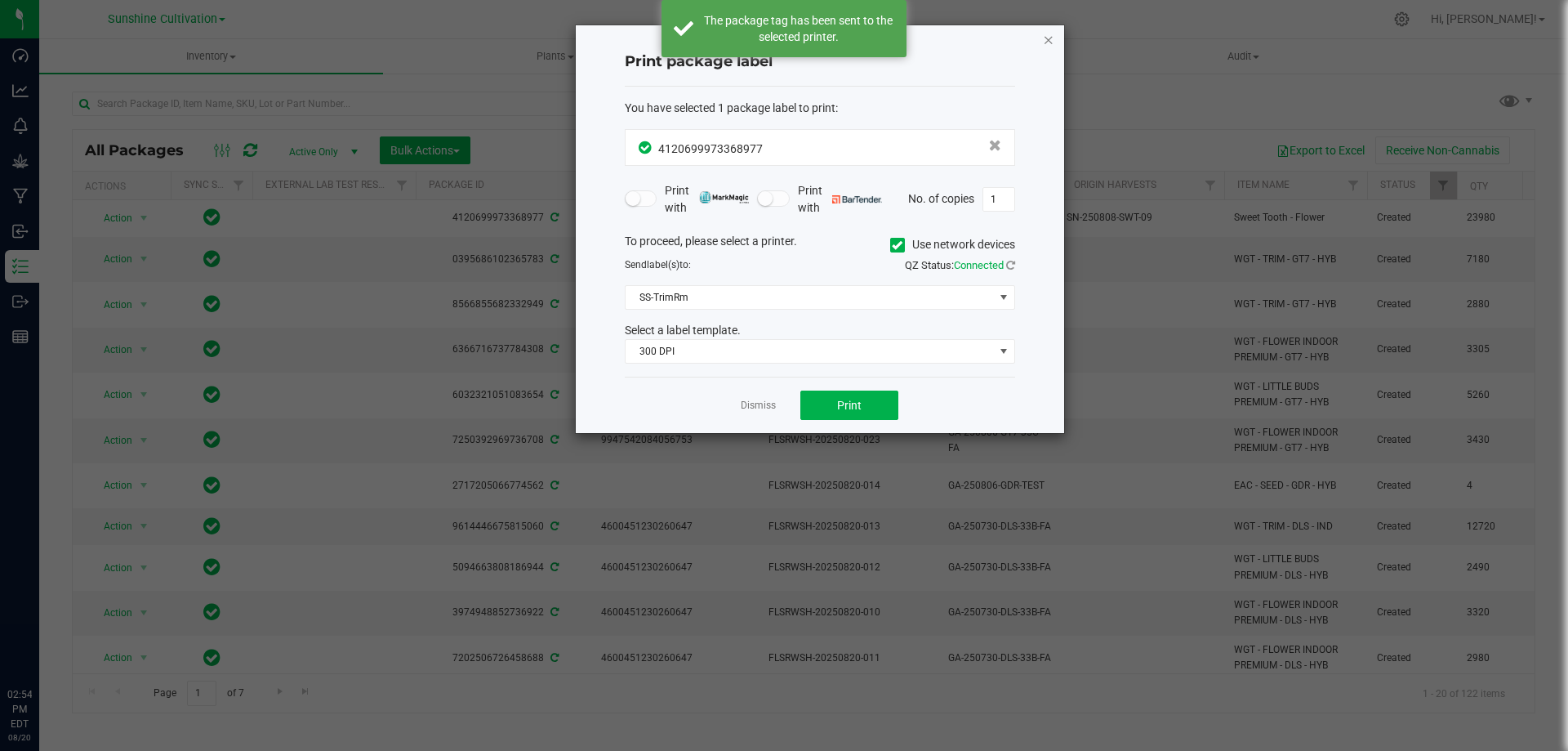
click at [1047, 34] on icon "button" at bounding box center [1048, 38] width 11 height 20
